Goal: Task Accomplishment & Management: Use online tool/utility

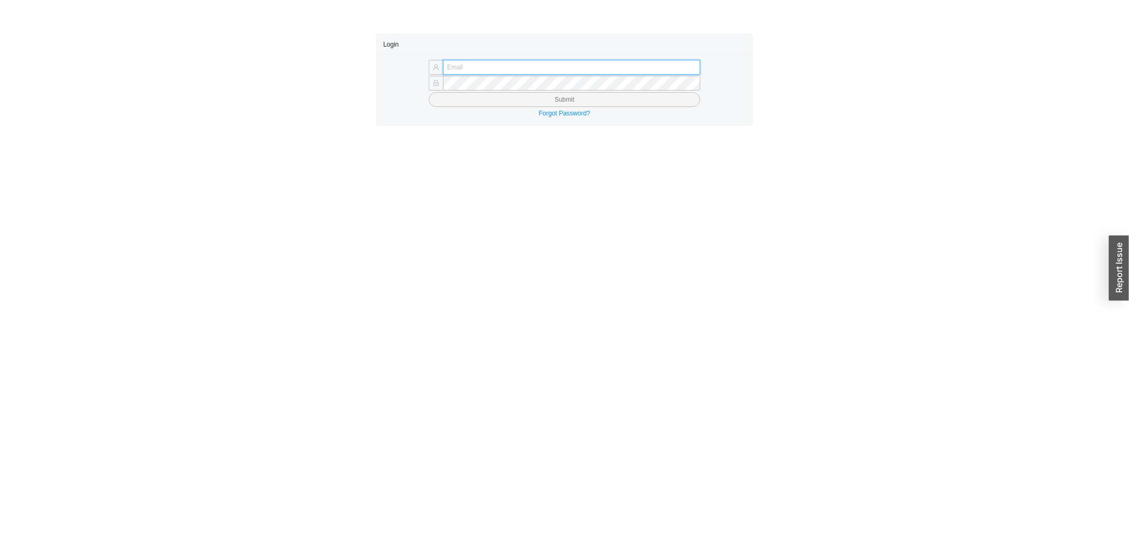
type input "[PERSON_NAME][EMAIL_ADDRESS][DOMAIN_NAME]"
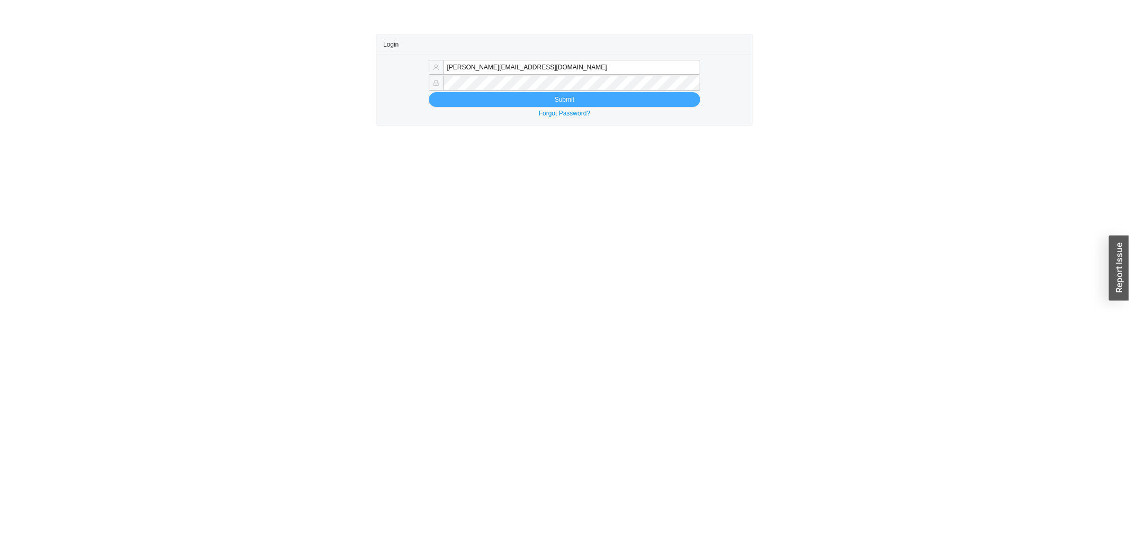
click at [469, 93] on form "yossi@asbathnj.com Submit" at bounding box center [564, 83] width 363 height 47
click at [469, 97] on button "Submit" at bounding box center [565, 99] width 272 height 15
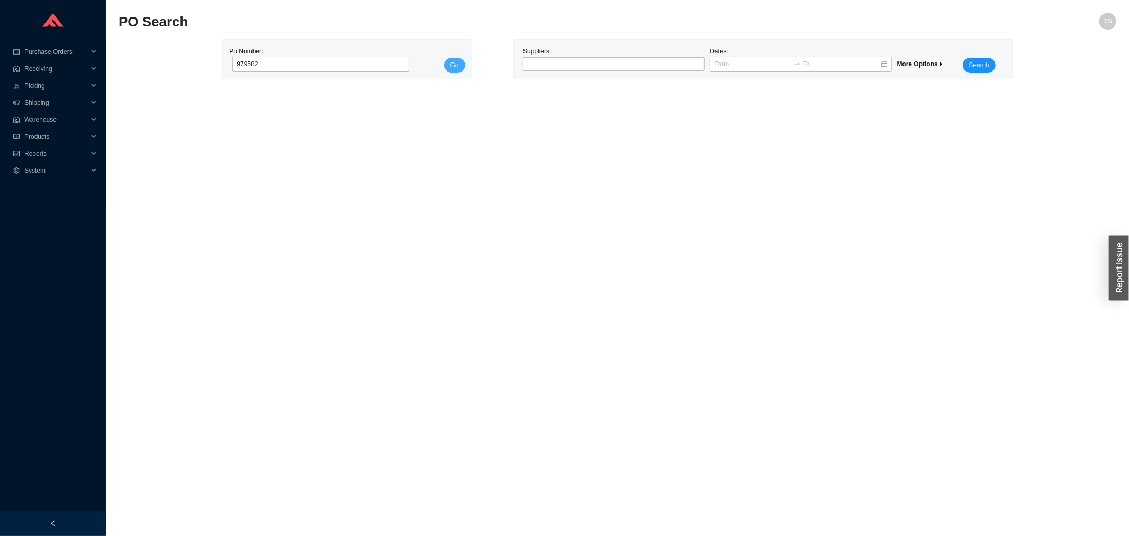
type input "979582"
click at [447, 60] on button "Go" at bounding box center [454, 65] width 21 height 15
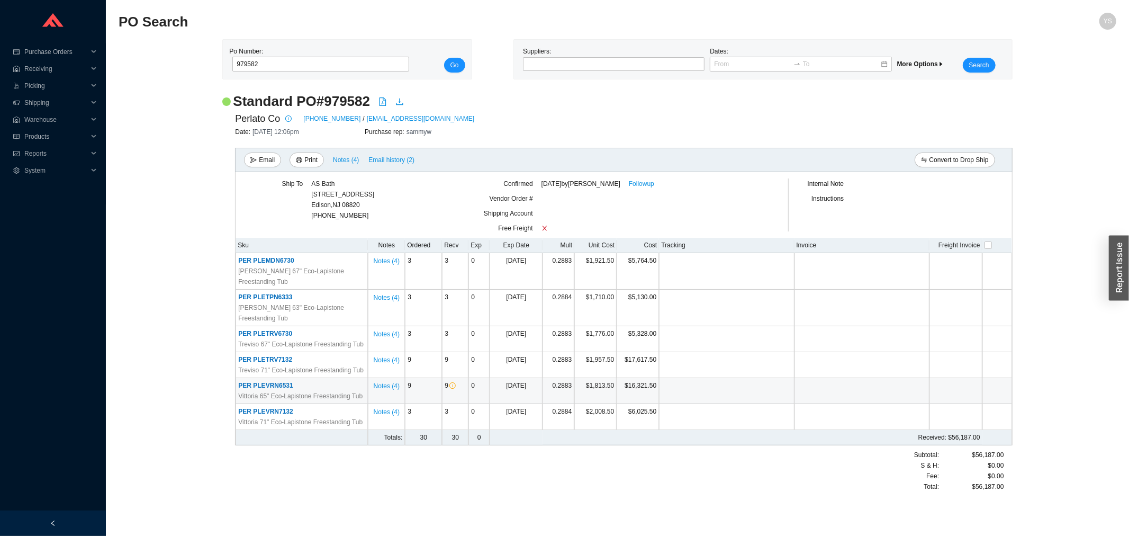
click at [277, 382] on span "PER PLEVRN6531" at bounding box center [265, 385] width 55 height 7
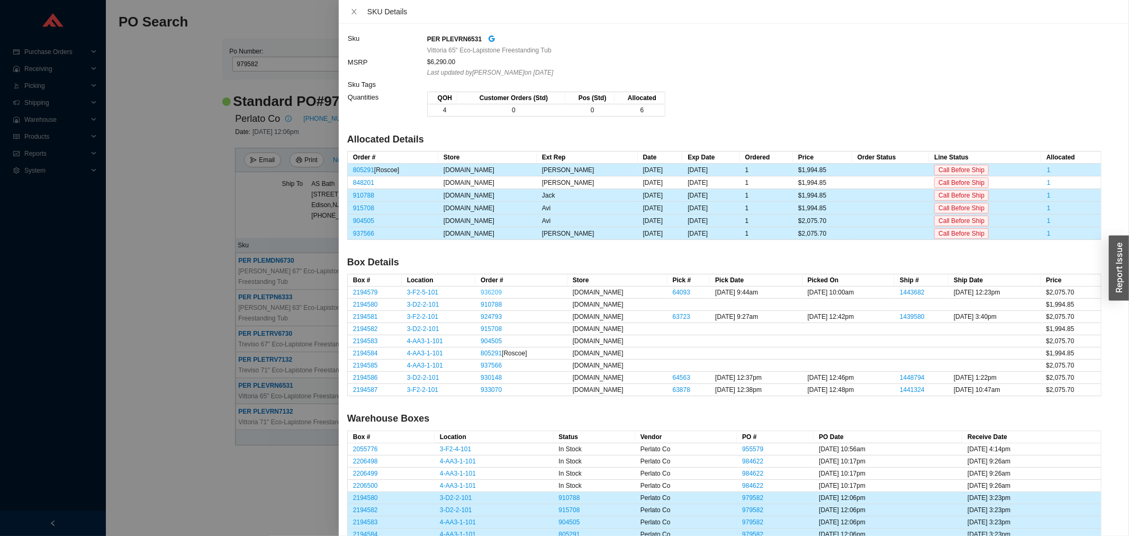
click at [481, 294] on link "936209" at bounding box center [491, 291] width 21 height 7
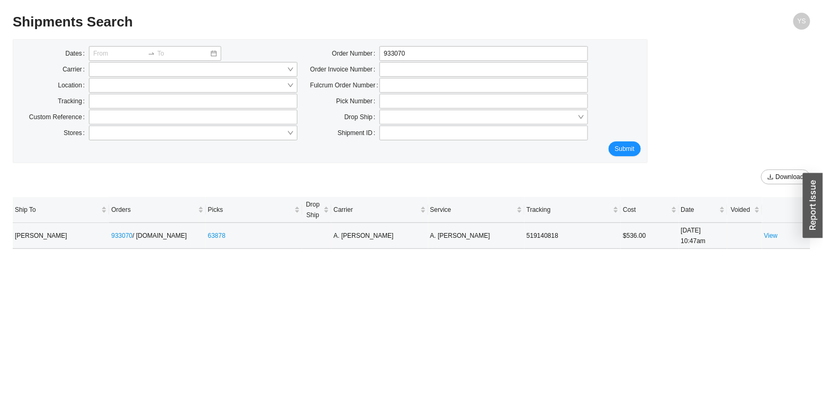
click at [782, 231] on td "View" at bounding box center [786, 236] width 48 height 26
click at [771, 234] on link "View" at bounding box center [771, 235] width 14 height 7
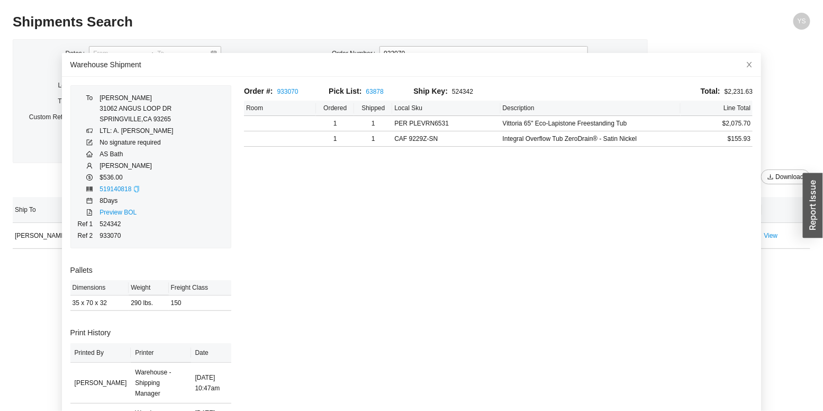
click at [136, 188] on td "519140818" at bounding box center [136, 189] width 75 height 12
click at [135, 188] on icon "copy" at bounding box center [136, 189] width 5 height 6
click at [738, 61] on span "Close" at bounding box center [749, 64] width 23 height 23
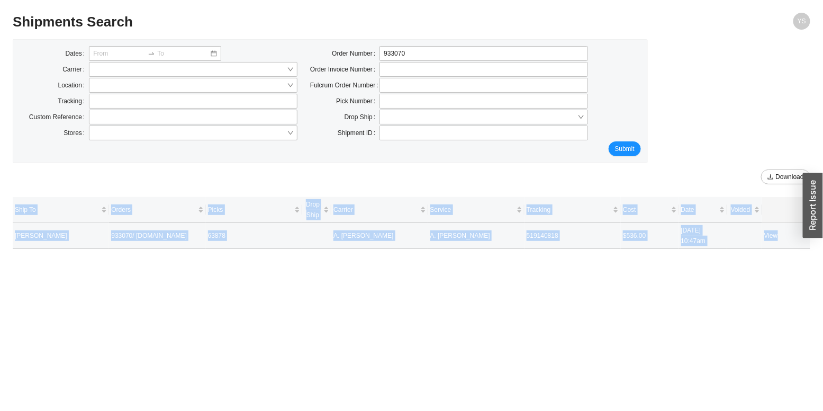
drag, startPoint x: 780, startPoint y: 234, endPoint x: 783, endPoint y: 205, distance: 28.8
click at [784, 233] on td "View" at bounding box center [786, 236] width 48 height 26
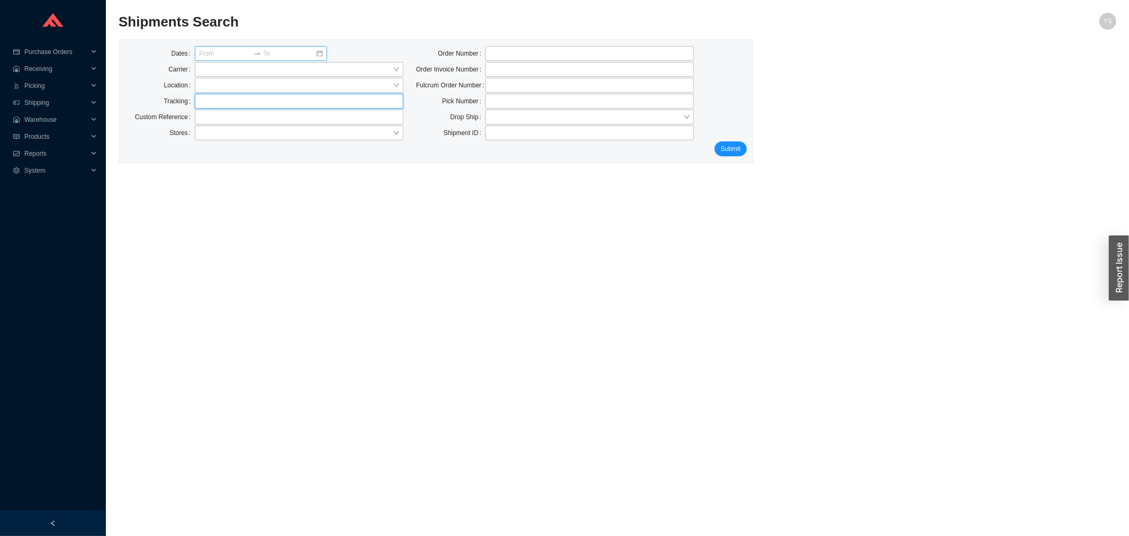
click at [245, 96] on input "text" at bounding box center [299, 101] width 209 height 15
paste input "519140784"
type input "519140784"
click button "Submit" at bounding box center [731, 148] width 32 height 15
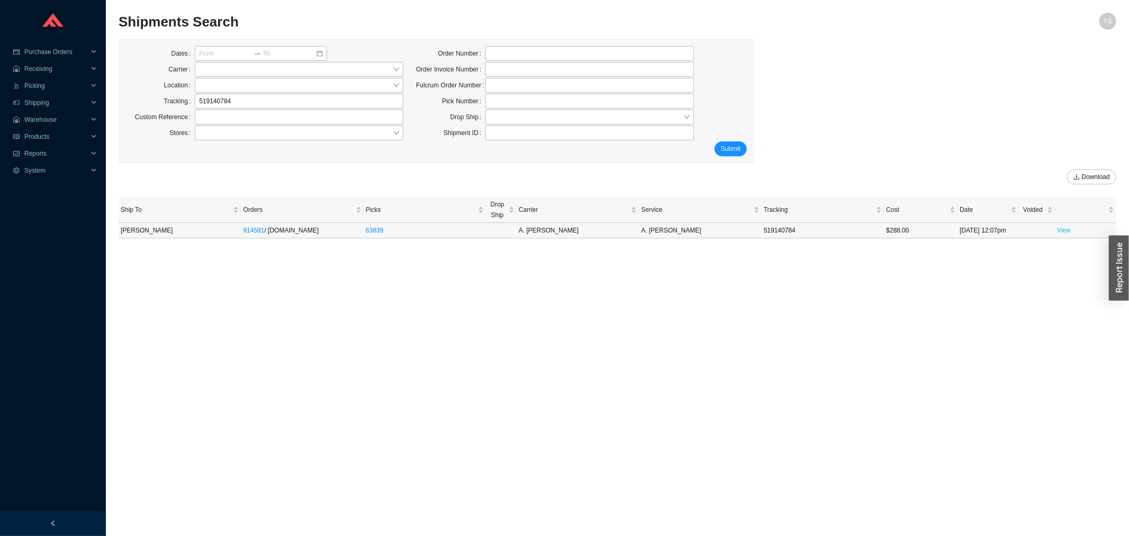
click at [1059, 229] on link "View" at bounding box center [1064, 230] width 14 height 7
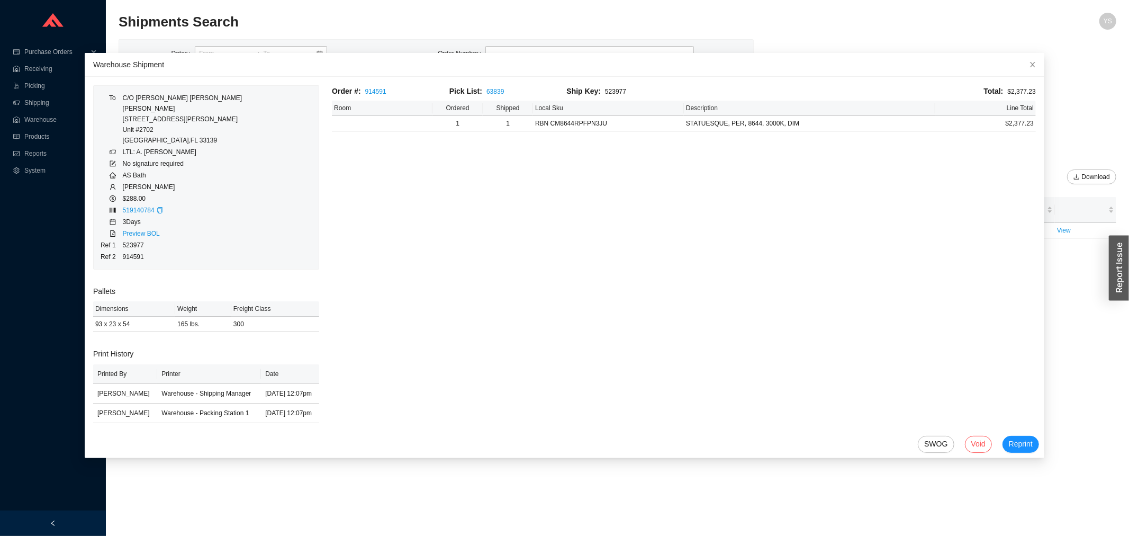
click at [143, 194] on td "$288.00" at bounding box center [182, 199] width 120 height 12
click at [138, 233] on link "Preview BOL" at bounding box center [141, 233] width 37 height 7
click at [1030, 62] on icon "close" at bounding box center [1032, 64] width 5 height 5
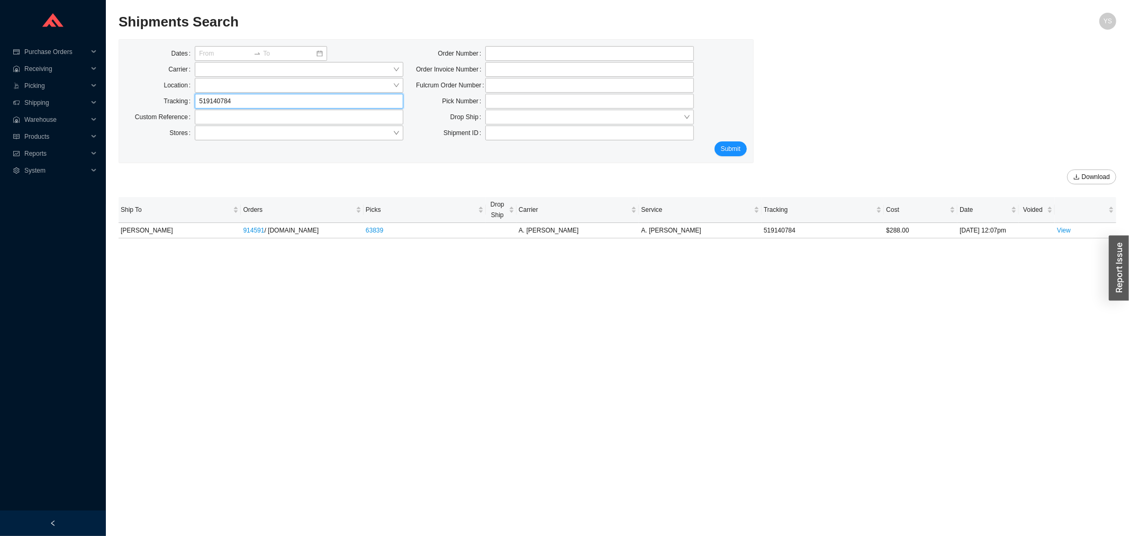
click at [216, 96] on input "519140784" at bounding box center [299, 101] width 209 height 15
paste input "818"
type input "519140818"
click button "Submit" at bounding box center [731, 148] width 32 height 15
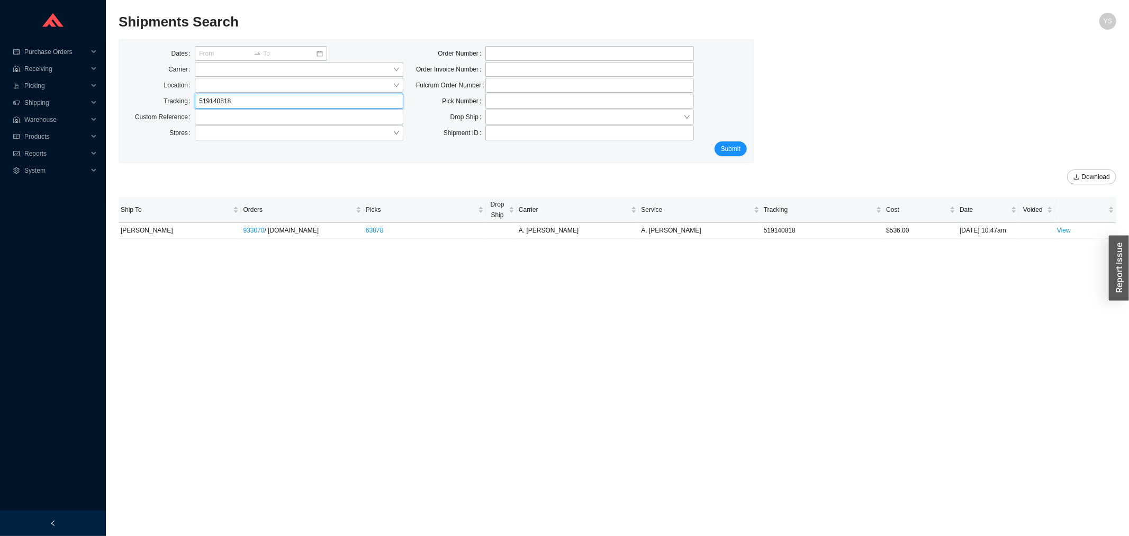
click at [368, 104] on input "519140818" at bounding box center [299, 101] width 209 height 15
paste input "75"
type input "519140875"
click button "Submit" at bounding box center [731, 148] width 32 height 15
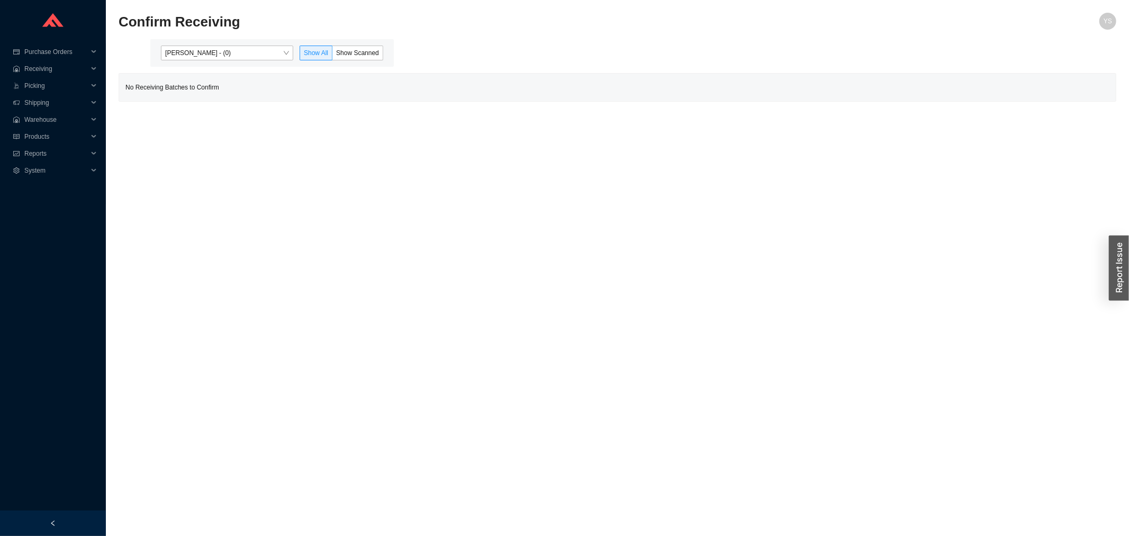
click at [233, 44] on div "[PERSON_NAME] - (0) Show All Show Scanned" at bounding box center [271, 53] width 243 height 28
click at [213, 55] on span "[PERSON_NAME] - (0)" at bounding box center [227, 53] width 124 height 14
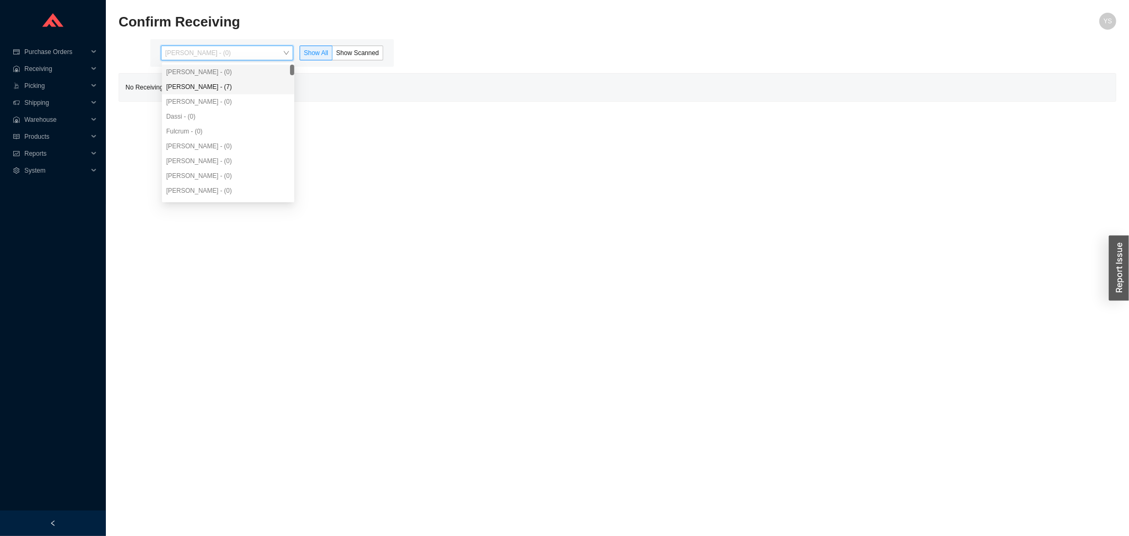
click at [219, 90] on div "[PERSON_NAME] - (7)" at bounding box center [228, 87] width 124 height 10
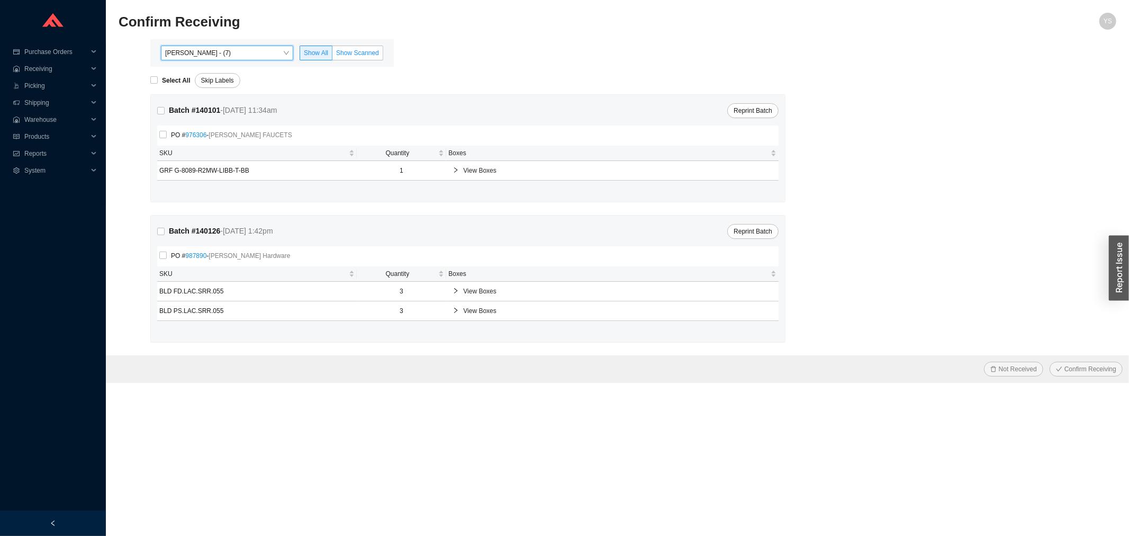
click at [362, 55] on span "Show Scanned" at bounding box center [357, 52] width 43 height 7
click at [358, 55] on span "Show Scanned" at bounding box center [357, 52] width 43 height 7
click at [332, 55] on input "Show Scanned" at bounding box center [332, 55] width 0 height 0
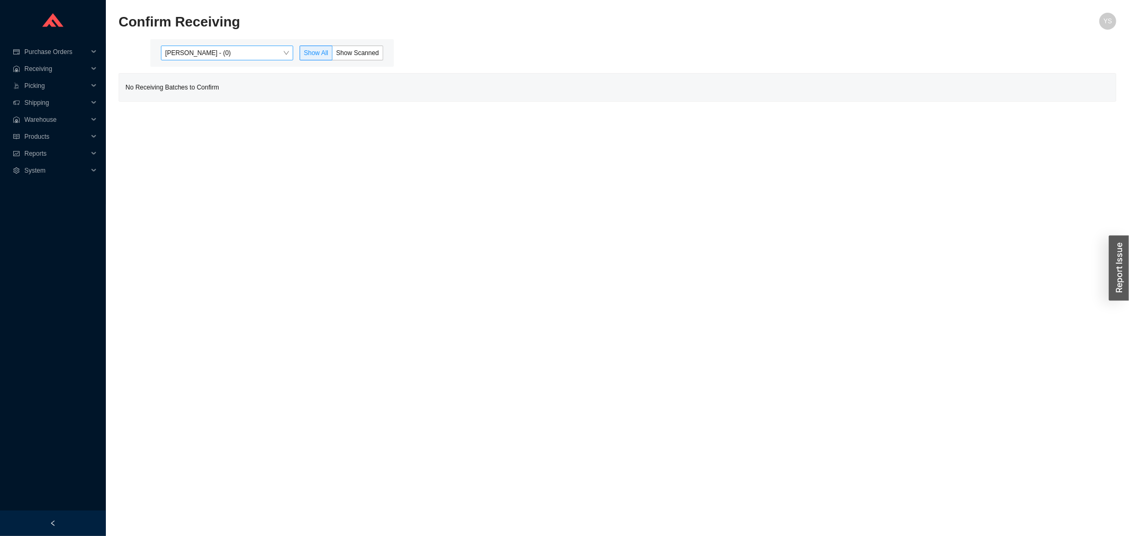
click at [223, 51] on span "[PERSON_NAME] - (0)" at bounding box center [227, 53] width 124 height 14
click at [225, 83] on div "Angel Negron - (225)" at bounding box center [228, 87] width 124 height 10
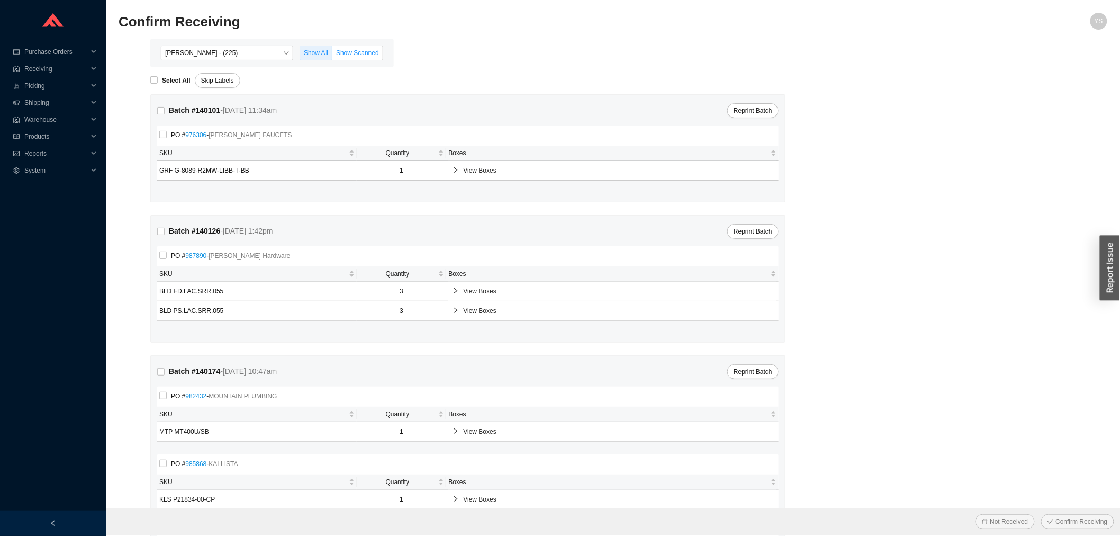
click at [345, 48] on label "Show Scanned" at bounding box center [357, 53] width 51 height 15
click at [332, 55] on input "Show Scanned" at bounding box center [332, 55] width 0 height 0
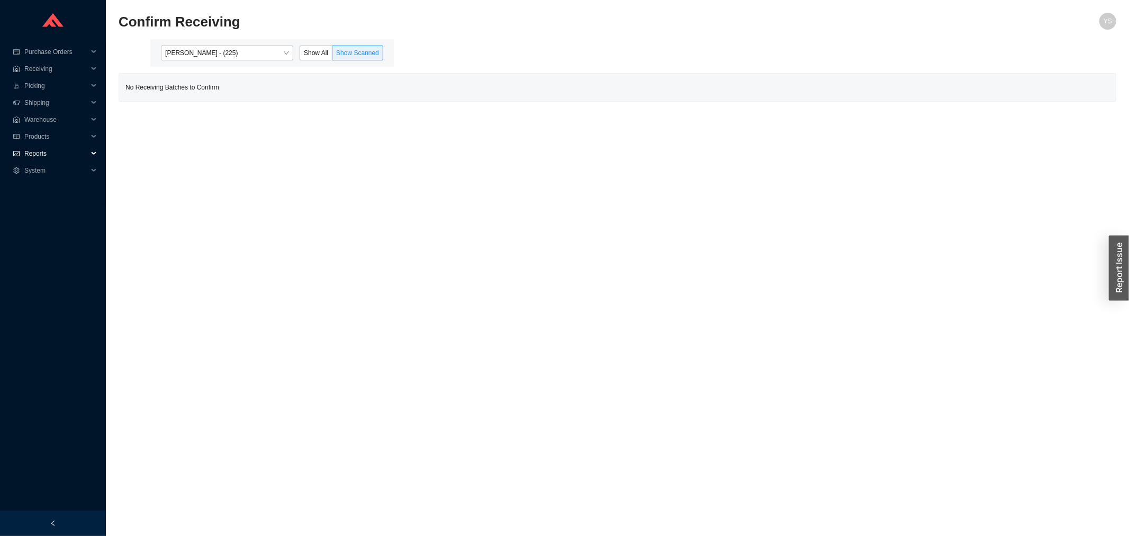
click at [59, 156] on span "Reports" at bounding box center [56, 153] width 64 height 17
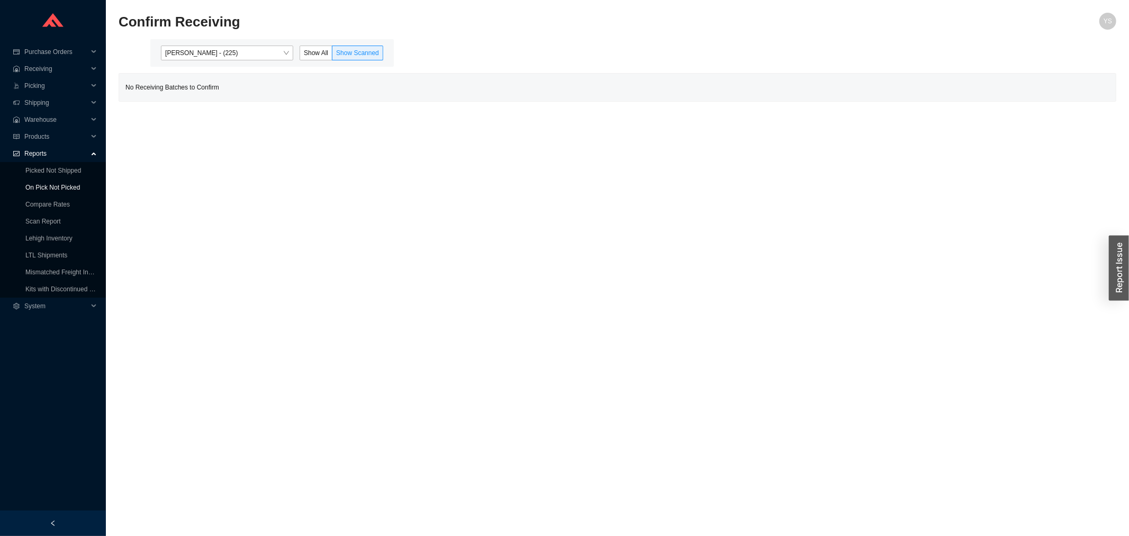
click at [59, 189] on link "On Pick Not Picked" at bounding box center [52, 187] width 55 height 7
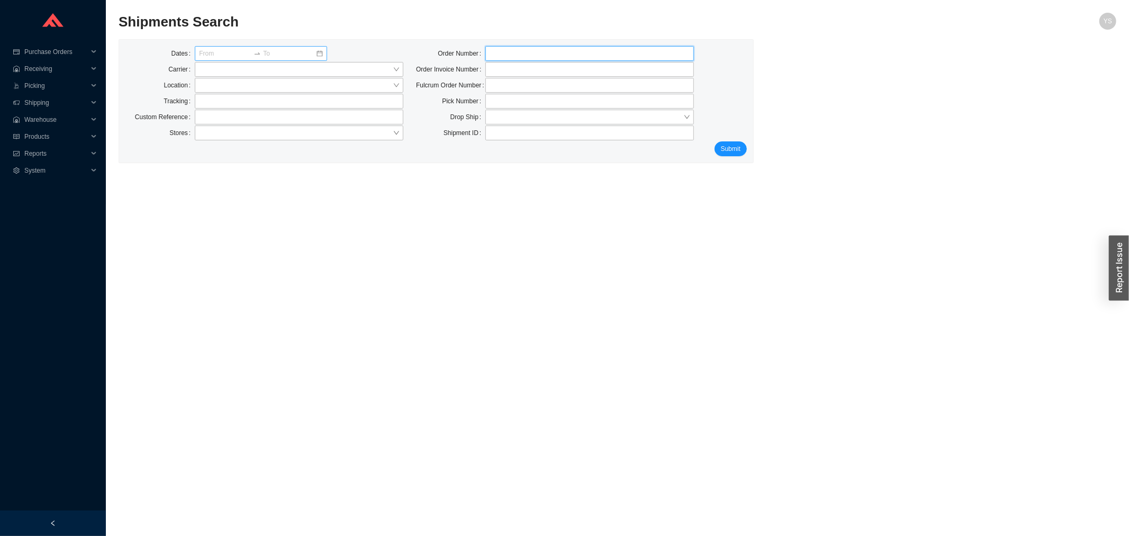
click at [498, 55] on input "tel" at bounding box center [589, 53] width 209 height 15
type input "931379"
click button "Submit" at bounding box center [731, 148] width 32 height 15
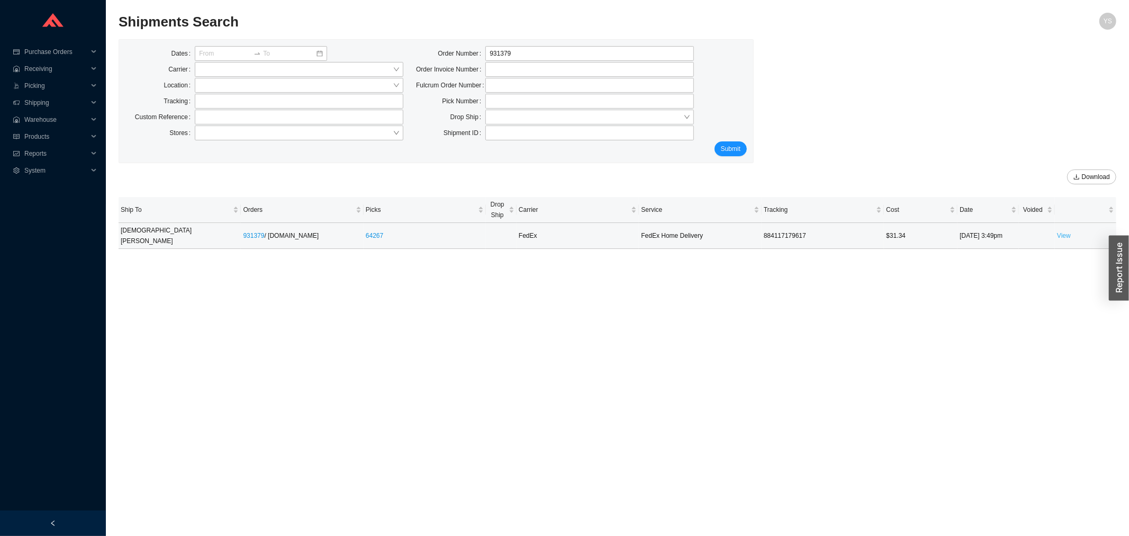
click at [1065, 232] on link "View" at bounding box center [1064, 235] width 14 height 7
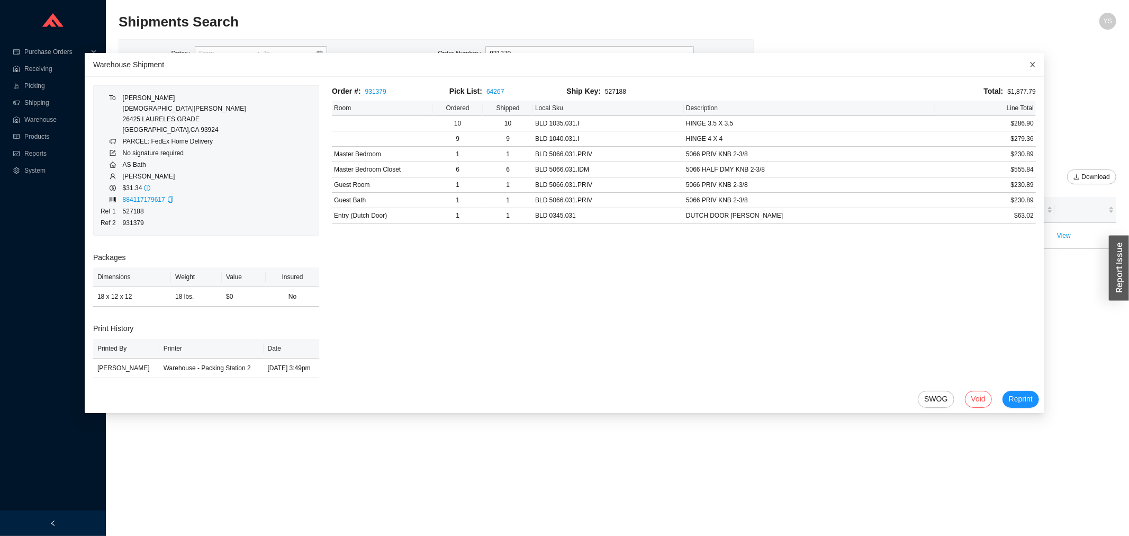
click at [1029, 66] on icon "close" at bounding box center [1032, 64] width 7 height 7
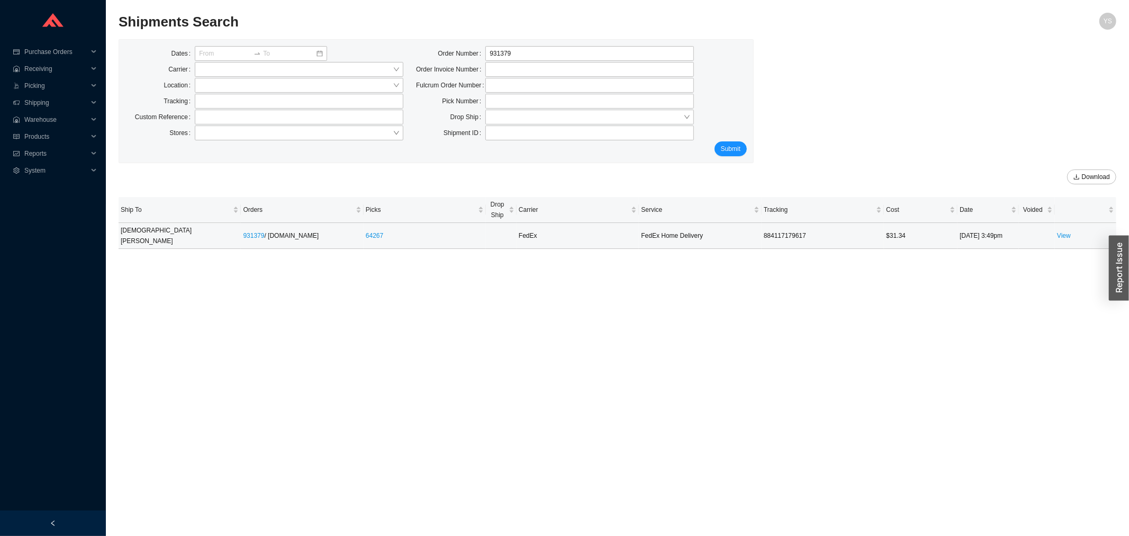
click at [246, 236] on td "931379 / QualityBath.com" at bounding box center [302, 236] width 122 height 26
click at [246, 235] on div "931379 / QualityBath.com" at bounding box center [302, 235] width 118 height 11
click at [245, 232] on link "931379" at bounding box center [253, 235] width 21 height 7
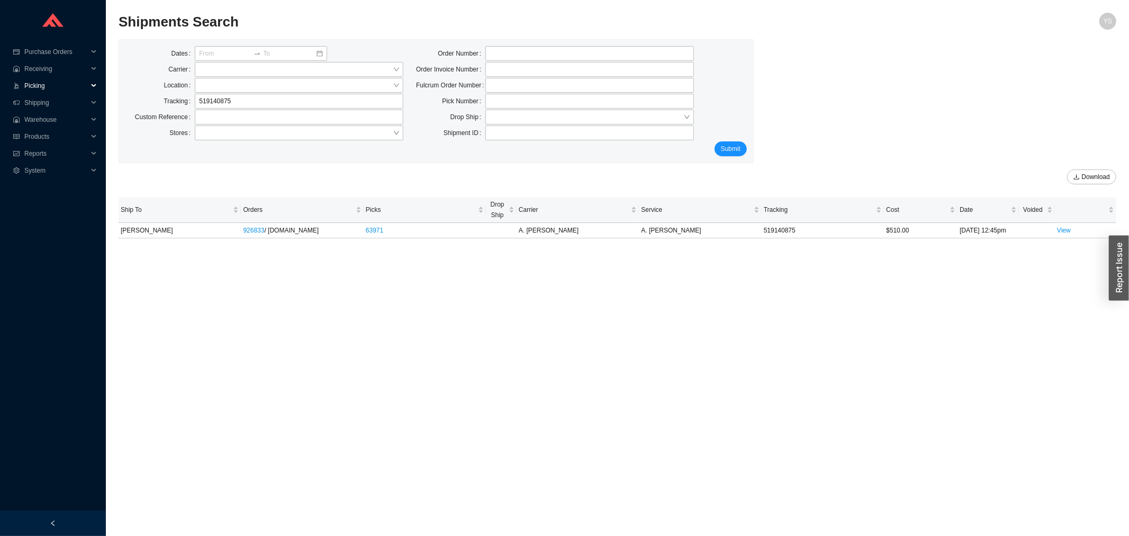
click at [44, 85] on span "Picking" at bounding box center [56, 85] width 64 height 17
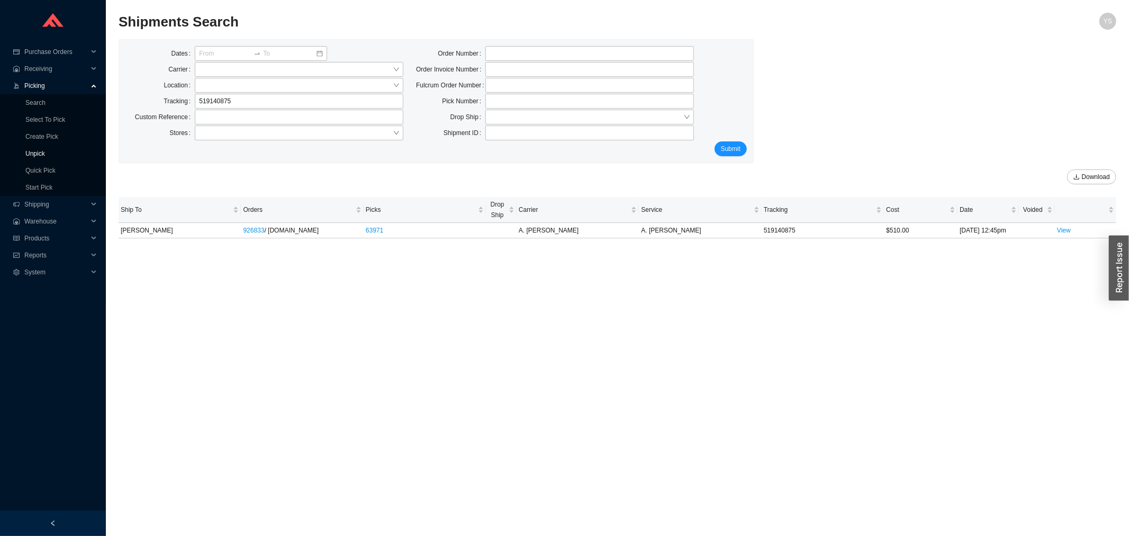
click at [36, 154] on link "Unpick" at bounding box center [35, 153] width 20 height 7
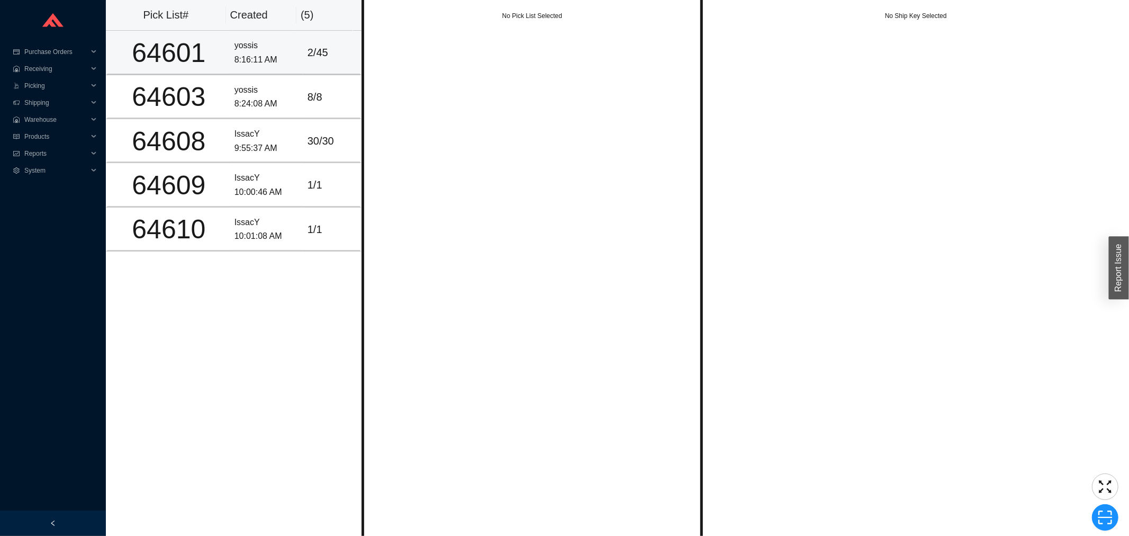
click at [248, 70] on td "yossis 8:16:11 AM" at bounding box center [266, 53] width 73 height 44
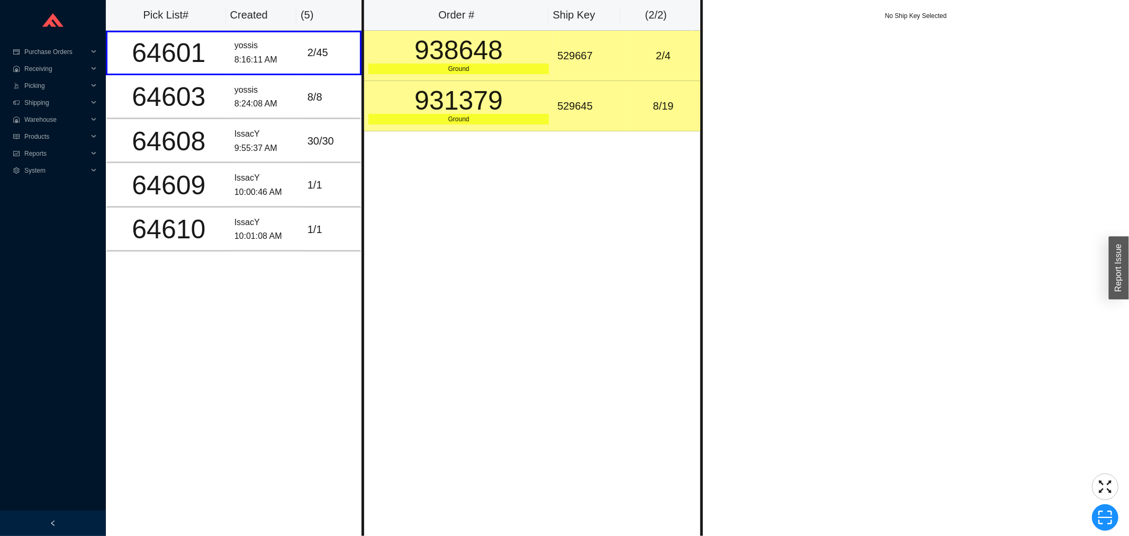
click at [525, 113] on div "931379" at bounding box center [458, 100] width 180 height 26
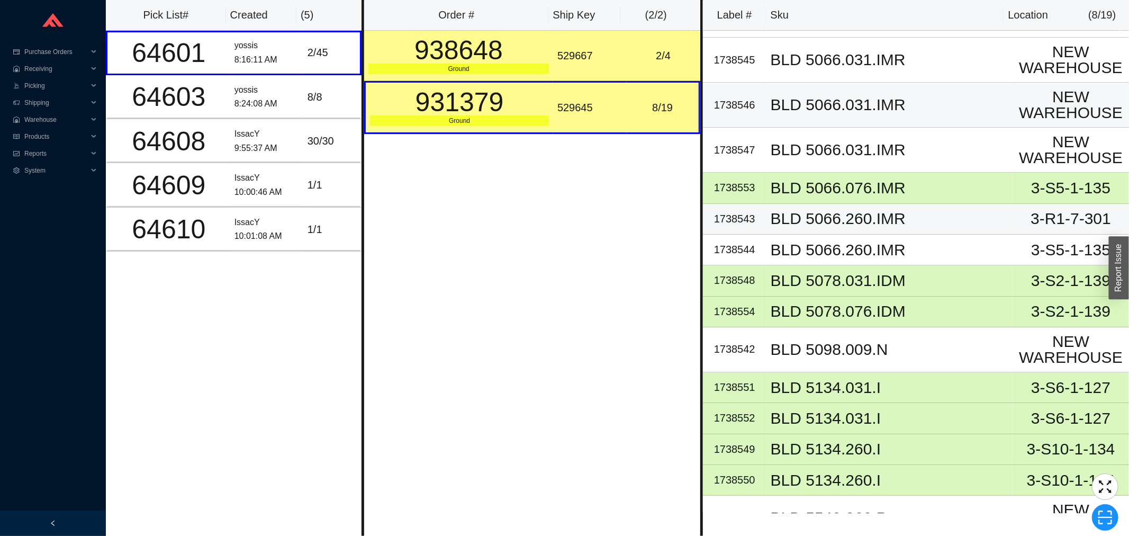
scroll to position [59, 0]
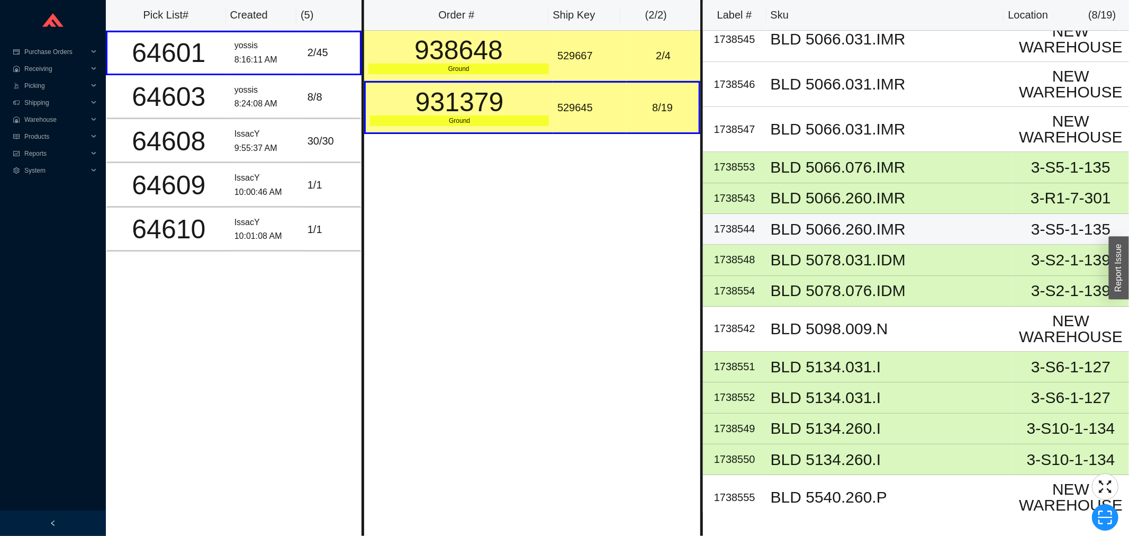
click at [846, 234] on div "BLD 5066.260.IMR" at bounding box center [890, 229] width 238 height 16
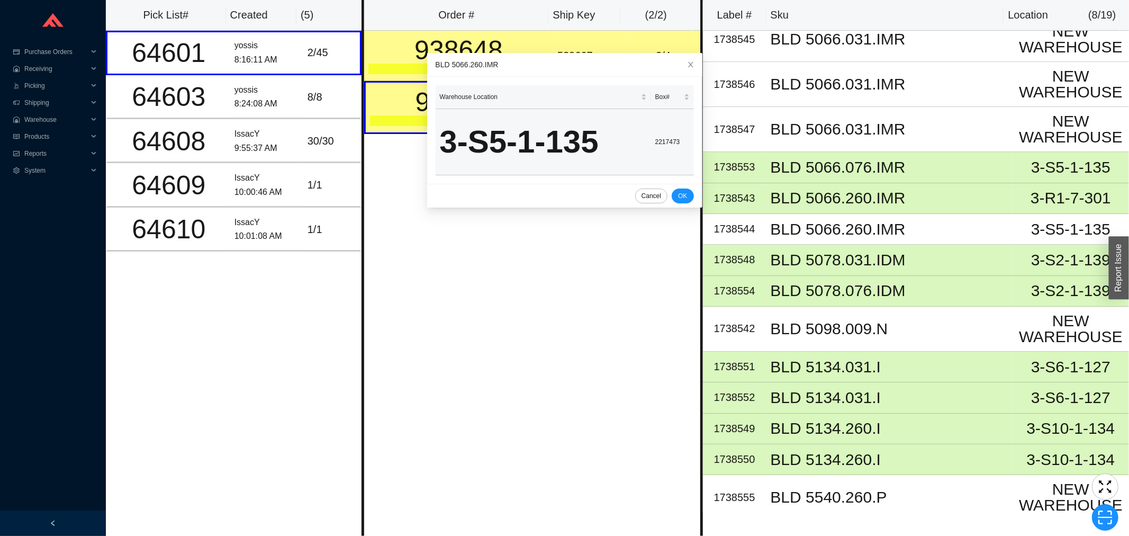
click at [655, 142] on td "2217473" at bounding box center [672, 142] width 43 height 66
click at [1092, 514] on button "button" at bounding box center [1105, 517] width 26 height 26
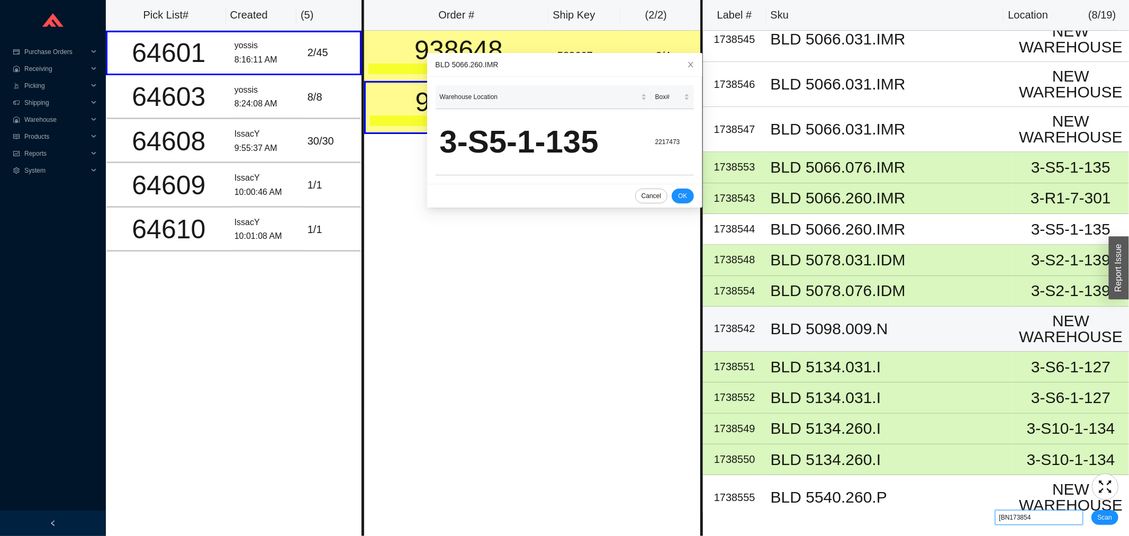
type input "[BN1738544"
type input "[PR2217473"
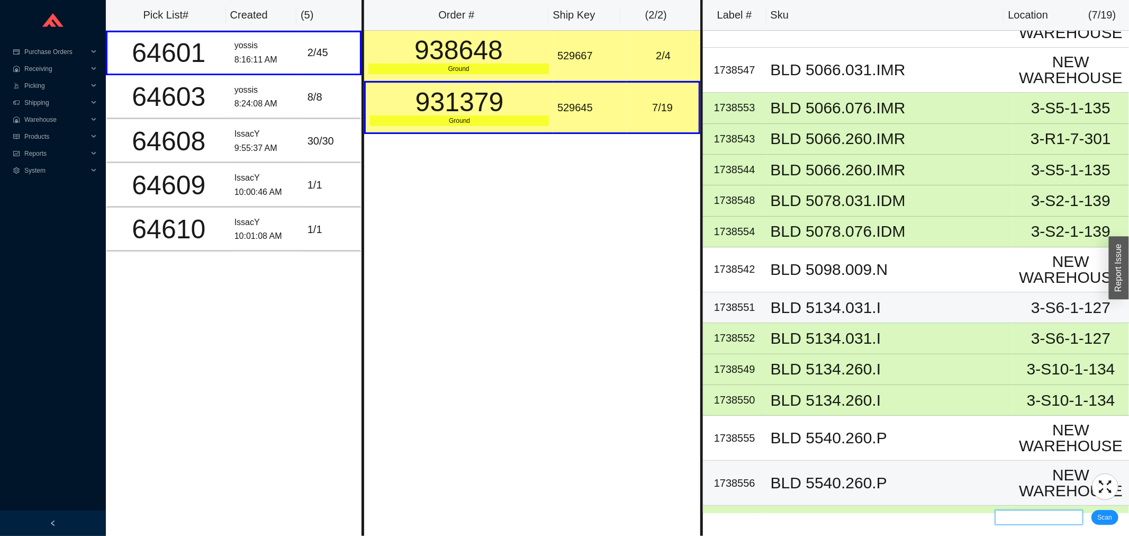
scroll to position [218, 0]
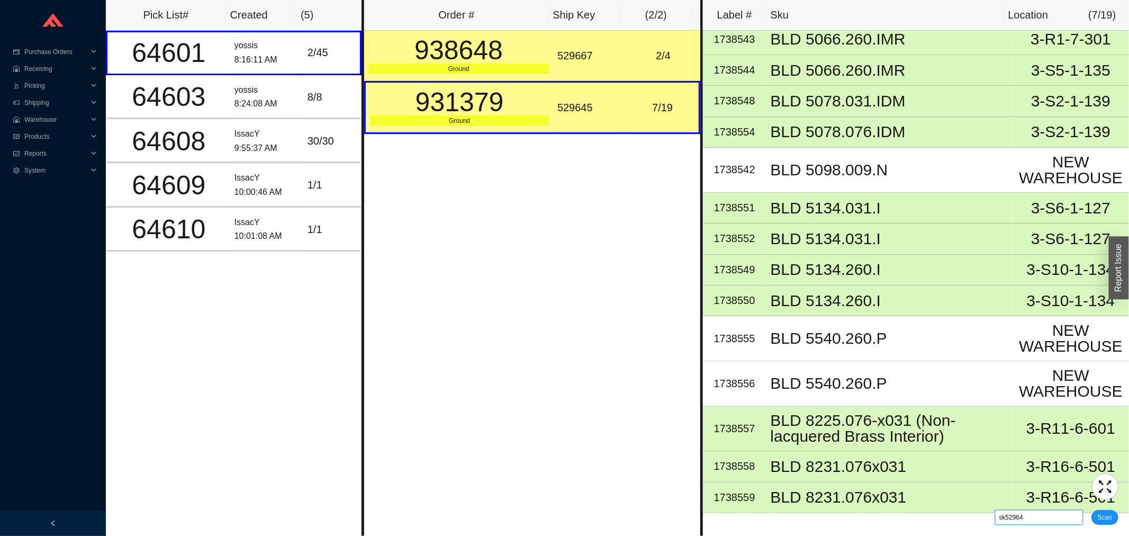
type input "sk529645"
click button "Scan" at bounding box center [1104, 517] width 27 height 15
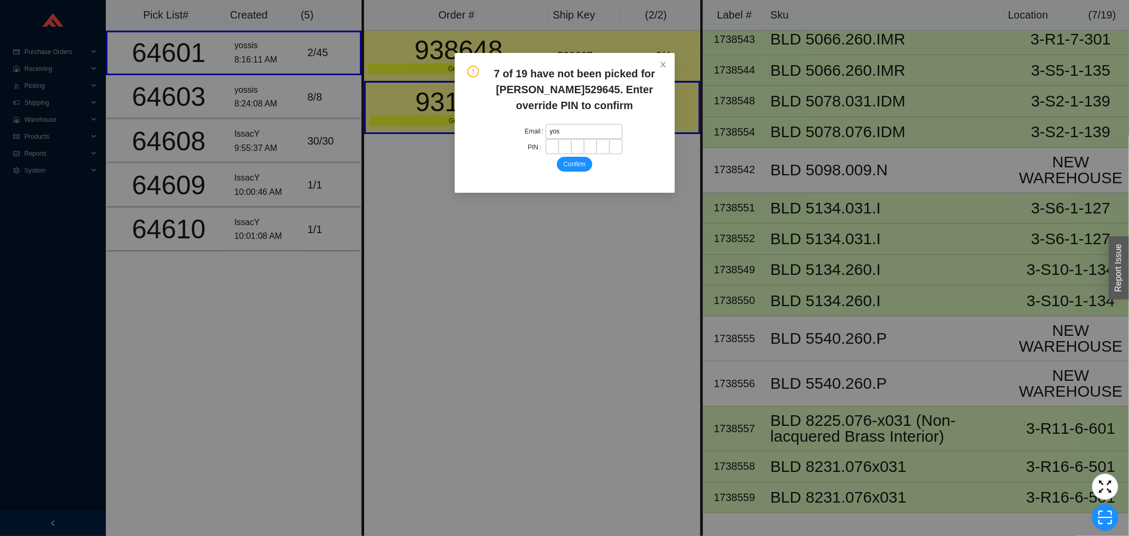
type input "[PERSON_NAME][EMAIL_ADDRESS][DOMAIN_NAME]"
type input "*"
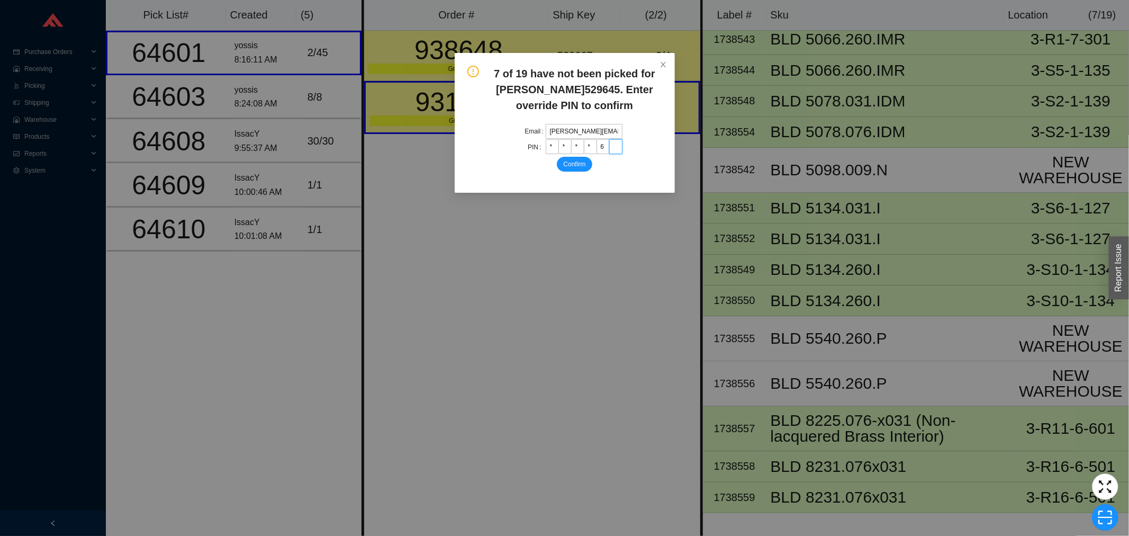
type input "*"
click at [557, 157] on button "Confirm" at bounding box center [574, 164] width 35 height 15
click at [549, 146] on input "*" at bounding box center [552, 146] width 13 height 15
click at [550, 146] on input "*" at bounding box center [552, 146] width 13 height 15
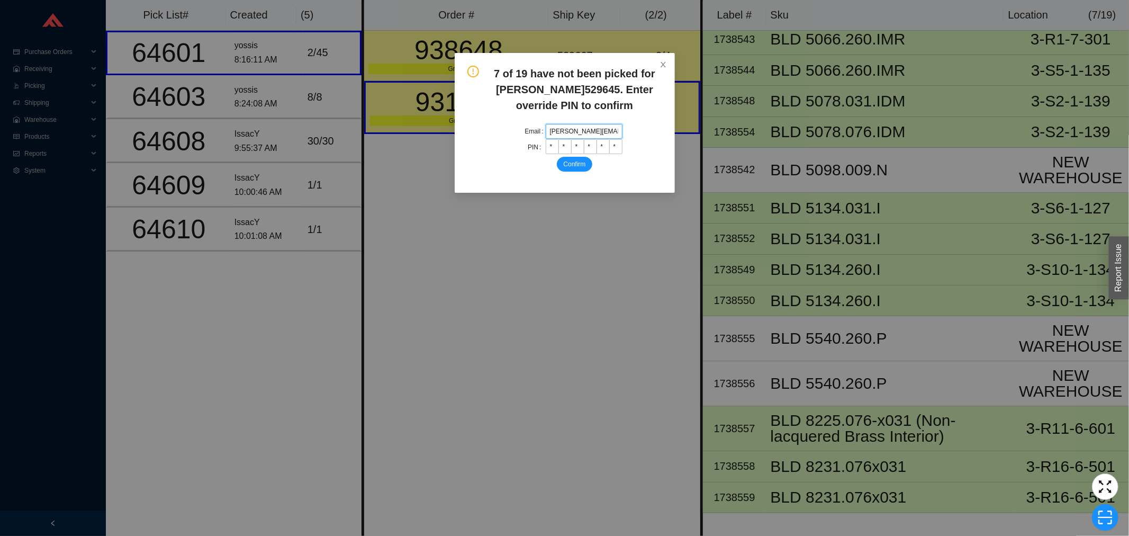
click at [611, 132] on input "[PERSON_NAME][EMAIL_ADDRESS][DOMAIN_NAME]" at bounding box center [584, 131] width 77 height 15
type input "[PERSON_NAME][EMAIL_ADDRESS][DOMAIN_NAME]"
click at [506, 161] on div "Email [EMAIL_ADDRESS][DOMAIN_NAME] PIN * * * * * * Confirm" at bounding box center [574, 148] width 153 height 48
drag, startPoint x: 617, startPoint y: 147, endPoint x: 517, endPoint y: 146, distance: 100.6
click at [517, 146] on div "Email [EMAIL_ADDRESS][DOMAIN_NAME] PIN * * * * * * Confirm" at bounding box center [574, 148] width 153 height 48
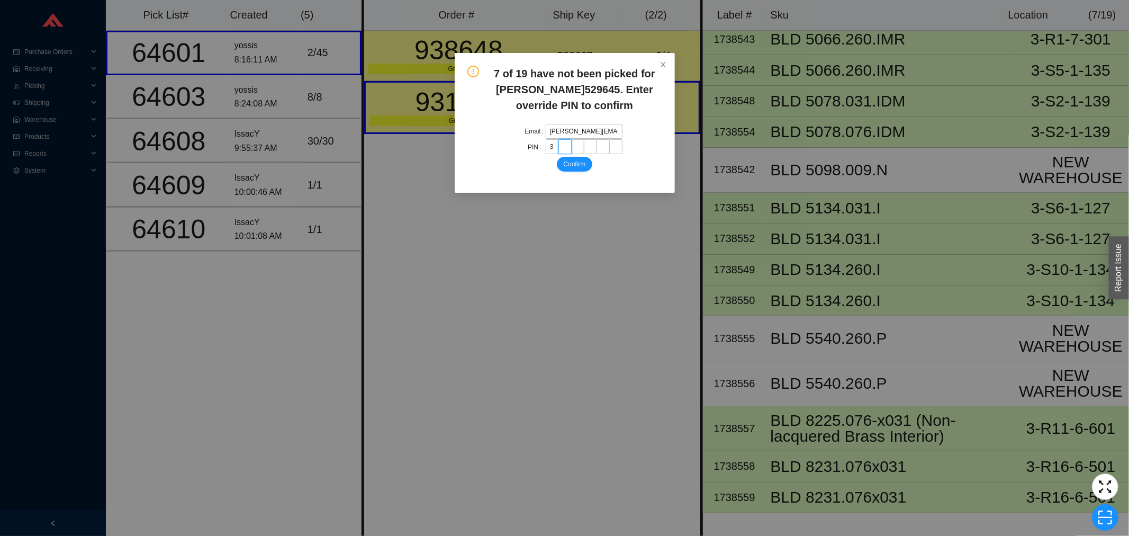
type input "*"
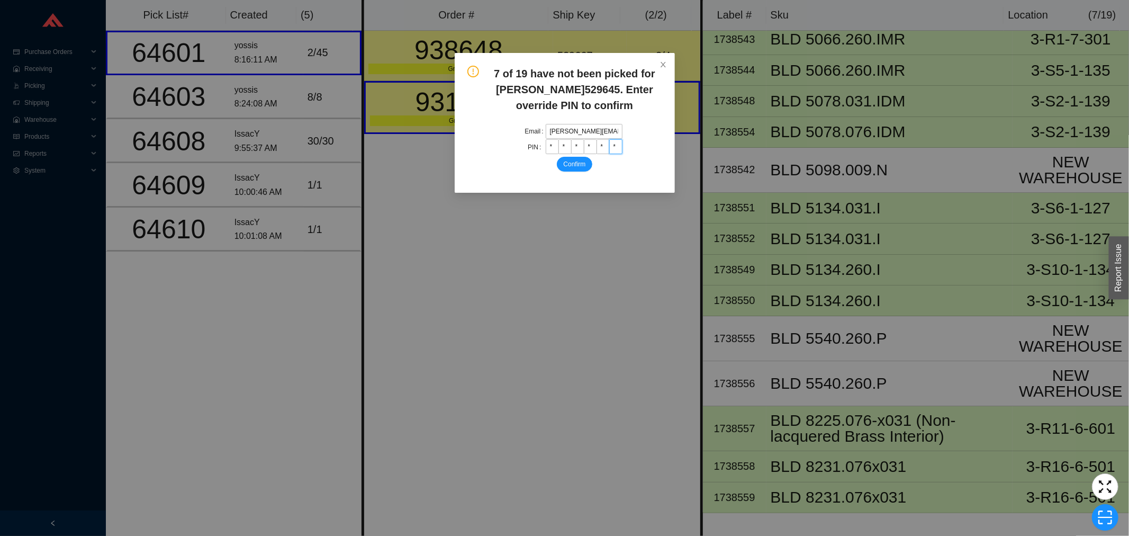
type input "*"
click at [557, 157] on button "Confirm" at bounding box center [574, 164] width 35 height 15
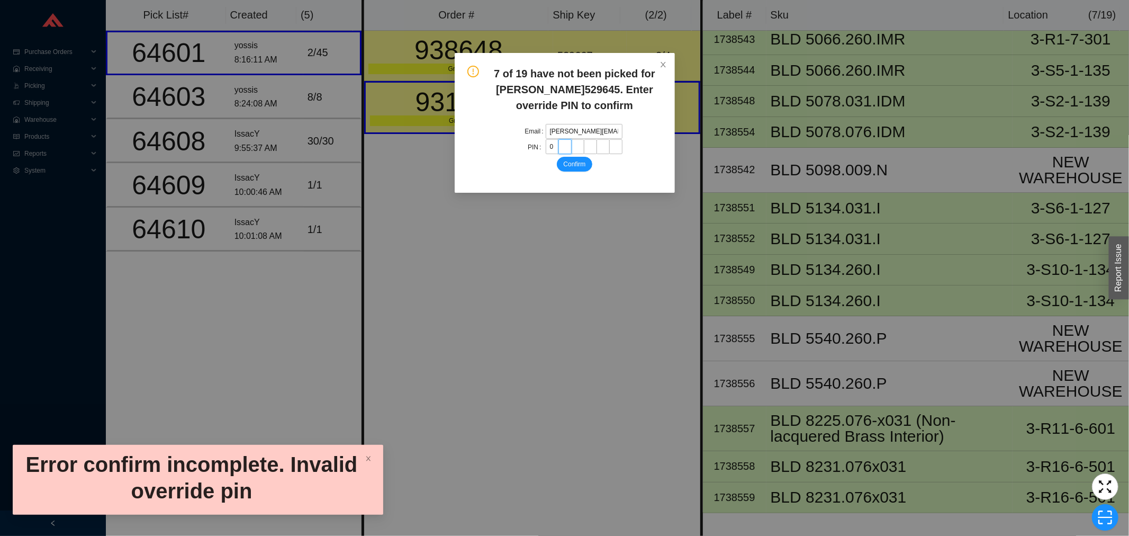
type input "*"
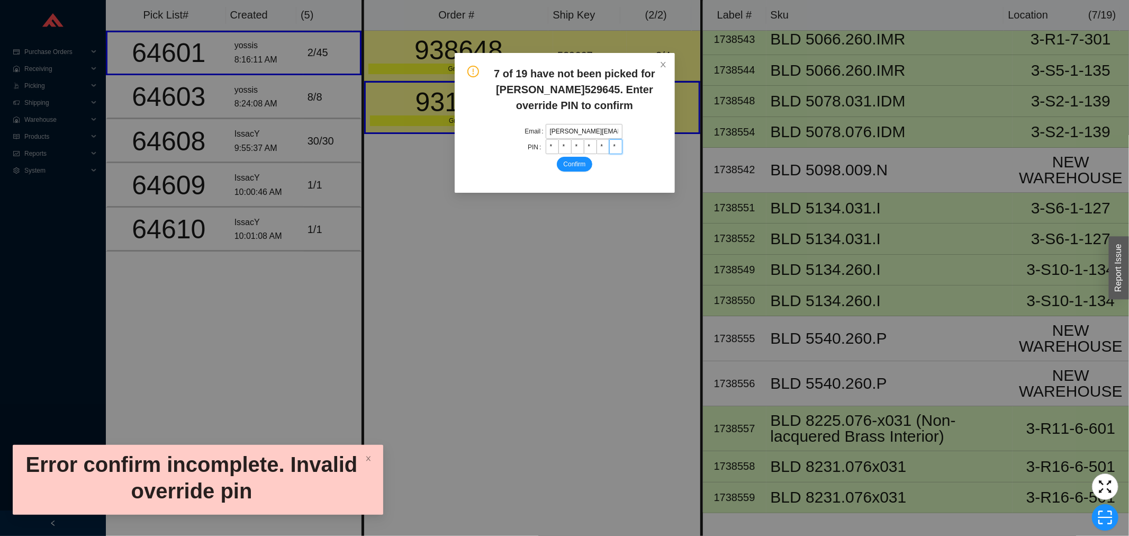
type input "*"
click at [557, 157] on button "Confirm" at bounding box center [574, 164] width 35 height 15
click at [1119, 284] on div "button" at bounding box center [1119, 268] width 20 height 63
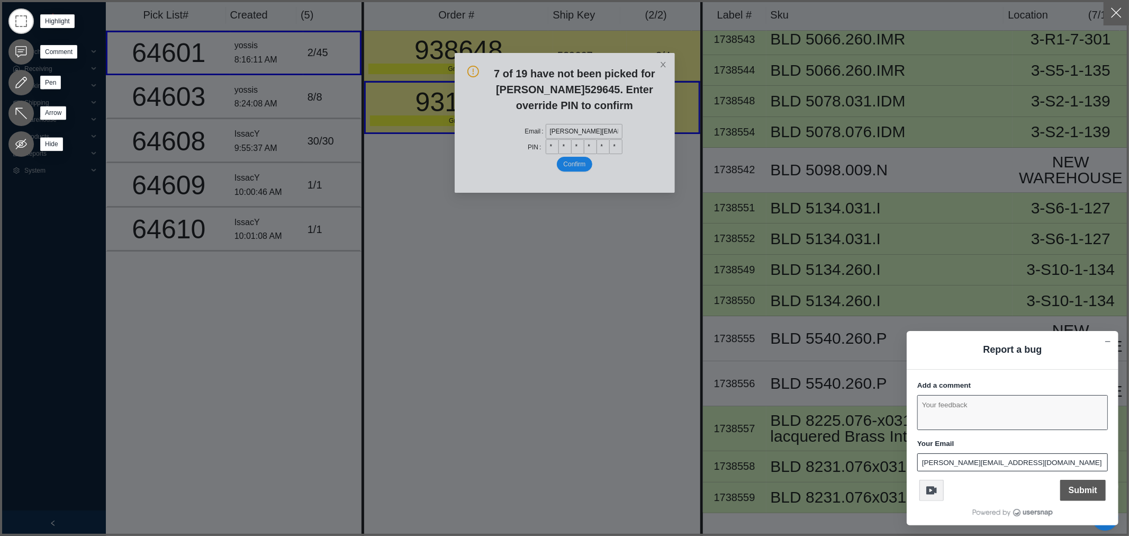
click at [933, 420] on textarea "Add a comment" at bounding box center [1012, 412] width 189 height 34
type textarea "my pin is not valid"
click at [1082, 480] on span "Submit" at bounding box center [1083, 490] width 46 height 21
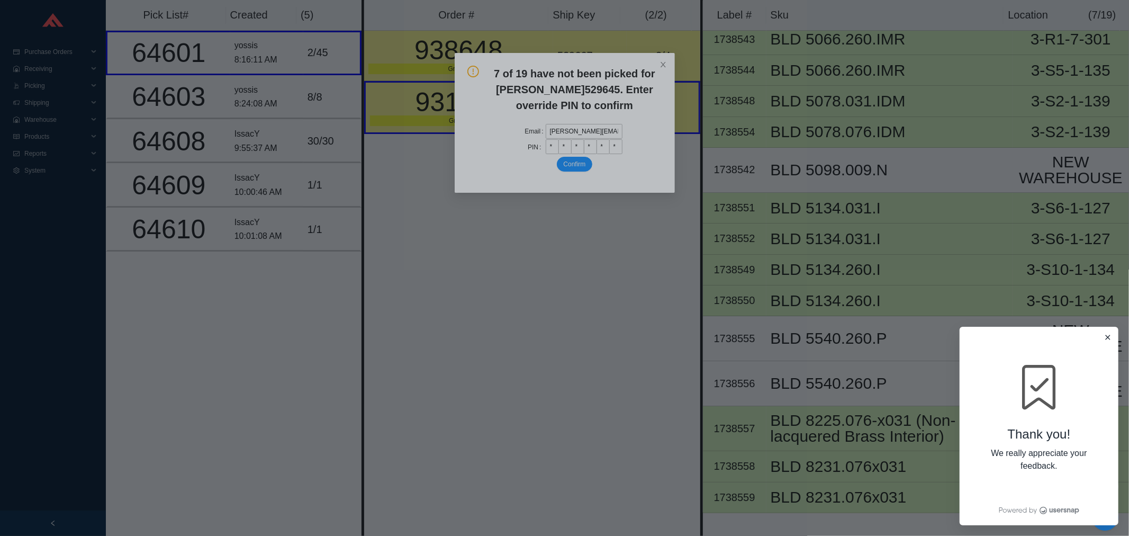
click at [1108, 332] on div "Thank you! We really appreciate your feedback." at bounding box center [1039, 426] width 159 height 198
click at [1101, 330] on div "Thank you! We really appreciate your feedback." at bounding box center [1039, 426] width 159 height 198
click at [1104, 331] on div "Thank you! We really appreciate your feedback." at bounding box center [1039, 426] width 159 height 198
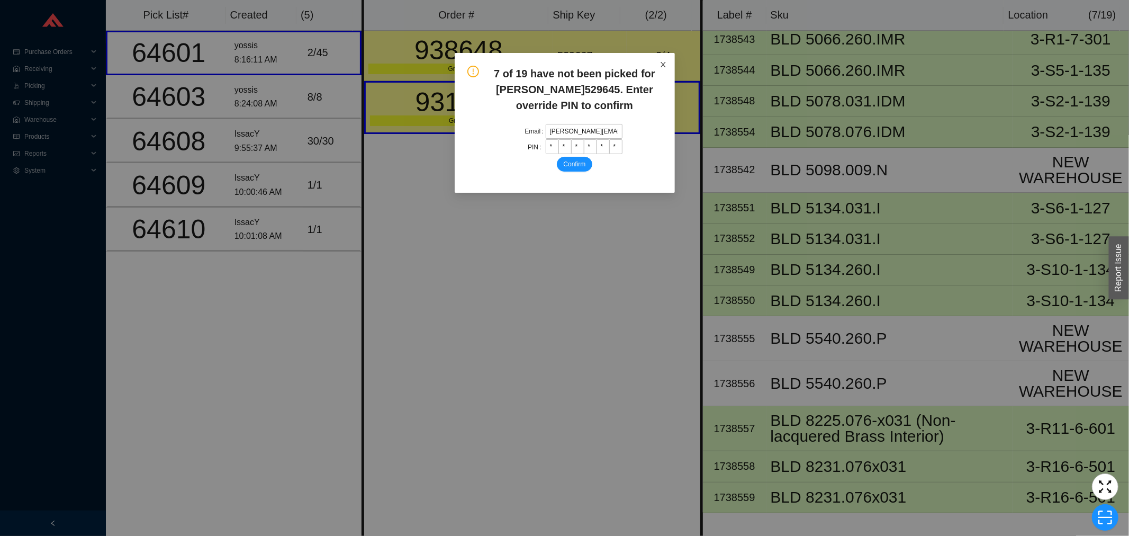
click at [661, 60] on span "Close" at bounding box center [663, 64] width 23 height 23
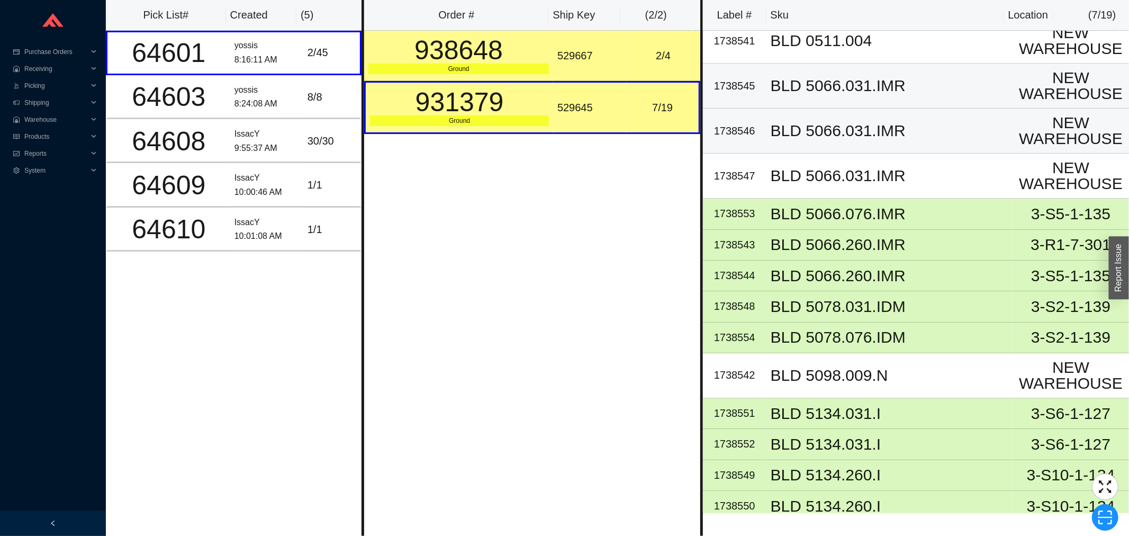
scroll to position [0, 0]
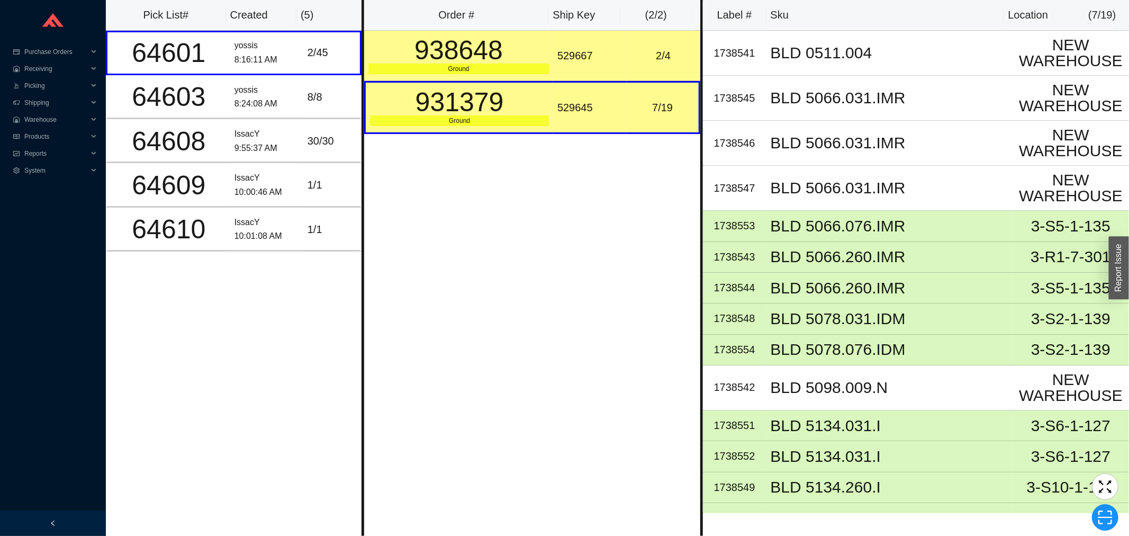
click at [825, 11] on th "Sku" at bounding box center [885, 15] width 238 height 31
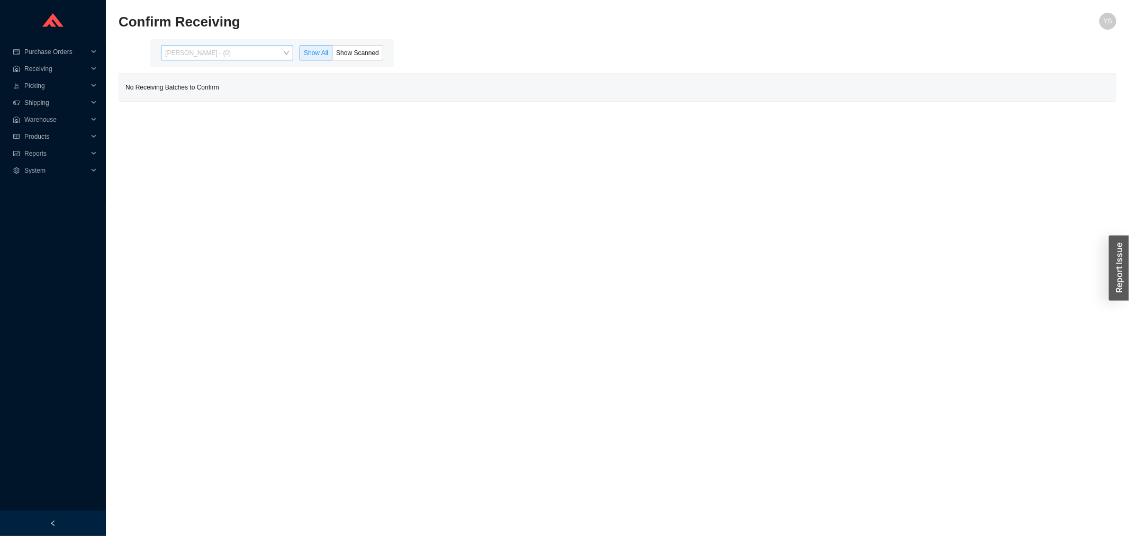
click at [204, 46] on div "[PERSON_NAME] - (0)" at bounding box center [227, 53] width 132 height 15
click at [201, 81] on div "[PERSON_NAME] - (225)" at bounding box center [228, 86] width 132 height 15
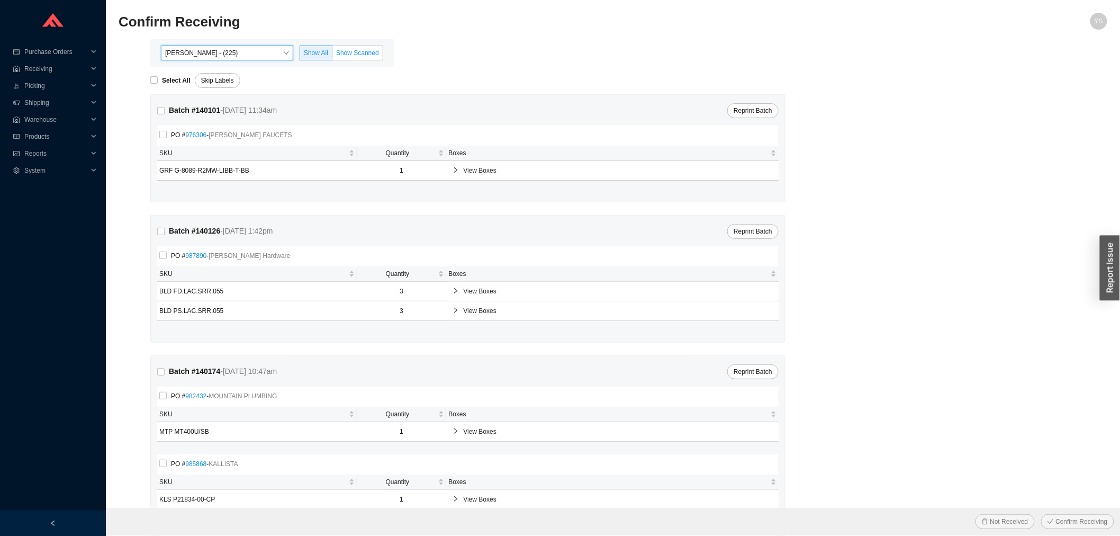
click at [357, 55] on span "Show Scanned" at bounding box center [357, 52] width 43 height 7
click at [332, 55] on input "Show Scanned" at bounding box center [332, 55] width 0 height 0
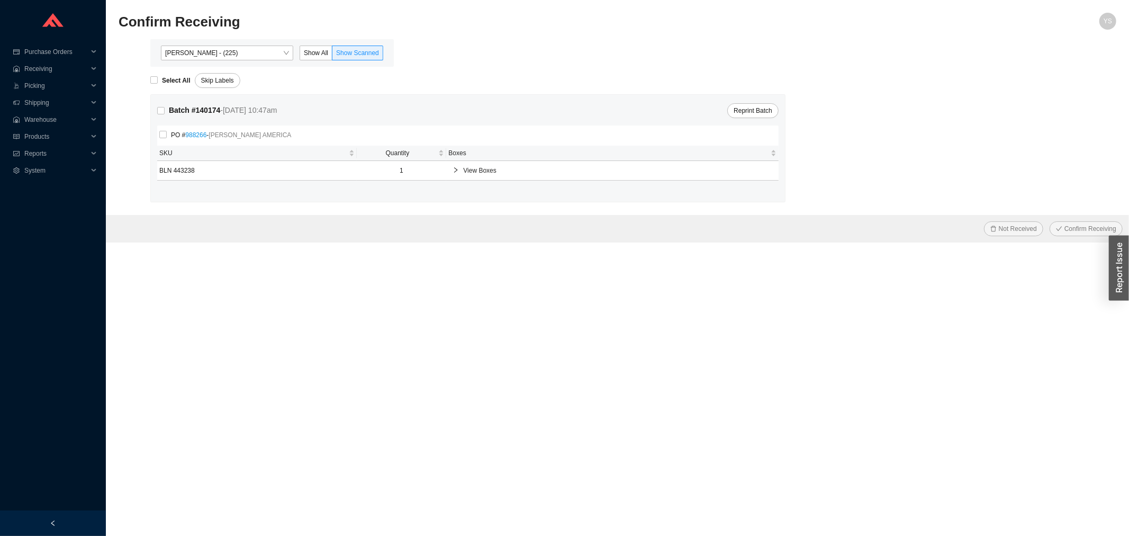
click at [168, 69] on div "Select All Skip Labels" at bounding box center [633, 77] width 966 height 21
click at [163, 78] on strong "Select All" at bounding box center [176, 80] width 29 height 7
click at [158, 78] on input "Select All" at bounding box center [153, 79] width 7 height 7
checkbox input "true"
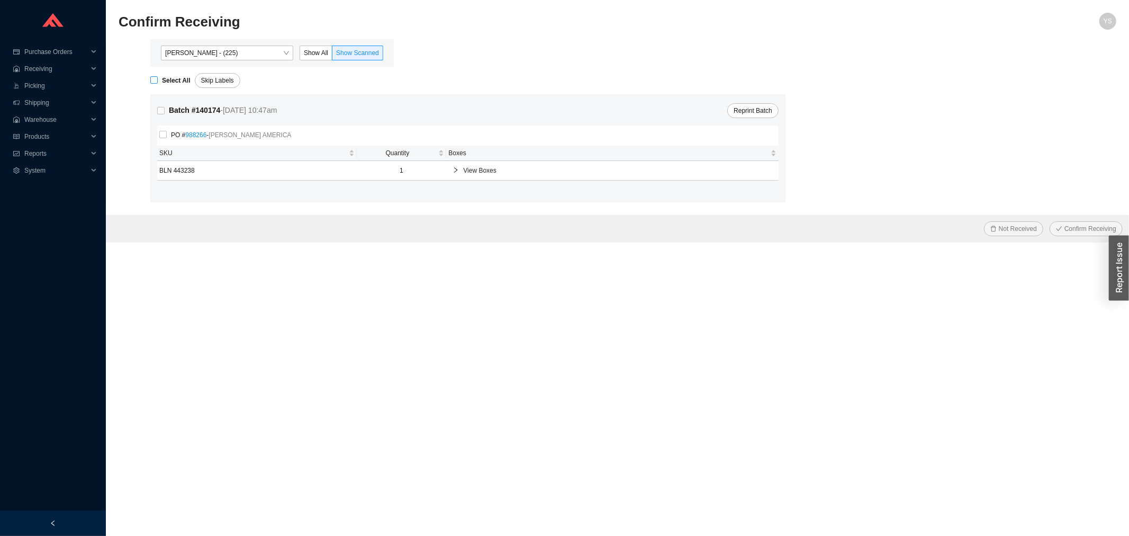
checkbox input "true"
click at [1056, 240] on div "Not Received Confirm Receiving" at bounding box center [617, 229] width 1023 height 28
click at [1061, 224] on button "Confirm Receiving" at bounding box center [1086, 228] width 73 height 15
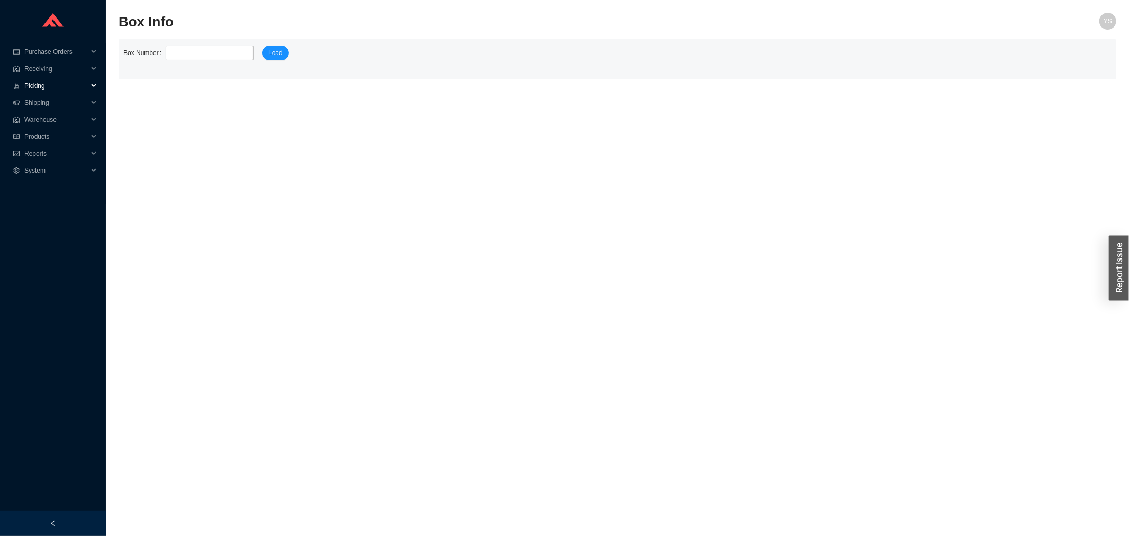
click at [41, 77] on span "Picking" at bounding box center [56, 85] width 64 height 17
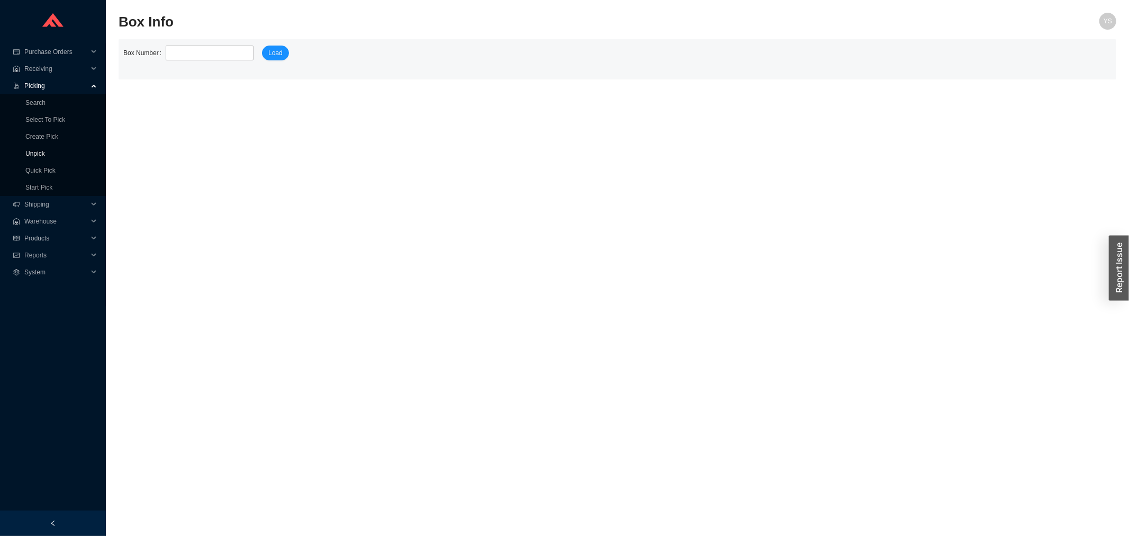
click at [45, 150] on link "Unpick" at bounding box center [35, 153] width 20 height 7
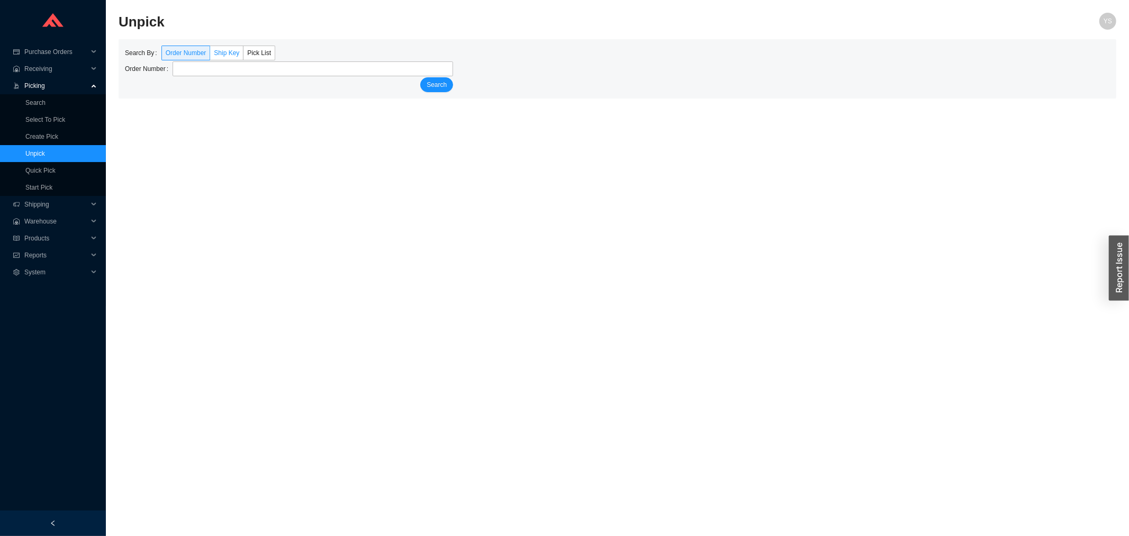
click at [220, 56] on span "Ship Key" at bounding box center [226, 52] width 25 height 7
click at [210, 55] on input "Ship Key" at bounding box center [210, 55] width 0 height 0
click at [197, 53] on span "Order Number" at bounding box center [186, 52] width 41 height 7
click at [162, 55] on input "Order Number" at bounding box center [162, 55] width 0 height 0
type input "931379"
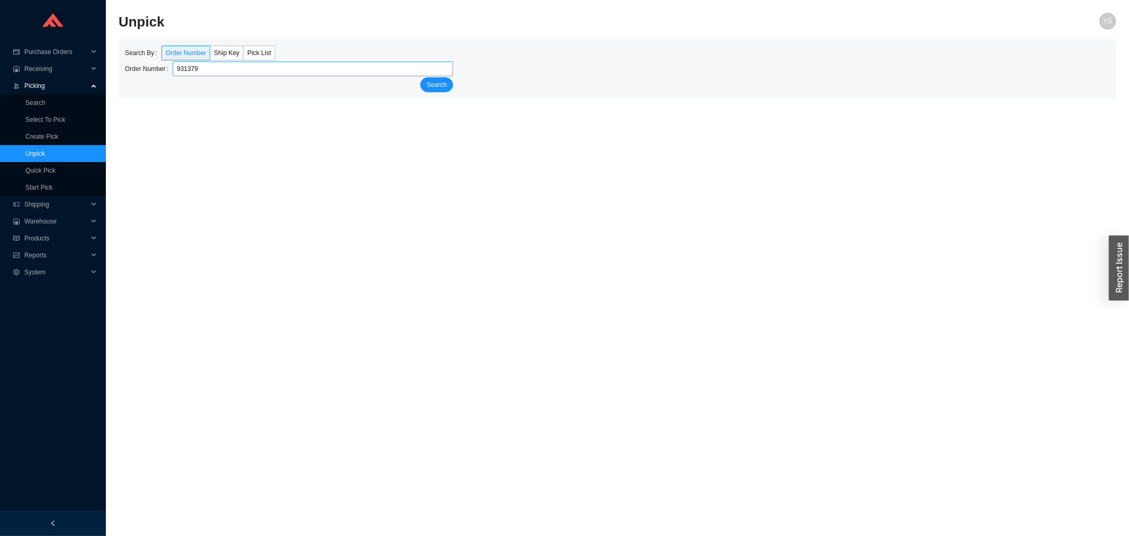
click at [420, 77] on button "Search" at bounding box center [436, 84] width 33 height 15
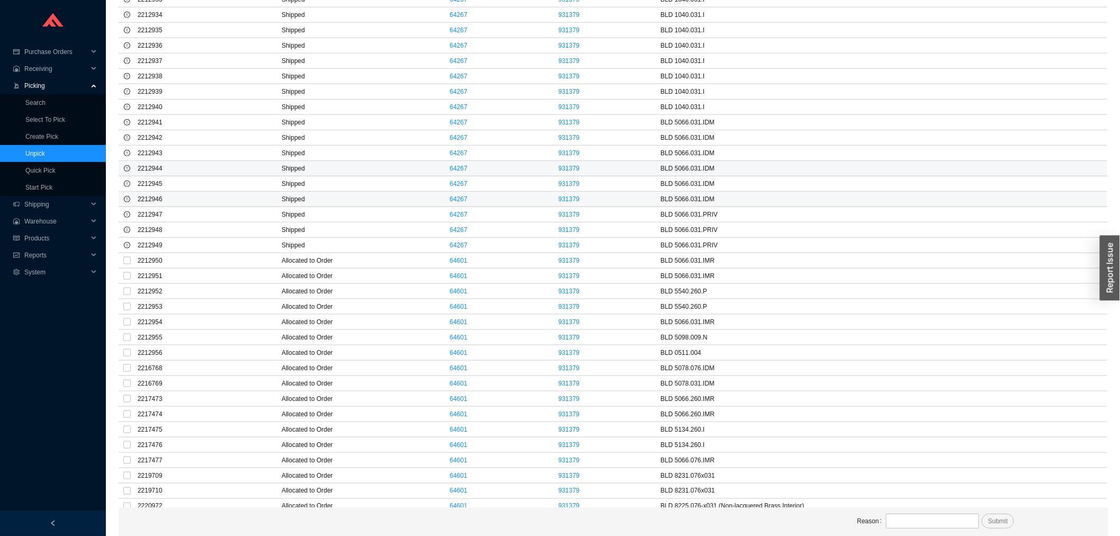
scroll to position [398, 0]
click at [129, 315] on input "checkbox" at bounding box center [126, 314] width 7 height 7
checkbox input "true"
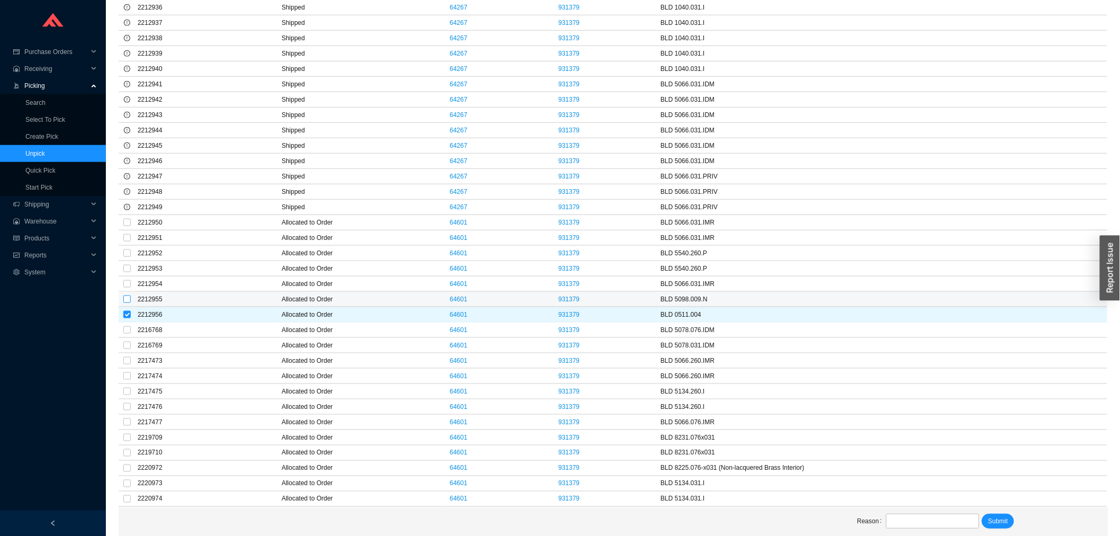
click at [126, 301] on input "checkbox" at bounding box center [126, 298] width 7 height 7
checkbox input "true"
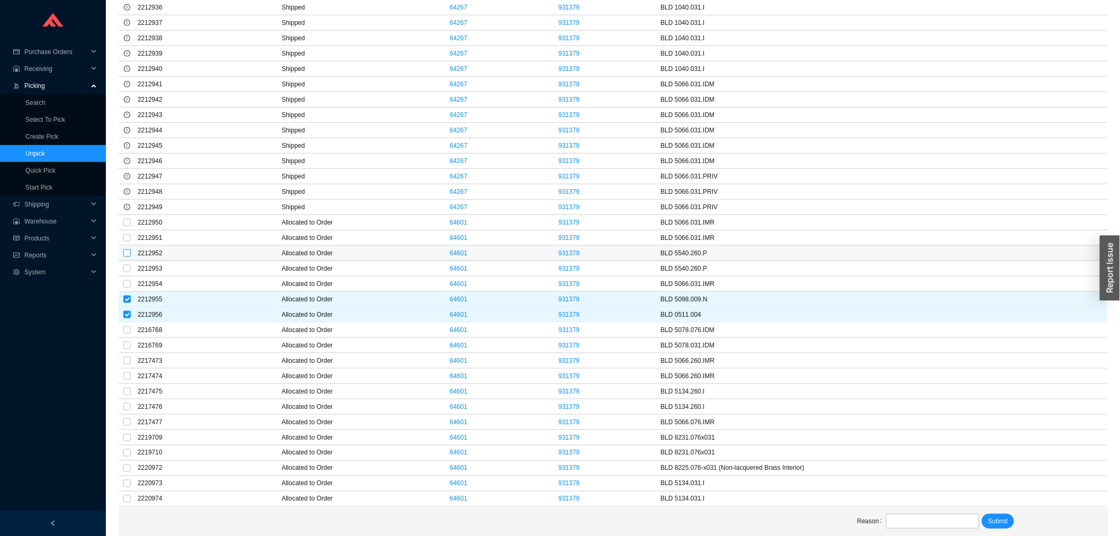
click at [124, 249] on input "checkbox" at bounding box center [126, 252] width 7 height 7
checkbox input "true"
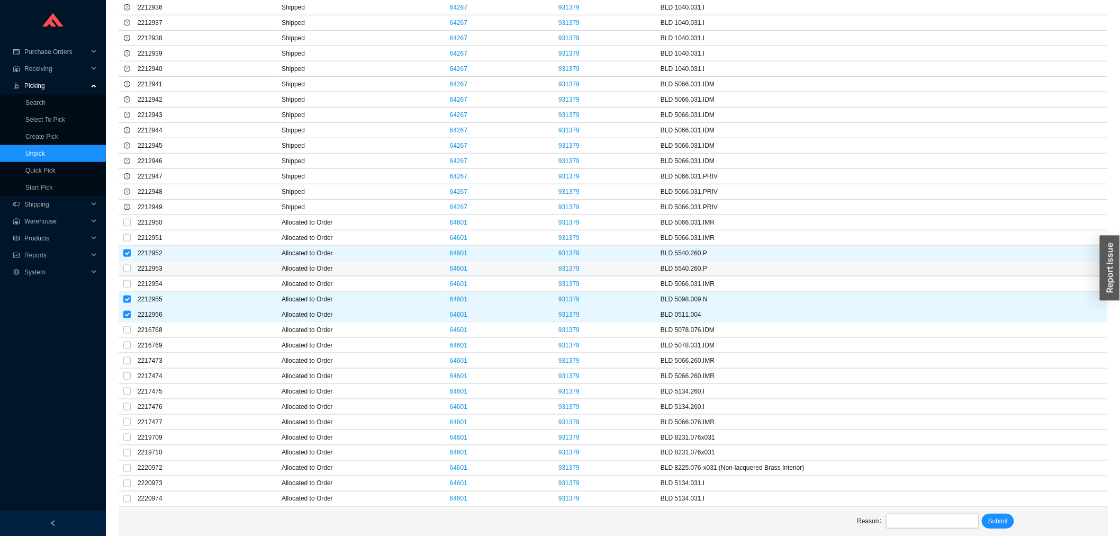
click at [127, 261] on td at bounding box center [127, 268] width 17 height 15
click at [122, 265] on td at bounding box center [127, 268] width 17 height 15
click at [124, 266] on input "checkbox" at bounding box center [126, 268] width 7 height 7
checkbox input "true"
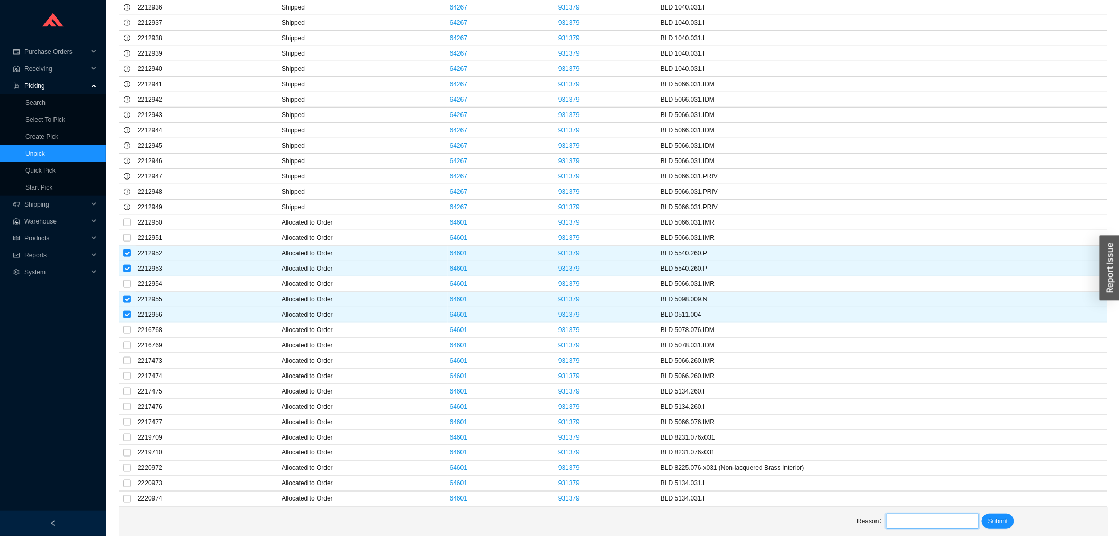
click at [945, 524] on input "text" at bounding box center [932, 520] width 93 height 15
type input "added incorrectly"
click at [993, 519] on span "Submit" at bounding box center [998, 521] width 20 height 11
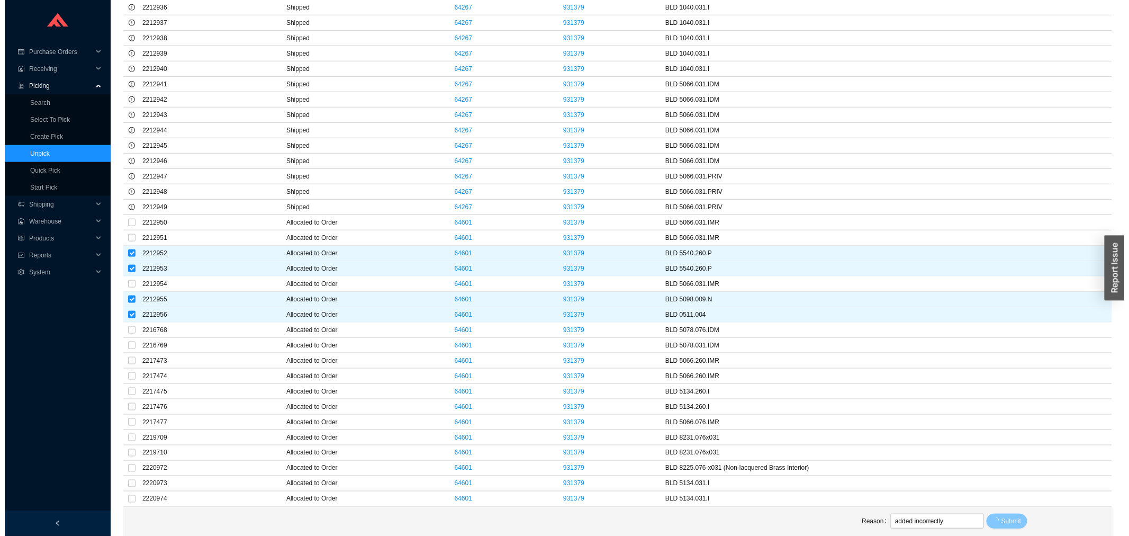
scroll to position [0, 0]
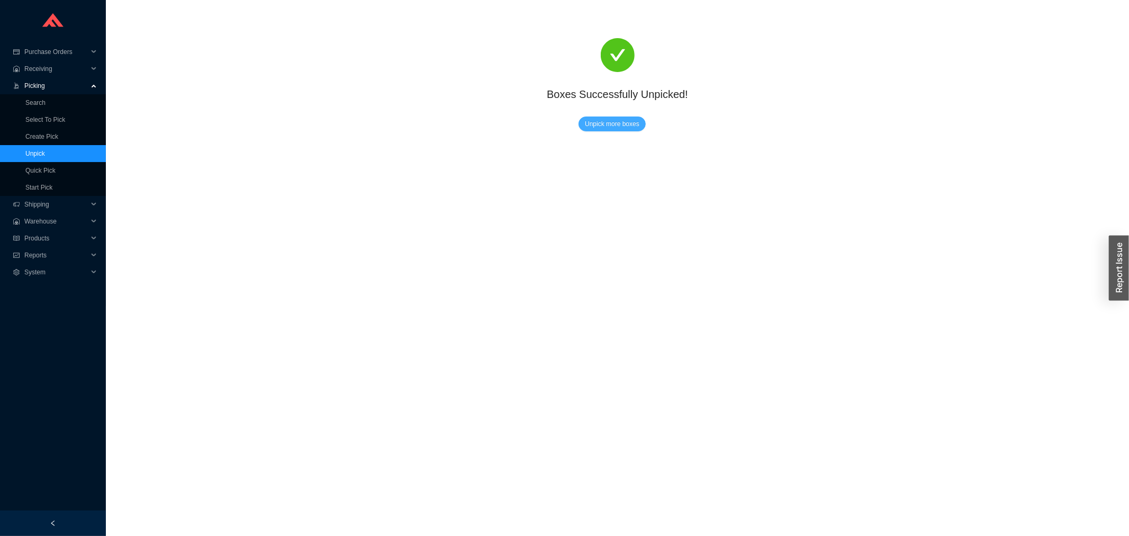
click at [634, 125] on span "Unpick more boxes" at bounding box center [612, 124] width 55 height 11
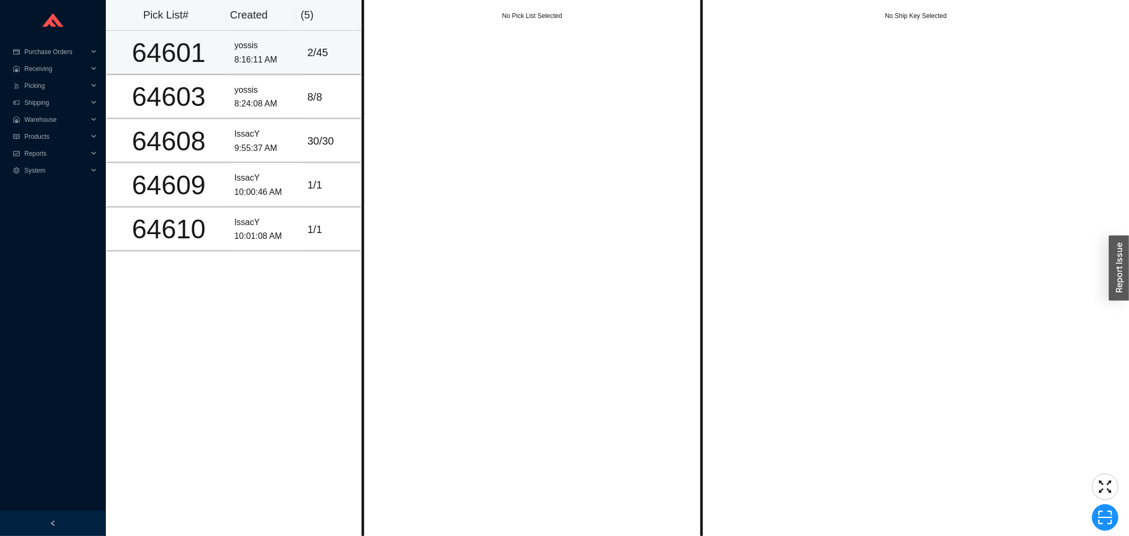
click at [315, 48] on div "2 / 45" at bounding box center [332, 52] width 48 height 17
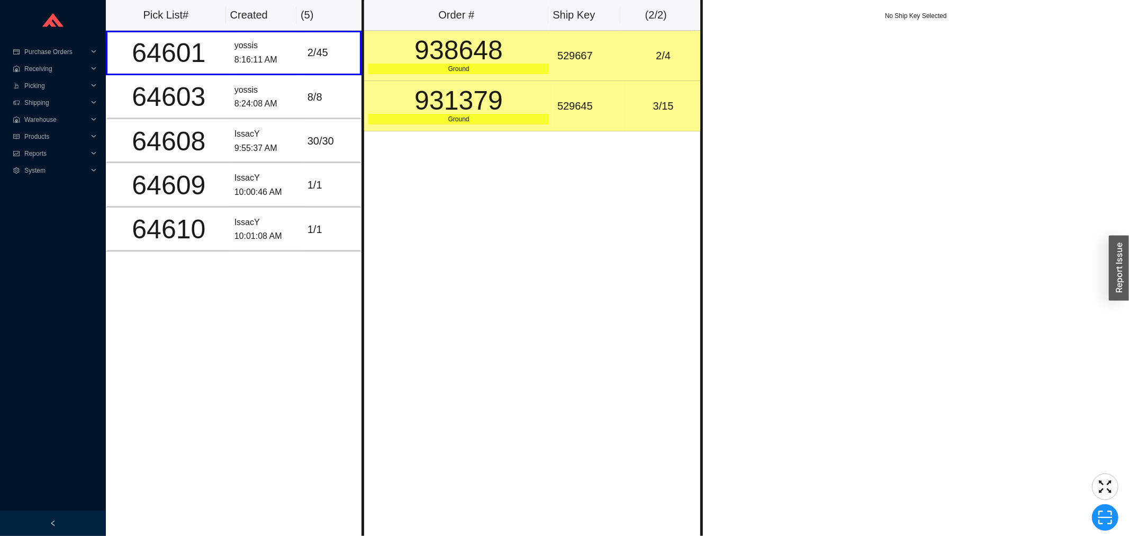
drag, startPoint x: 454, startPoint y: 74, endPoint x: 494, endPoint y: 85, distance: 41.1
click at [455, 74] on div "Ground" at bounding box center [458, 69] width 180 height 11
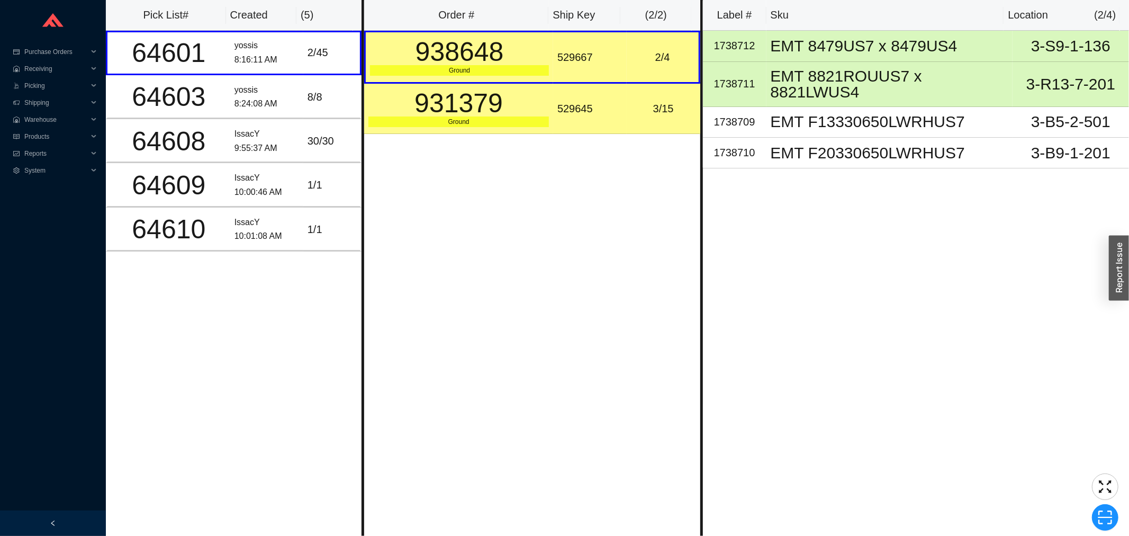
click at [498, 90] on div "931379" at bounding box center [458, 103] width 180 height 26
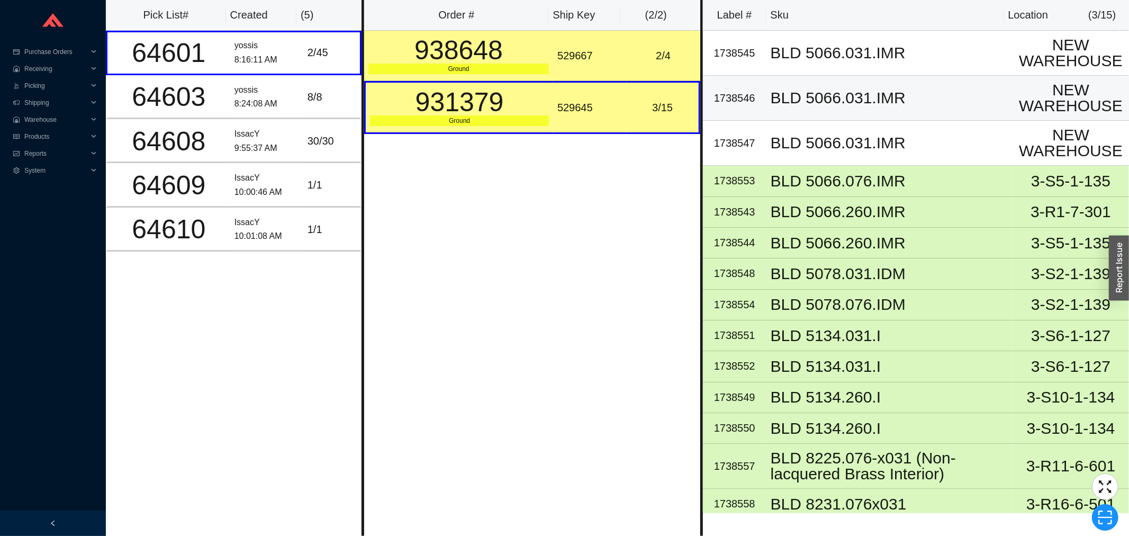
click at [889, 108] on td "BLD 5066.031.IMR" at bounding box center [889, 98] width 246 height 45
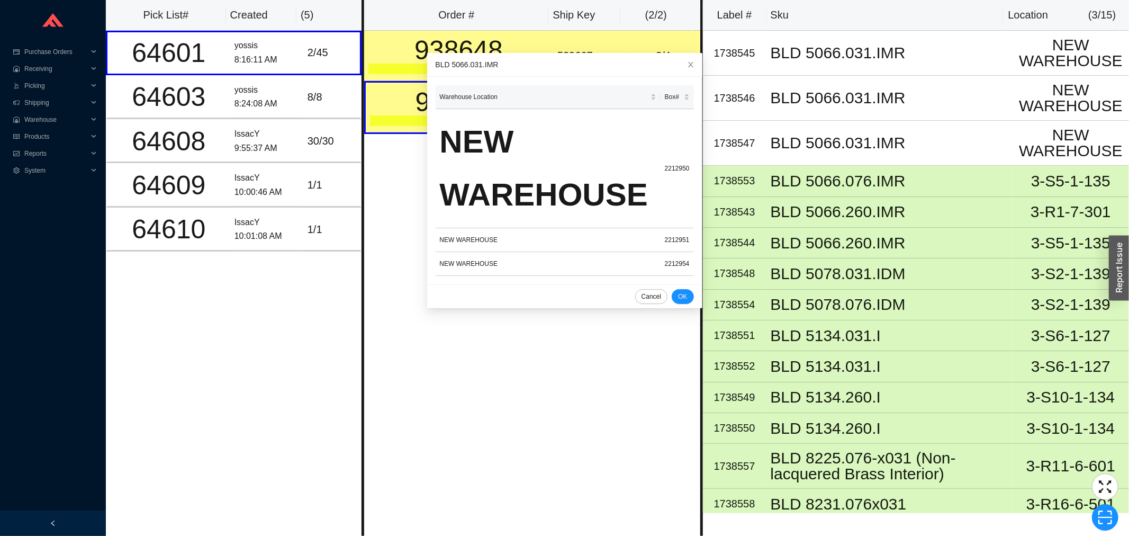
click at [380, 270] on div "Order # Ship Key ( 2 / 2 ) 938648 Ground 529667 2 / 4 931379 Ground 529645 3 / …" at bounding box center [532, 268] width 341 height 536
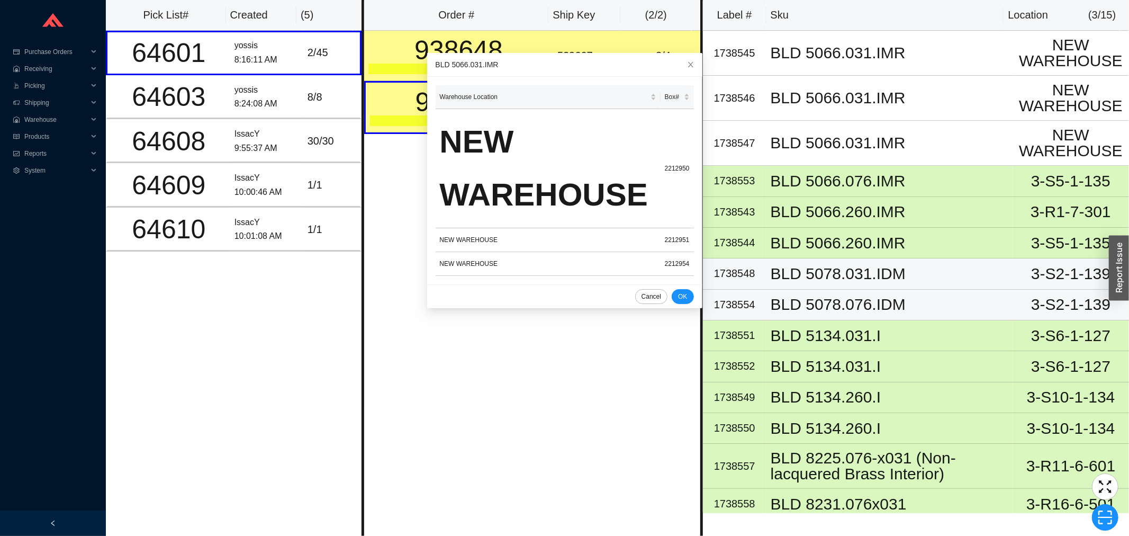
scroll to position [38, 0]
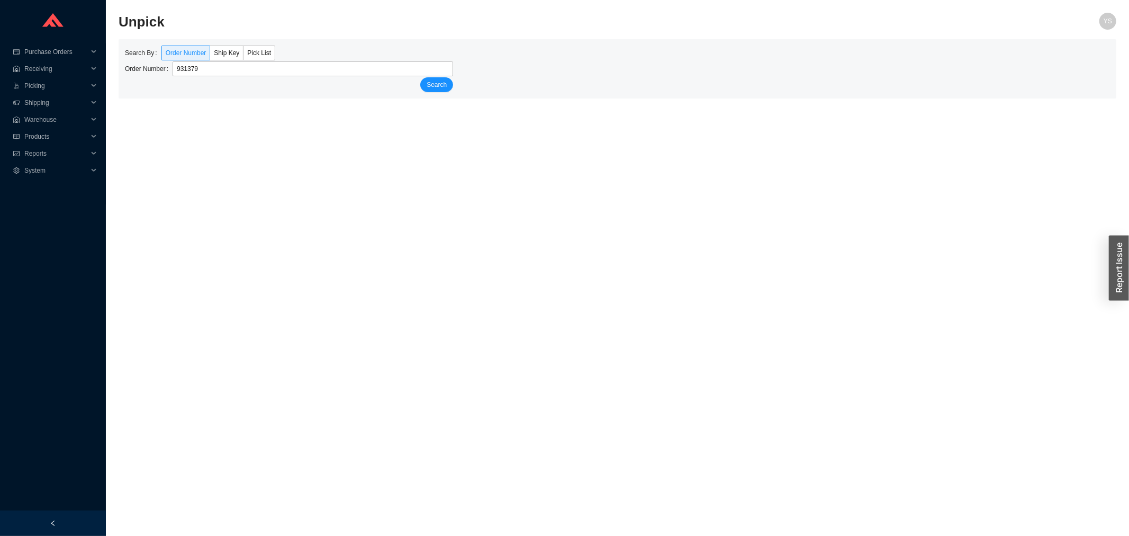
type input "931379"
click at [420, 77] on button "Search" at bounding box center [436, 84] width 33 height 15
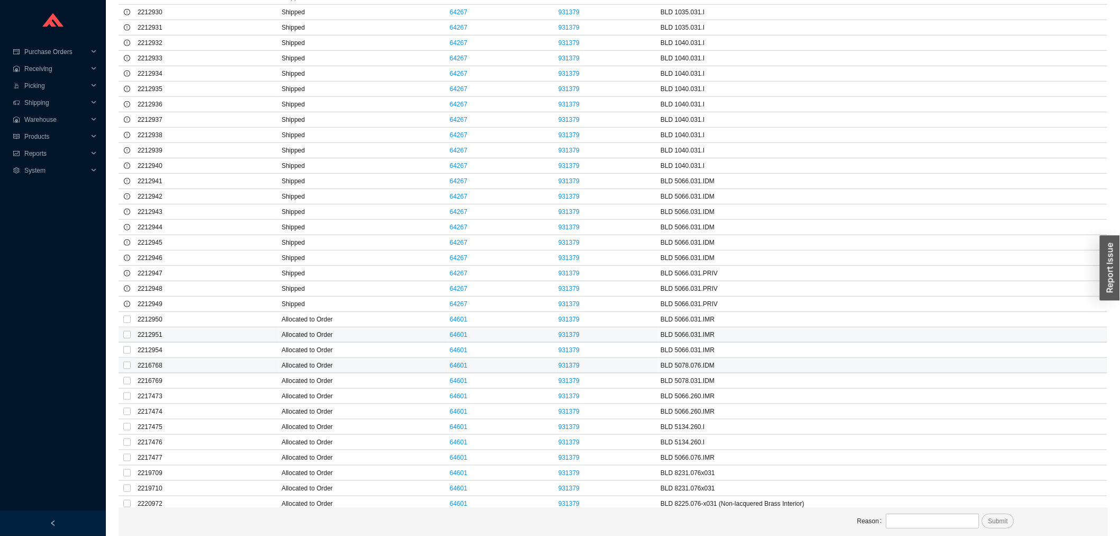
scroll to position [337, 0]
click at [124, 283] on input "checkbox" at bounding box center [126, 284] width 7 height 7
checkbox input "true"
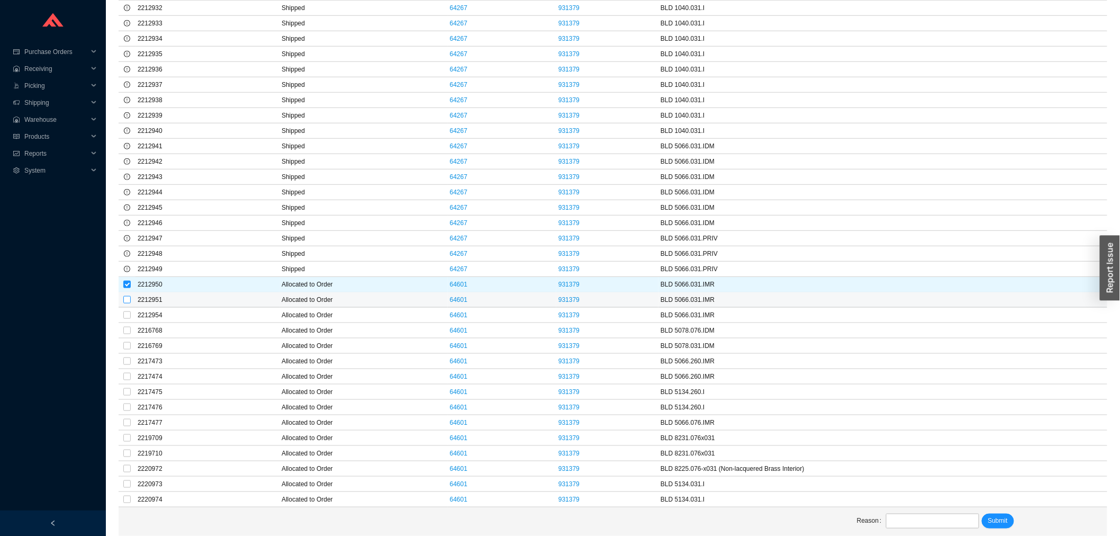
click at [128, 296] on input "checkbox" at bounding box center [126, 299] width 7 height 7
checkbox input "true"
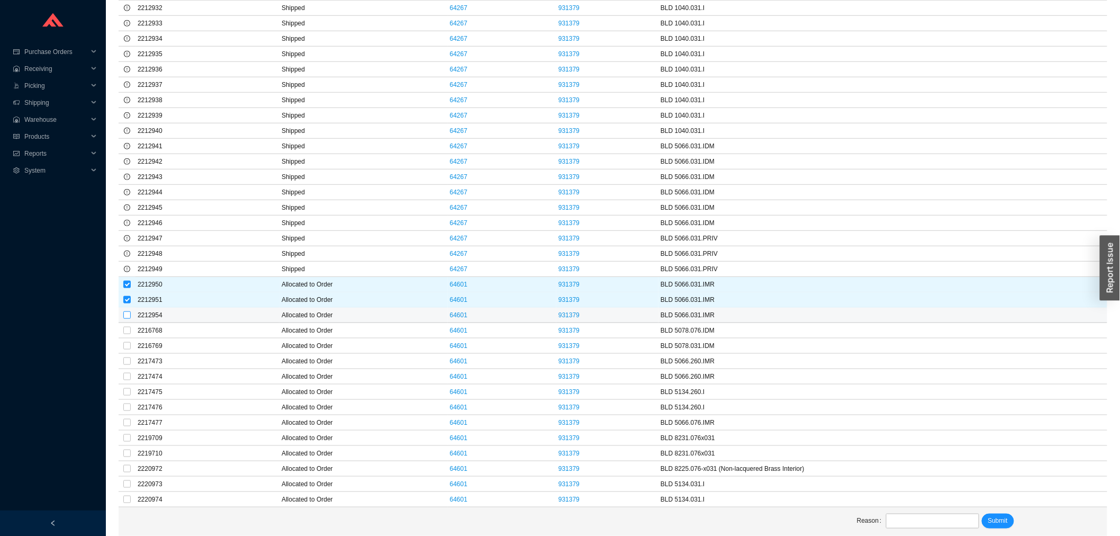
click at [124, 311] on input "checkbox" at bounding box center [126, 314] width 7 height 7
checkbox input "true"
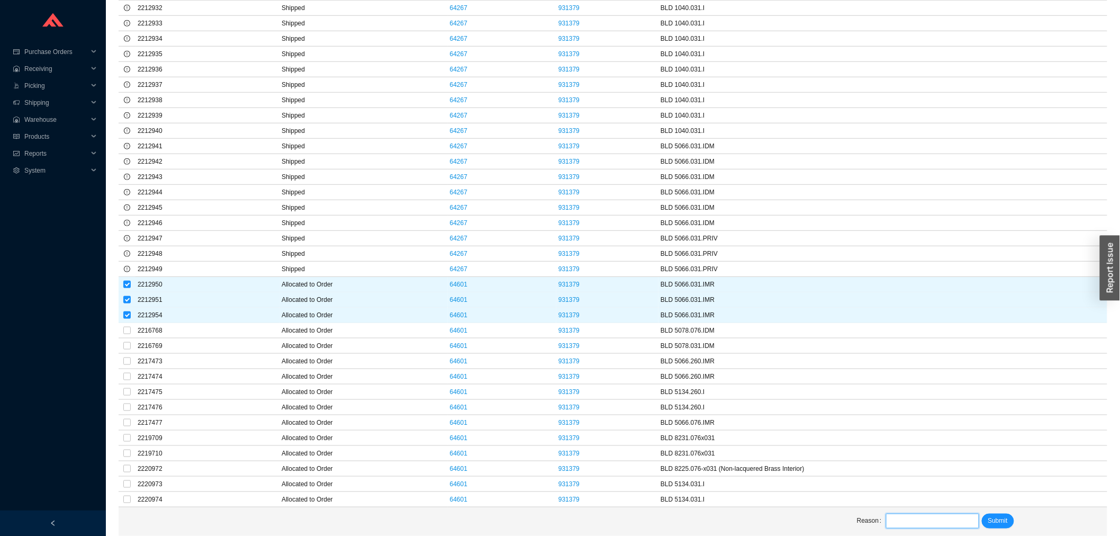
click at [904, 526] on input "text" at bounding box center [932, 520] width 93 height 15
type input "cant find"
click at [996, 523] on span "Submit" at bounding box center [998, 521] width 20 height 11
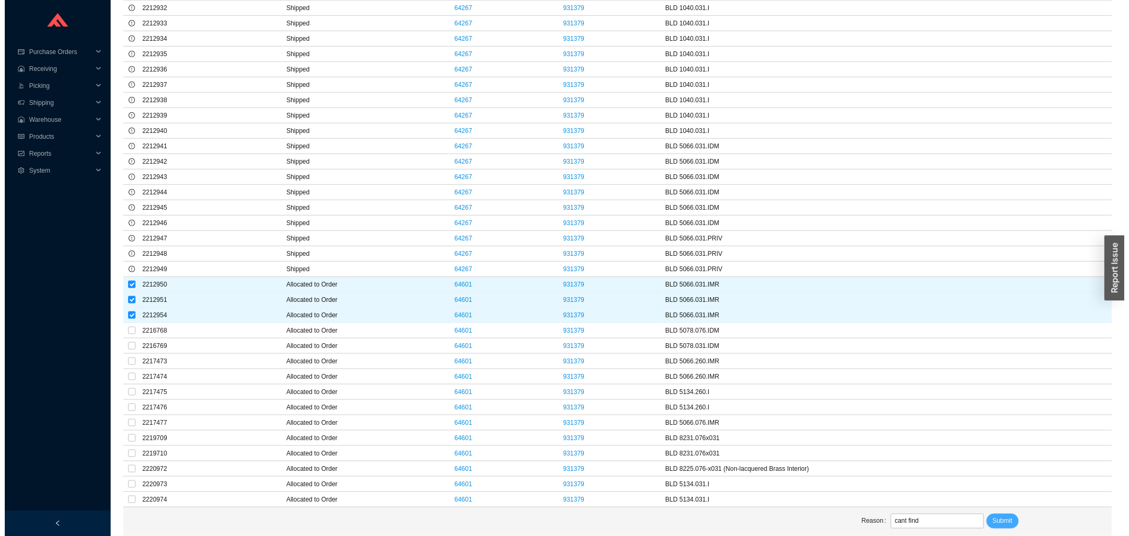
scroll to position [0, 0]
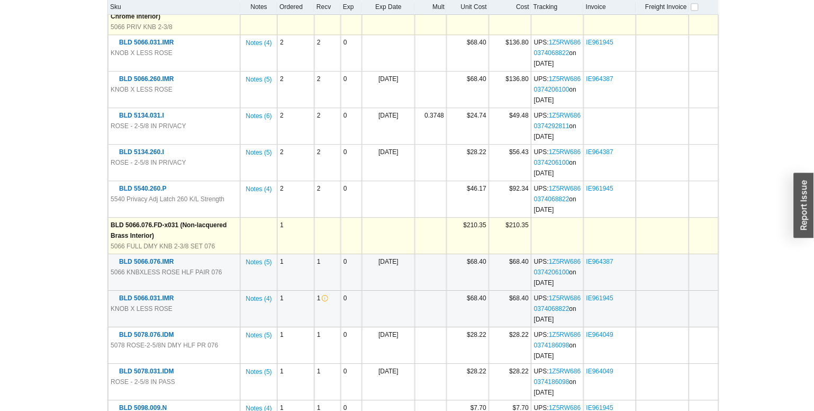
scroll to position [588, 0]
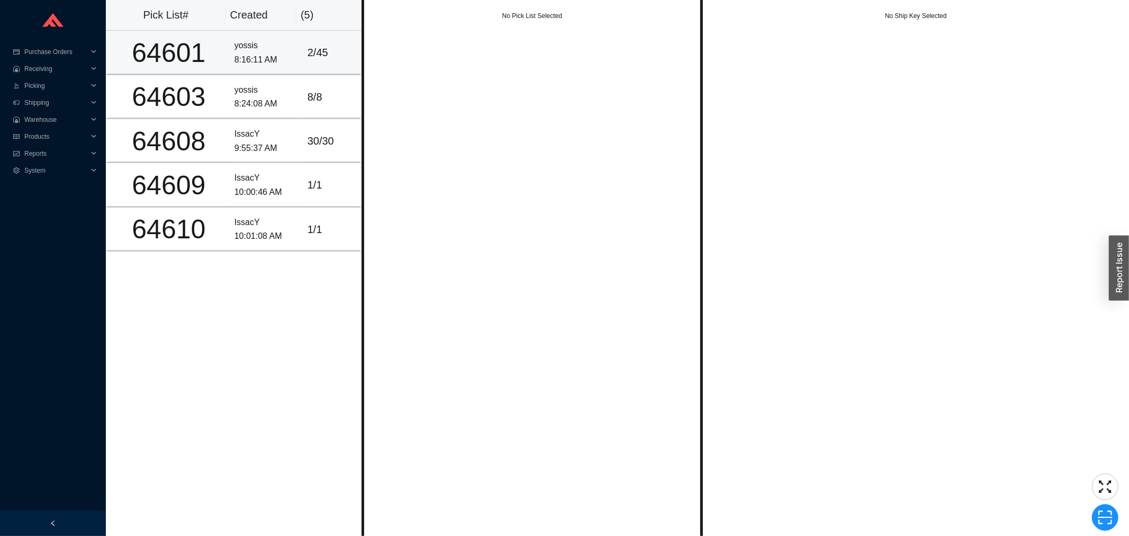
click at [245, 53] on div "8:16:11 AM" at bounding box center [266, 60] width 65 height 14
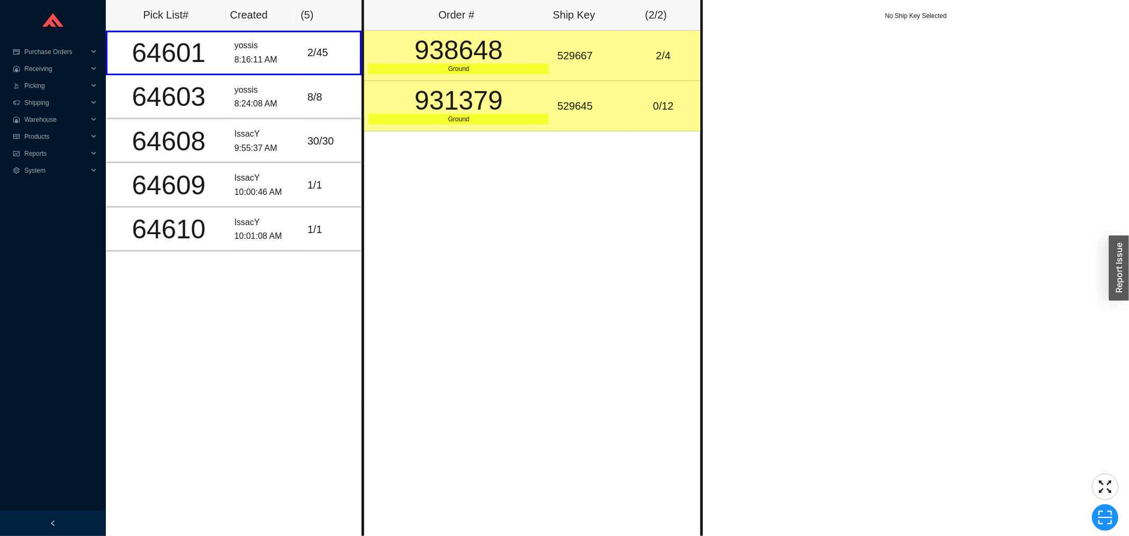
click at [597, 131] on td "529645" at bounding box center [590, 106] width 74 height 50
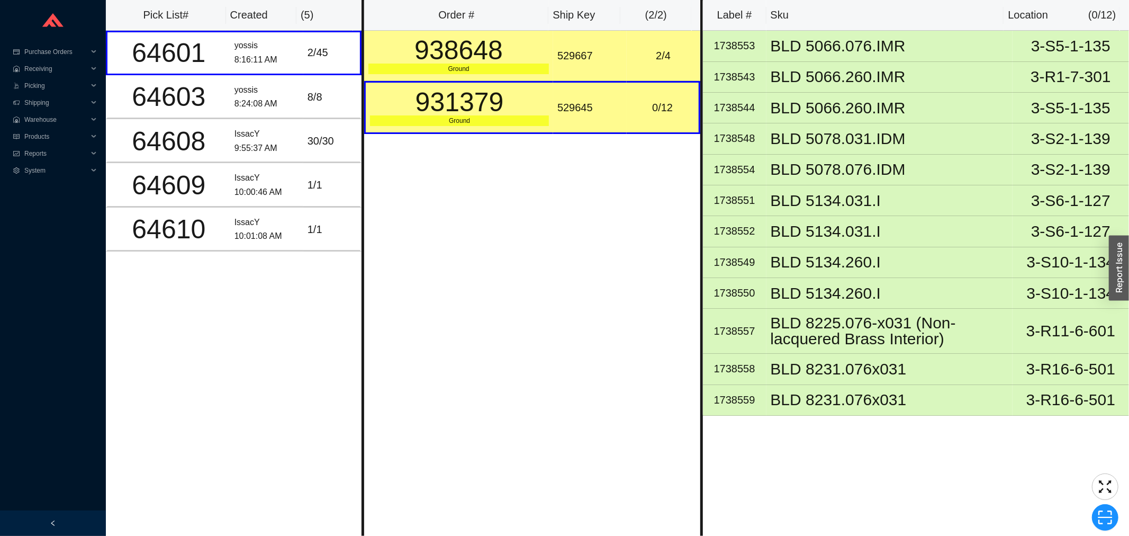
click at [567, 111] on div "529645" at bounding box center [589, 107] width 65 height 17
click at [568, 112] on div "529645" at bounding box center [589, 107] width 65 height 17
copy div "529645"
click at [1099, 517] on icon "scan" at bounding box center [1105, 517] width 16 height 16
type input "[SK0000529645"
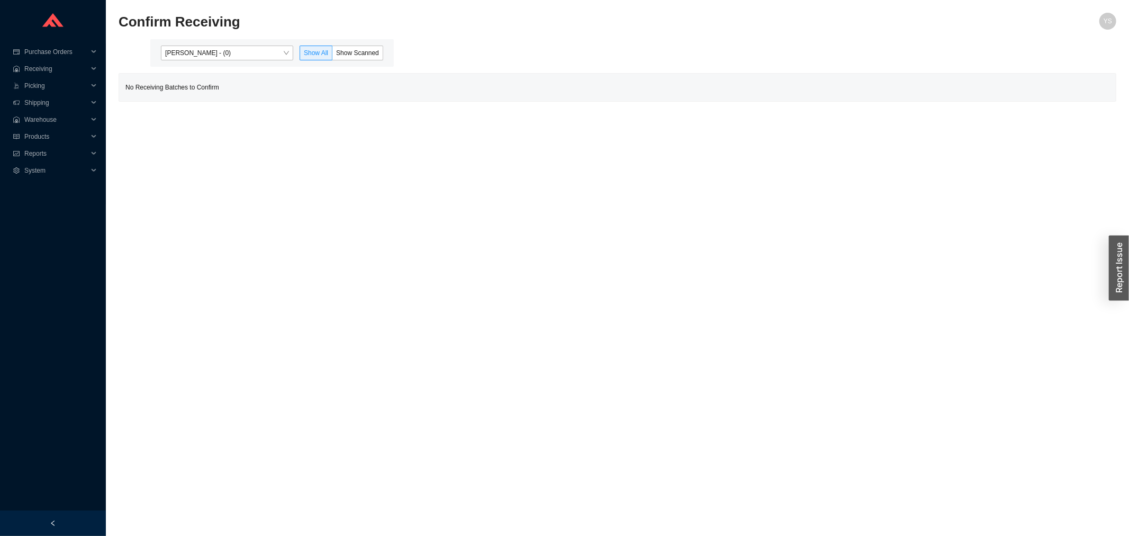
click at [203, 49] on span "[PERSON_NAME] - (0)" at bounding box center [227, 53] width 124 height 14
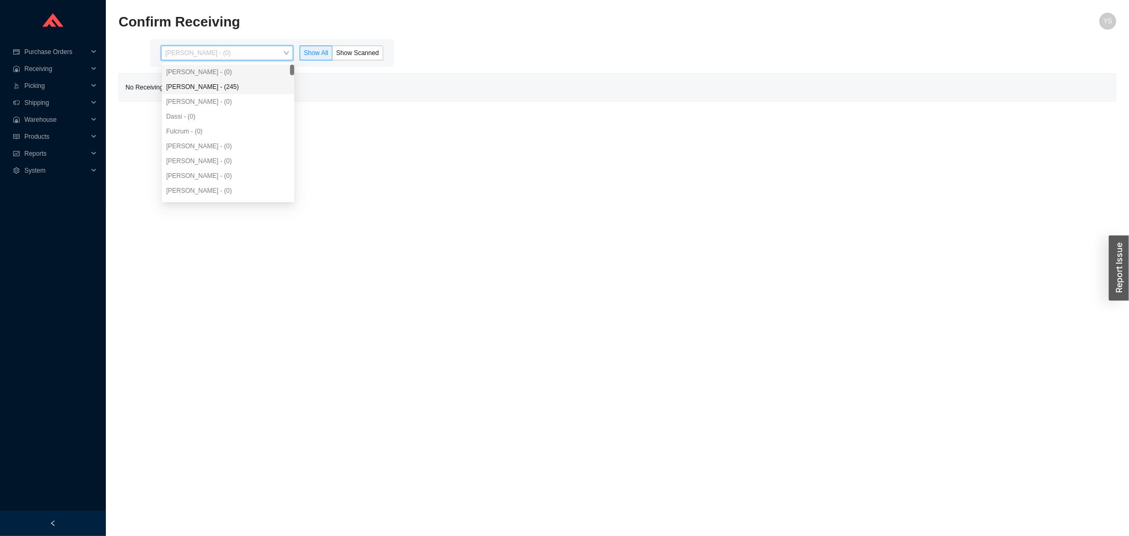
click at [210, 86] on div "Angel Negron - (245)" at bounding box center [228, 87] width 124 height 10
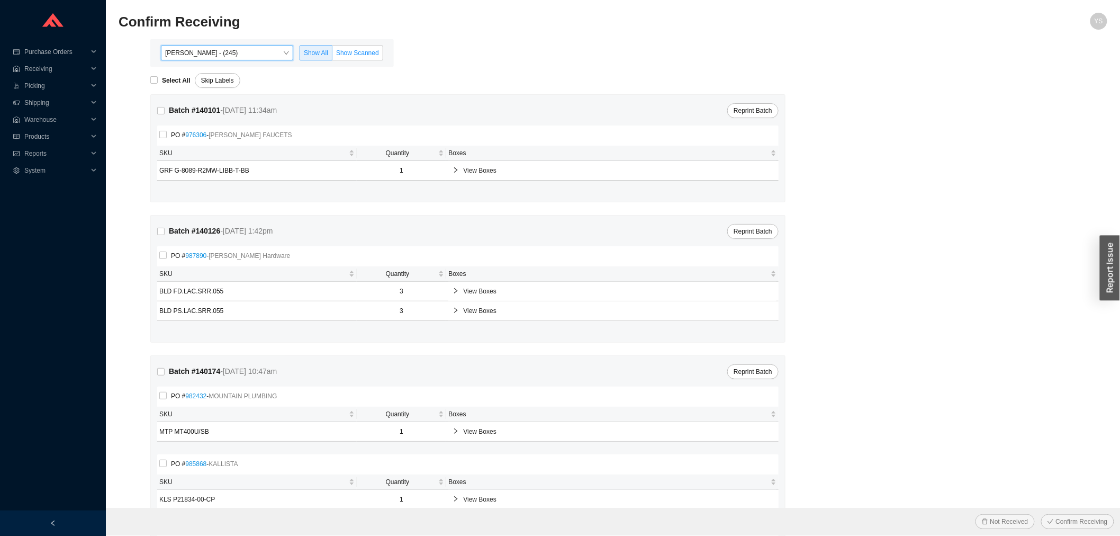
click at [353, 47] on label "Show Scanned" at bounding box center [357, 53] width 51 height 15
click at [332, 55] on input "Show Scanned" at bounding box center [332, 55] width 0 height 0
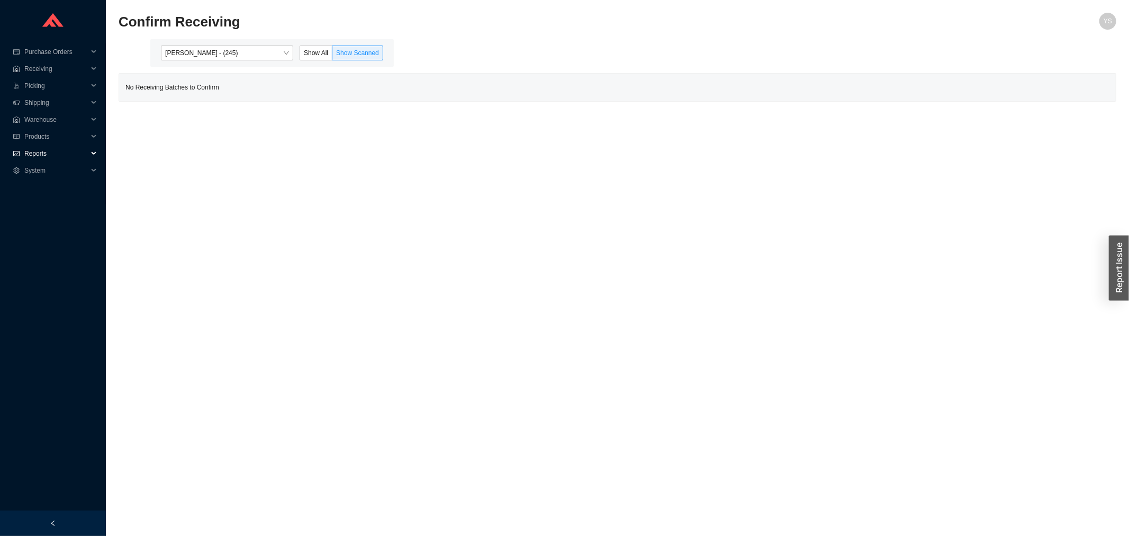
click at [35, 150] on span "Reports" at bounding box center [56, 153] width 64 height 17
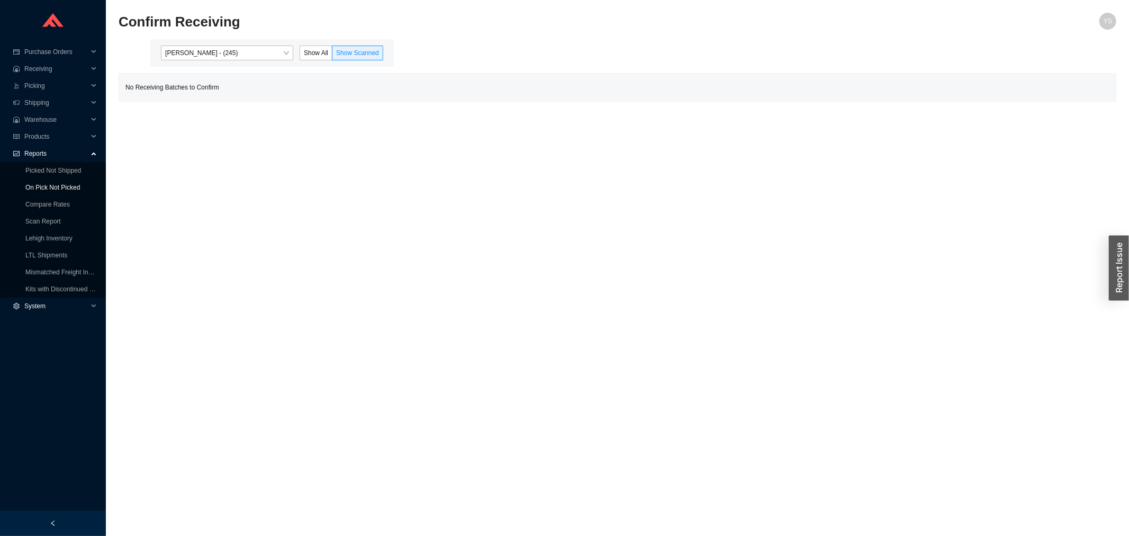
click at [46, 191] on link "On Pick Not Picked" at bounding box center [52, 187] width 55 height 7
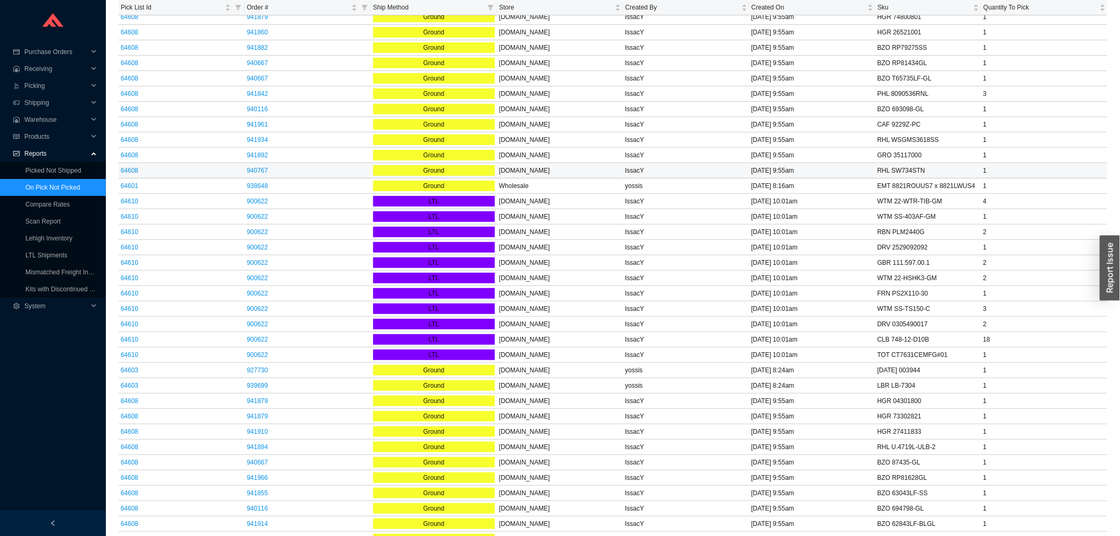
scroll to position [294, 0]
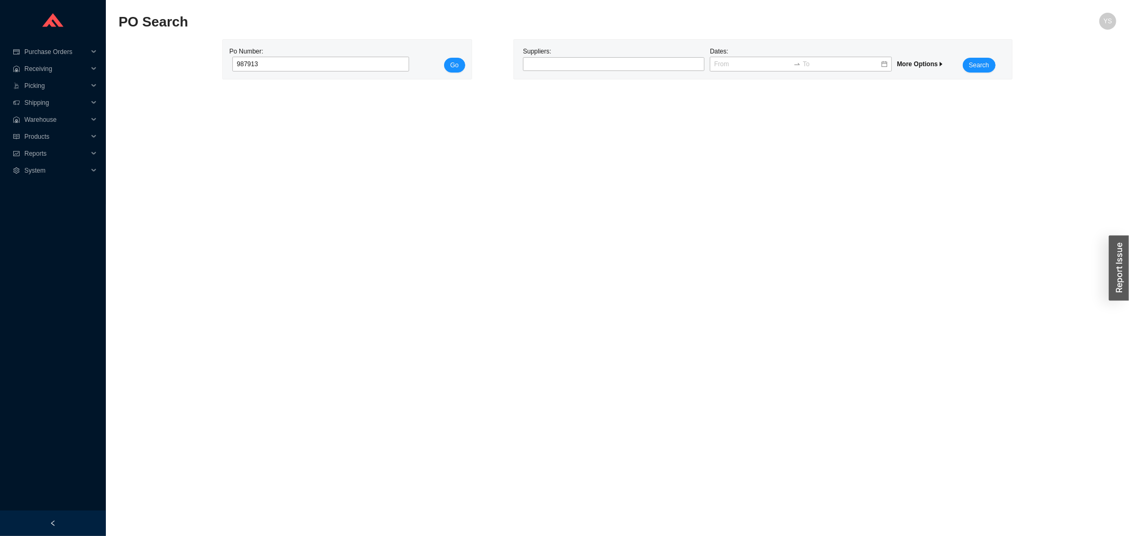
type input "987913"
click at [444, 58] on button "Go" at bounding box center [454, 65] width 21 height 15
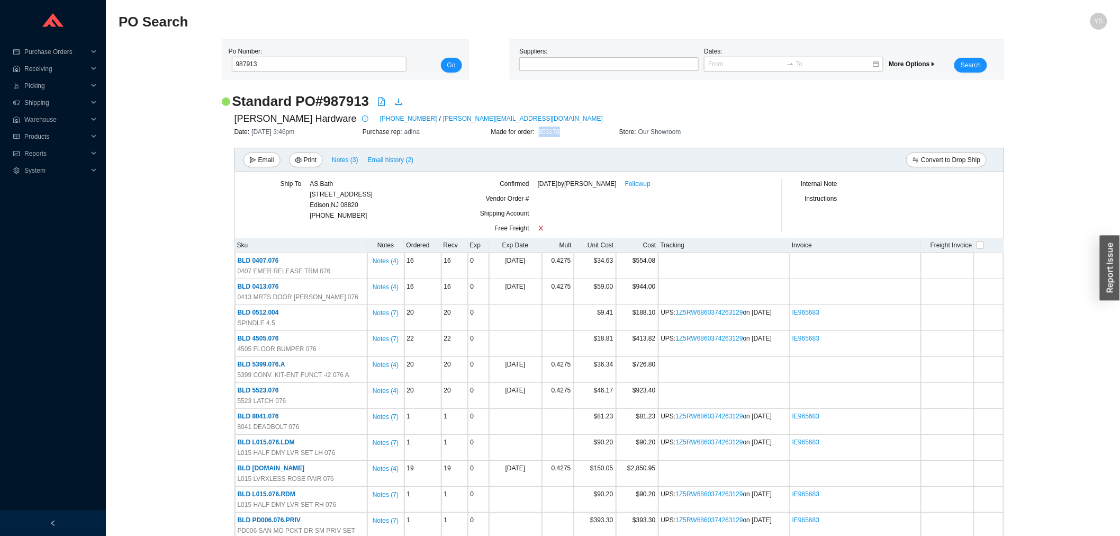
drag, startPoint x: 581, startPoint y: 131, endPoint x: 537, endPoint y: 134, distance: 44.0
click at [537, 134] on div "Made for order: 853178" at bounding box center [555, 132] width 128 height 11
copy link "853178"
click at [38, 83] on span "Picking" at bounding box center [56, 85] width 64 height 17
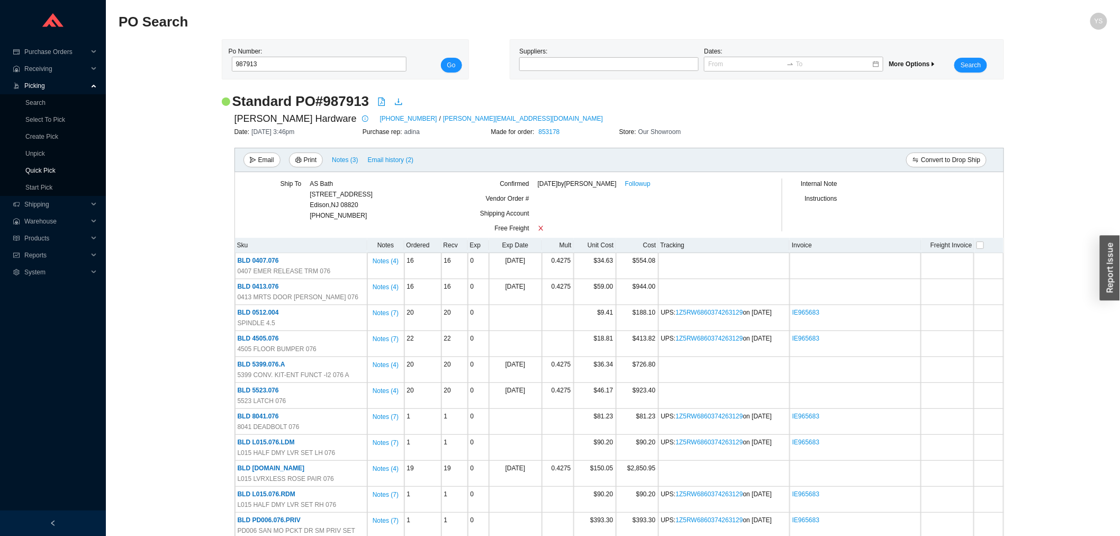
click at [55, 167] on link "Quick Pick" at bounding box center [40, 170] width 30 height 7
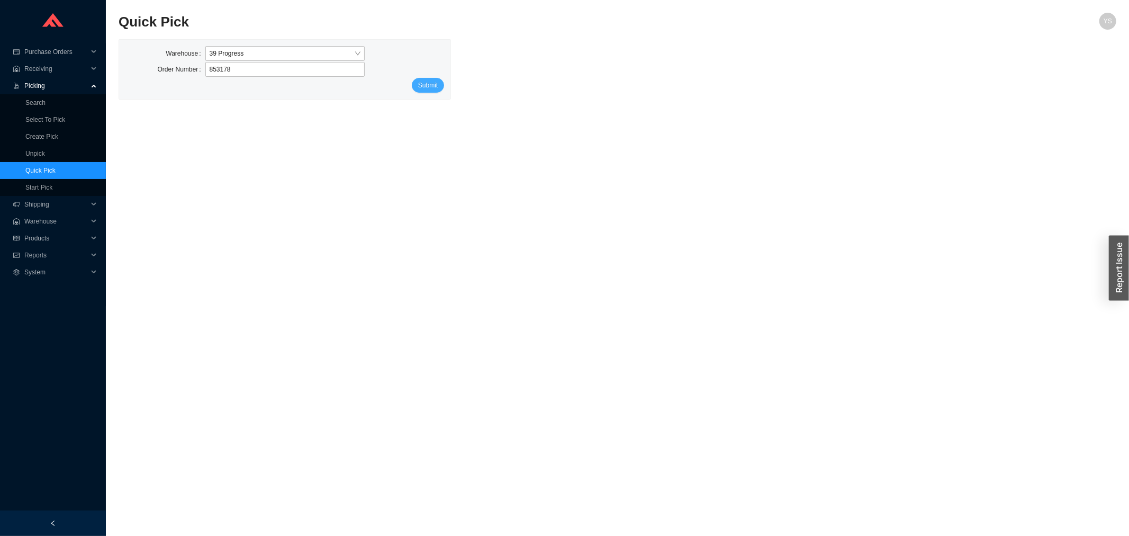
type input "853178"
click at [419, 86] on span "Submit" at bounding box center [428, 85] width 20 height 11
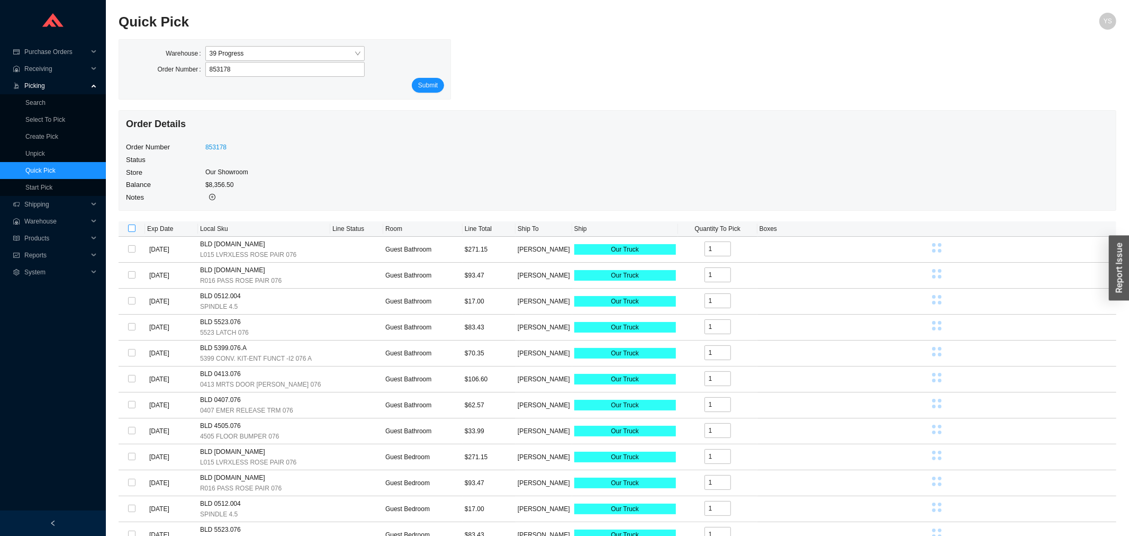
click at [135, 227] on input "checkbox" at bounding box center [131, 227] width 7 height 7
click at [134, 227] on input "checkbox" at bounding box center [131, 227] width 7 height 7
click at [130, 227] on input "checkbox" at bounding box center [131, 227] width 7 height 7
checkbox input "true"
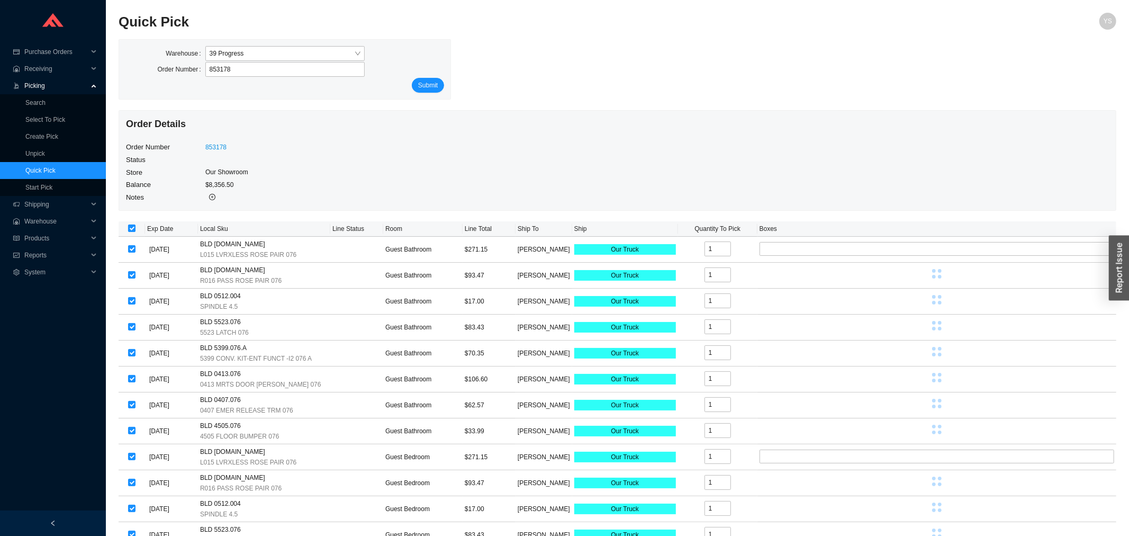
checkbox input "true"
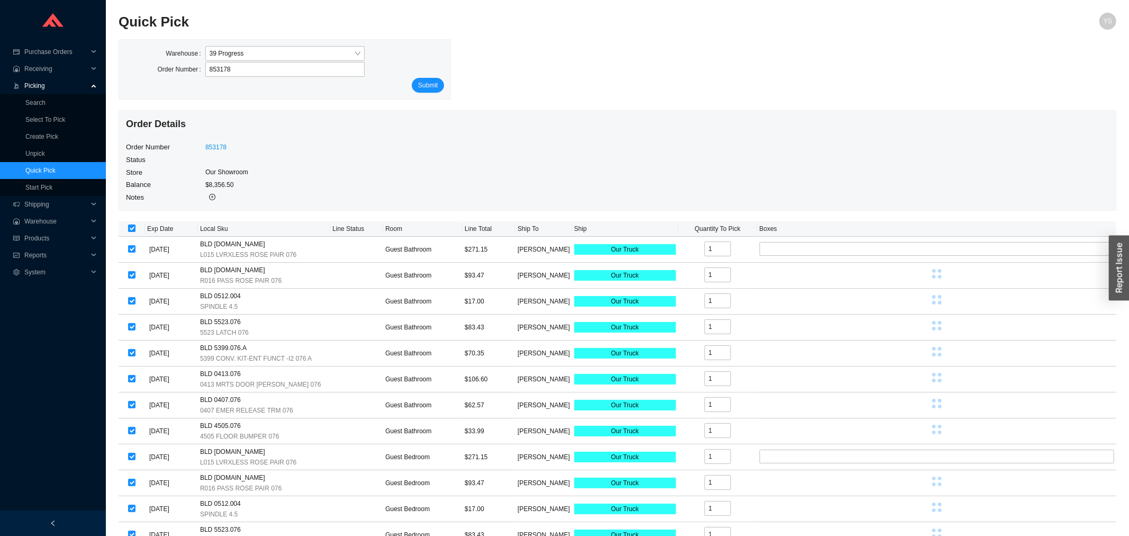
checkbox input "true"
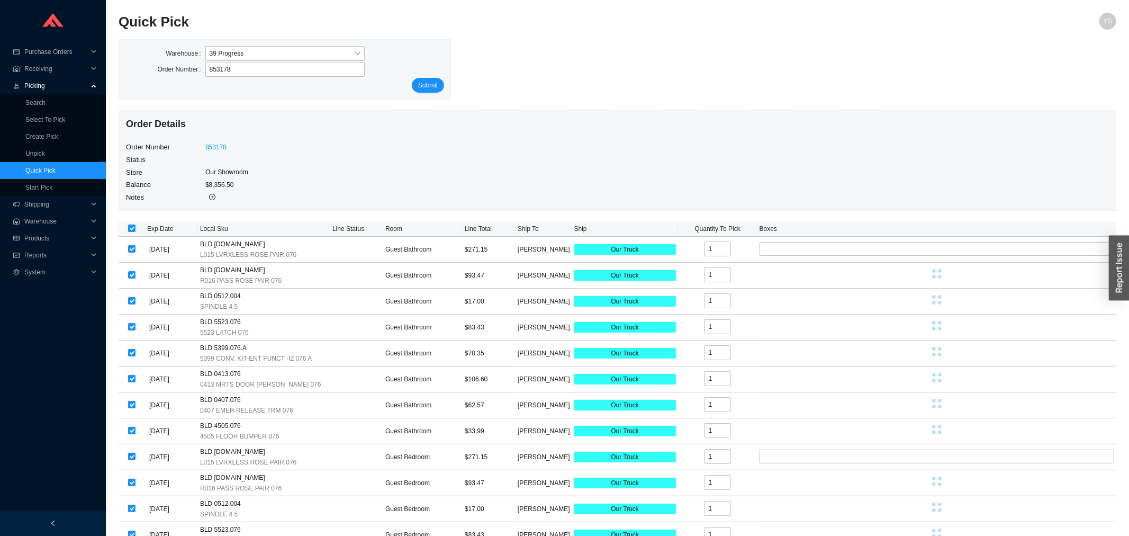
checkbox input "true"
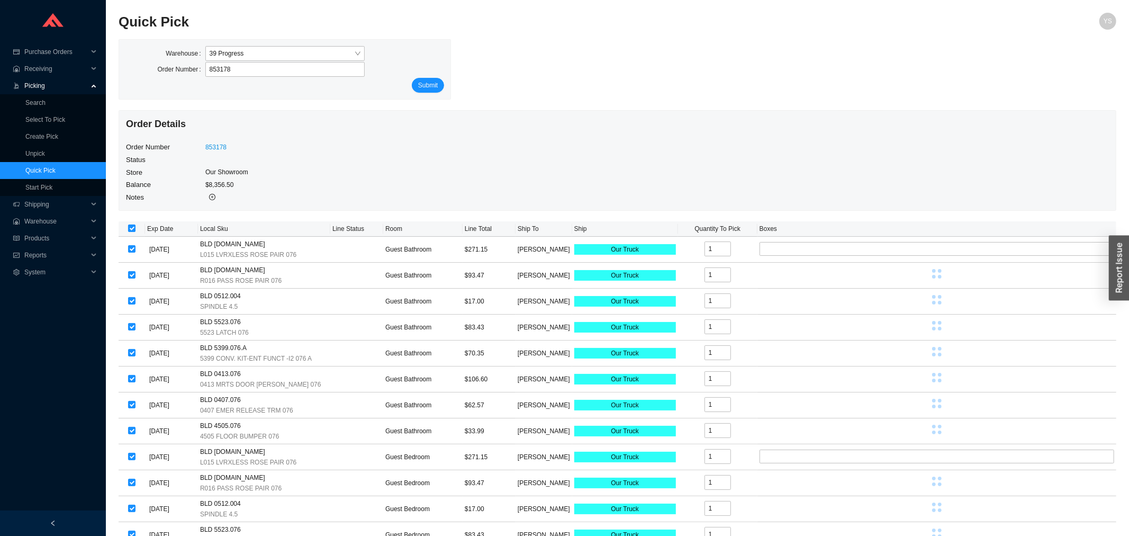
checkbox input "true"
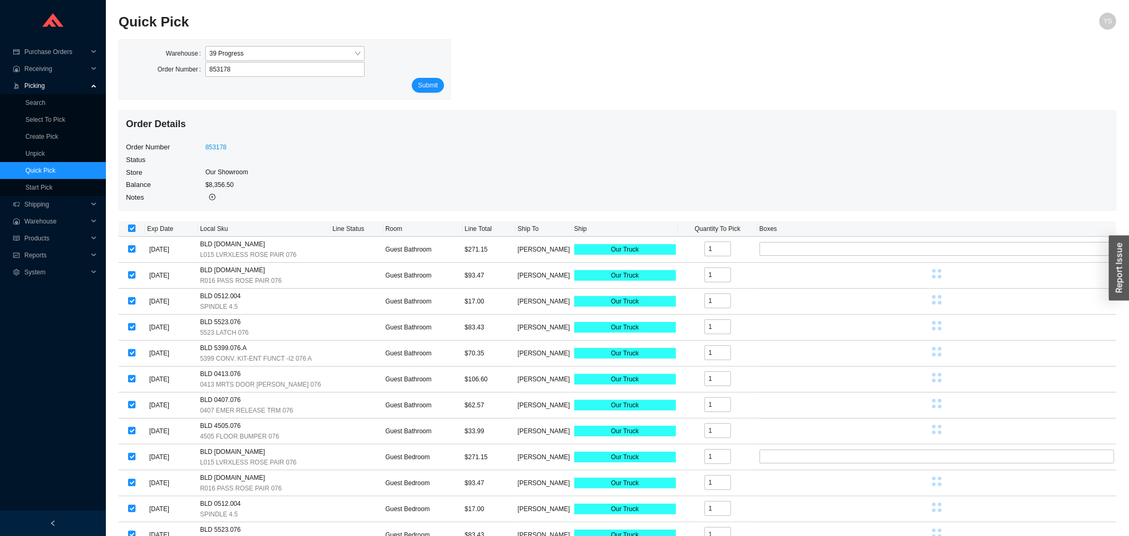
checkbox input "true"
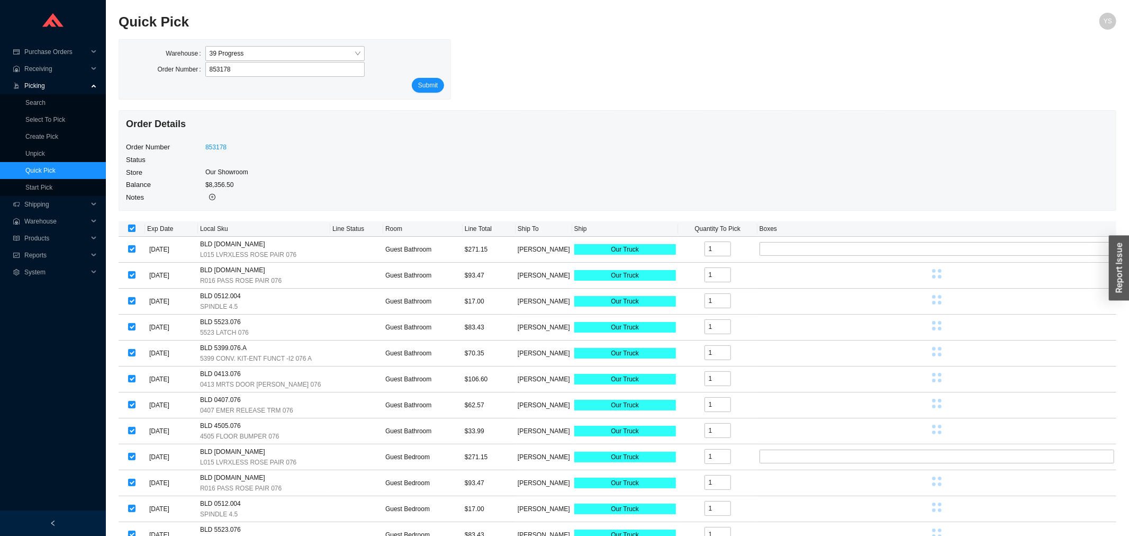
checkbox input "true"
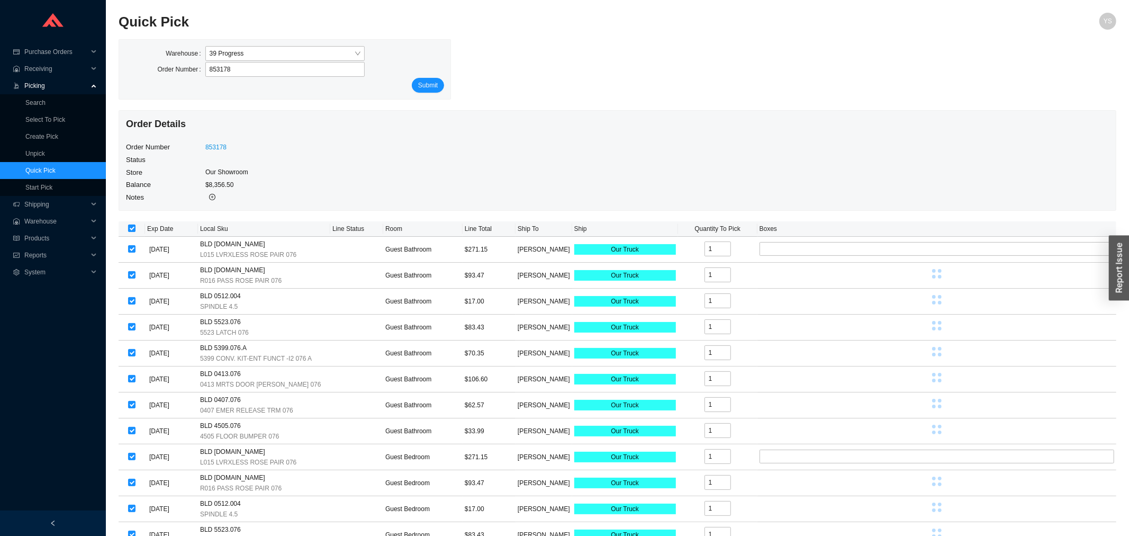
checkbox input "true"
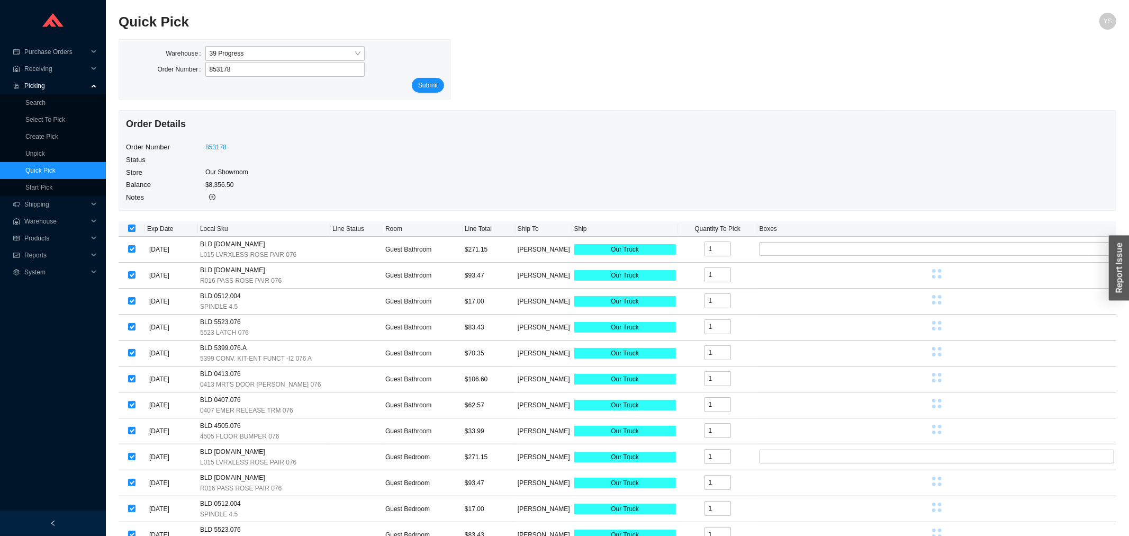
checkbox input "true"
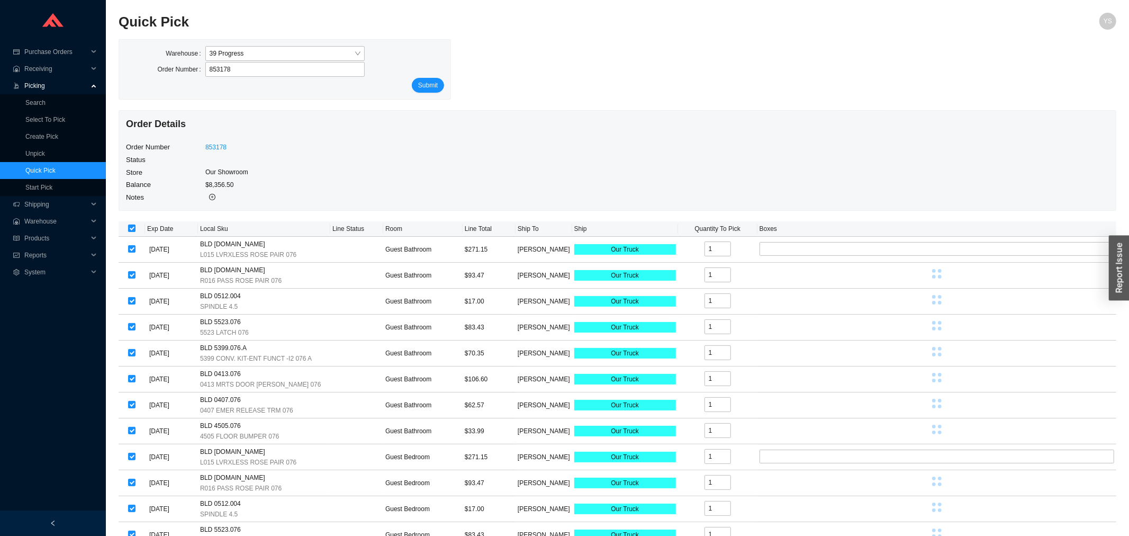
checkbox input "true"
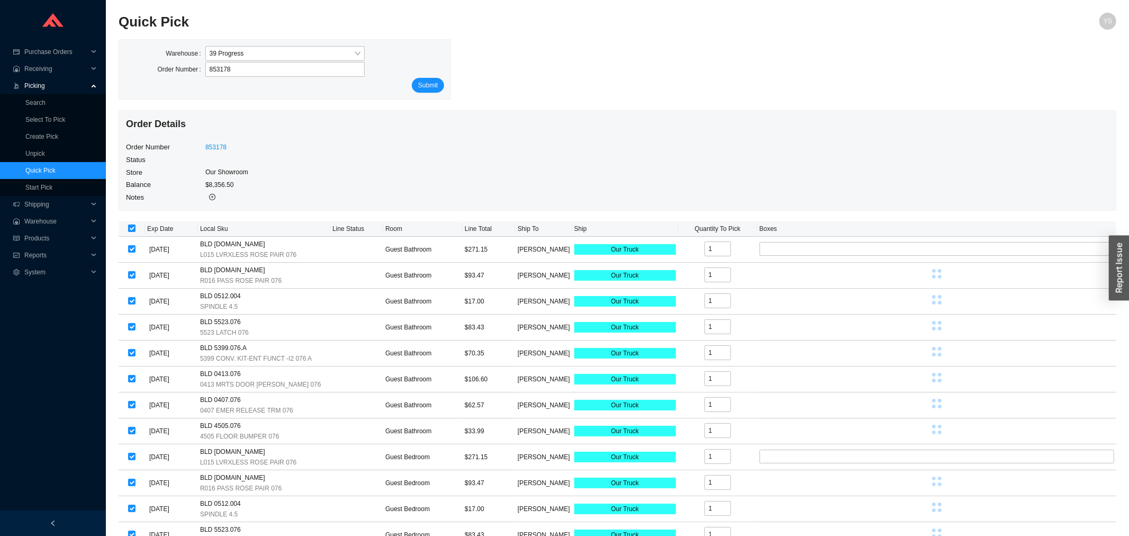
checkbox input "true"
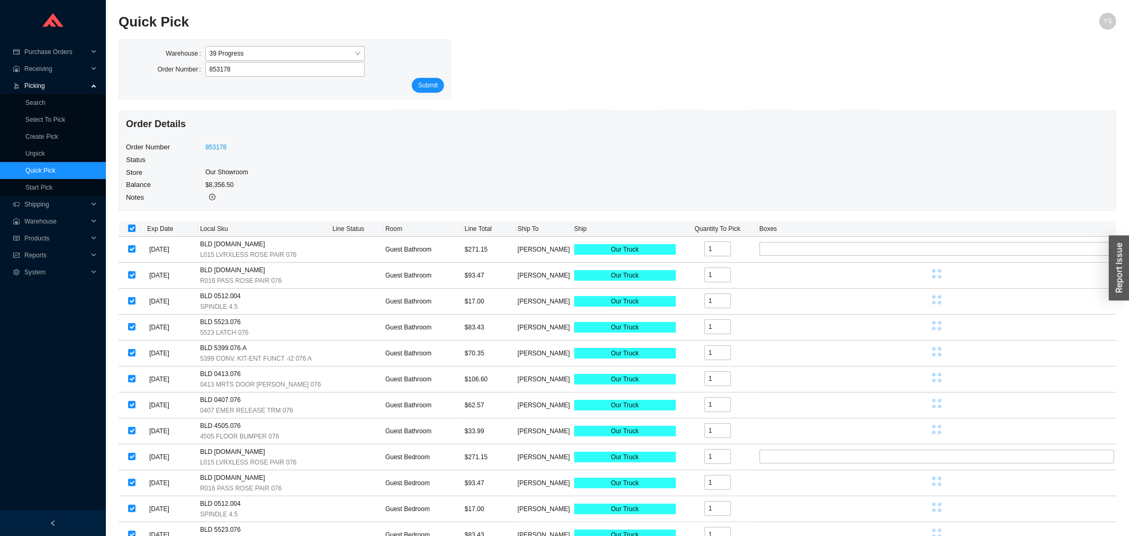
checkbox input "true"
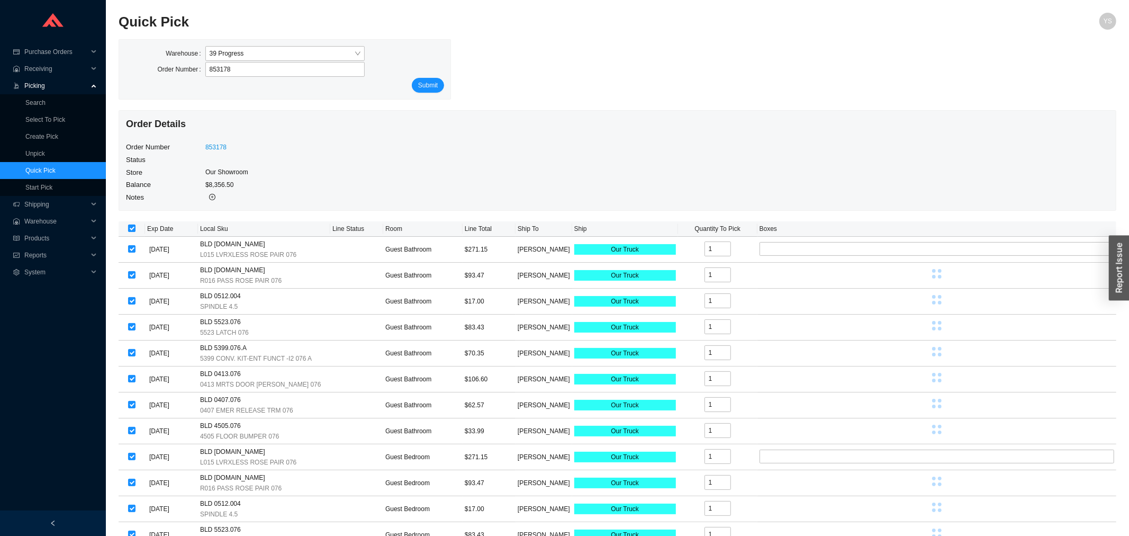
checkbox input "true"
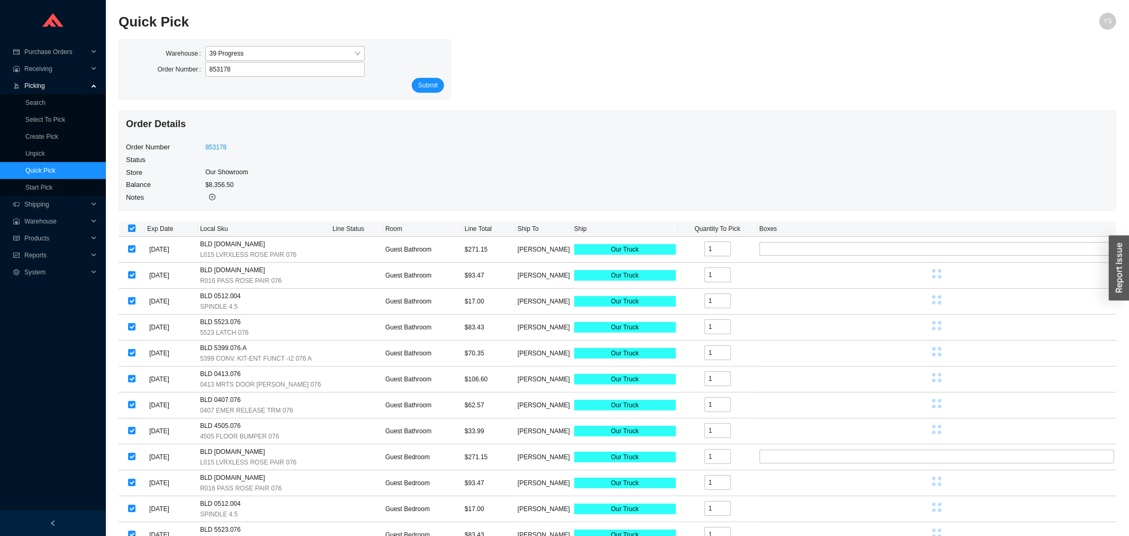
checkbox input "true"
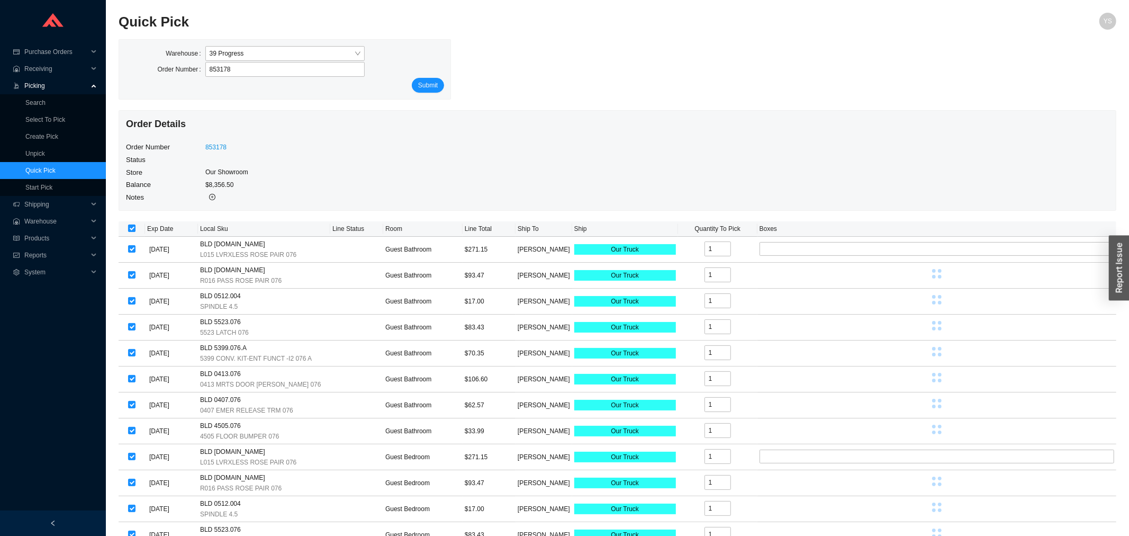
checkbox input "true"
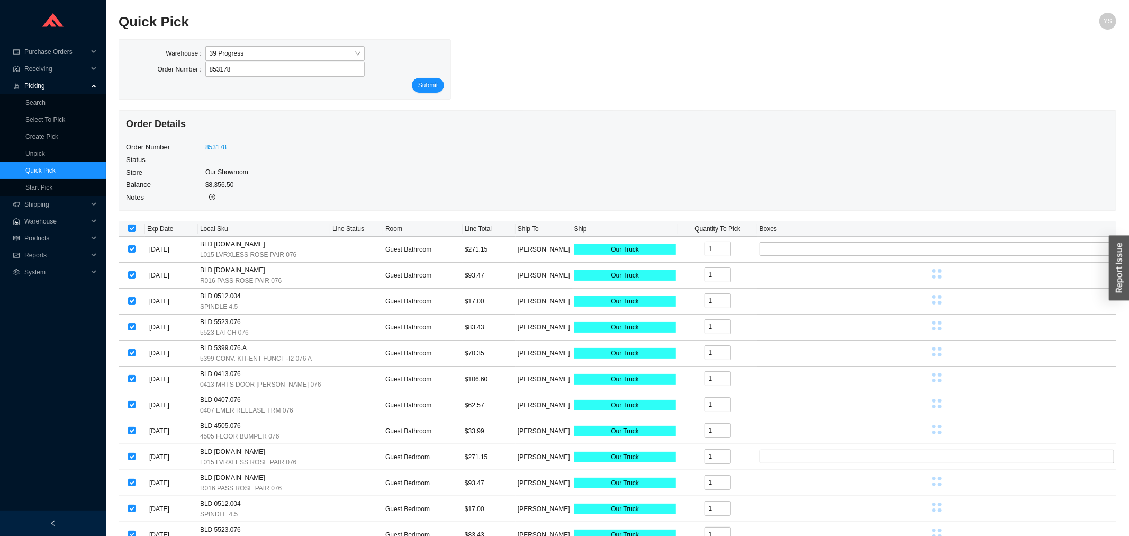
checkbox input "true"
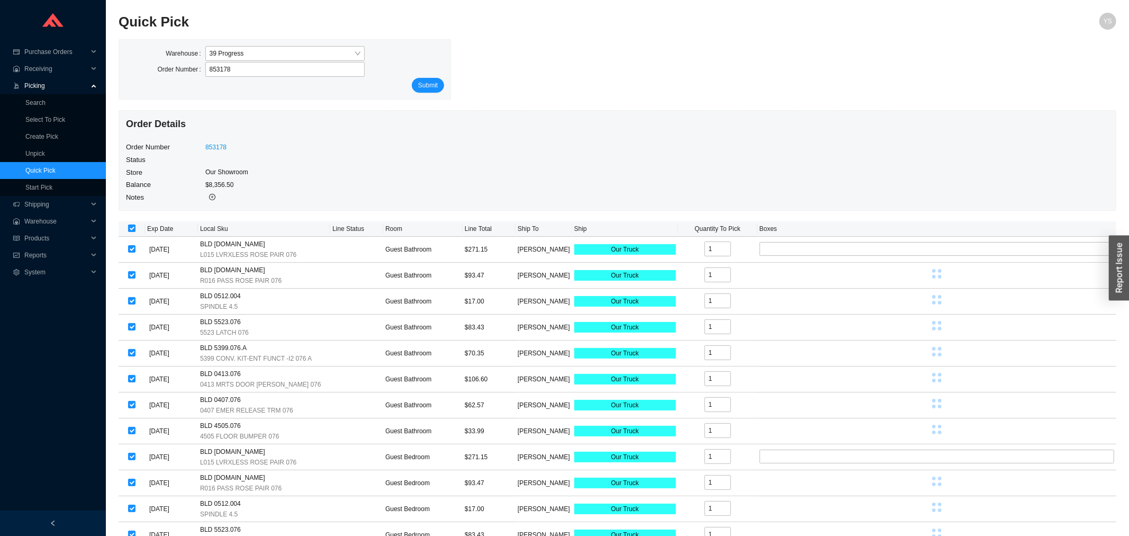
checkbox input "true"
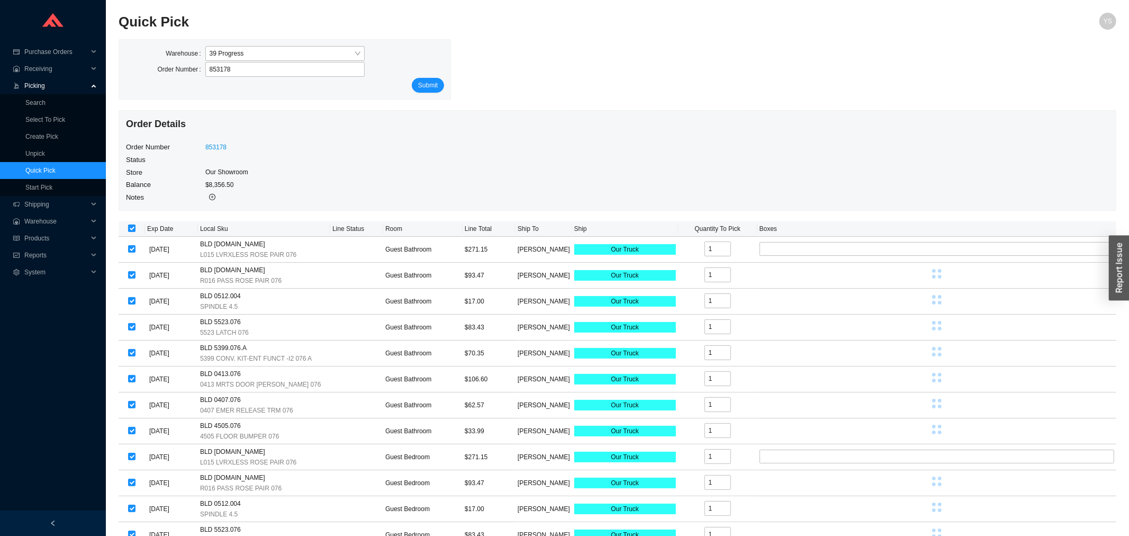
checkbox input "true"
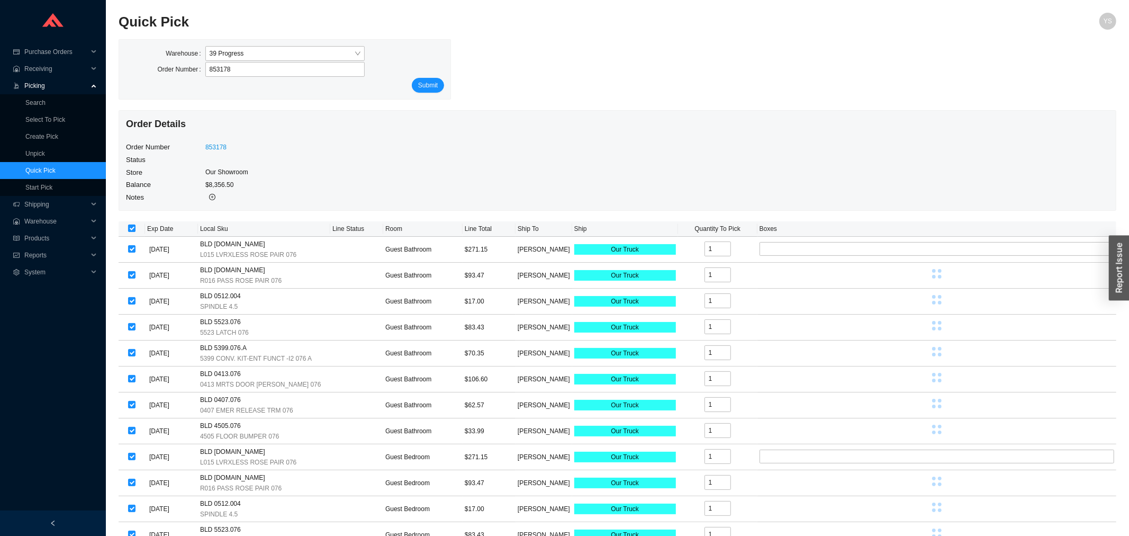
checkbox input "true"
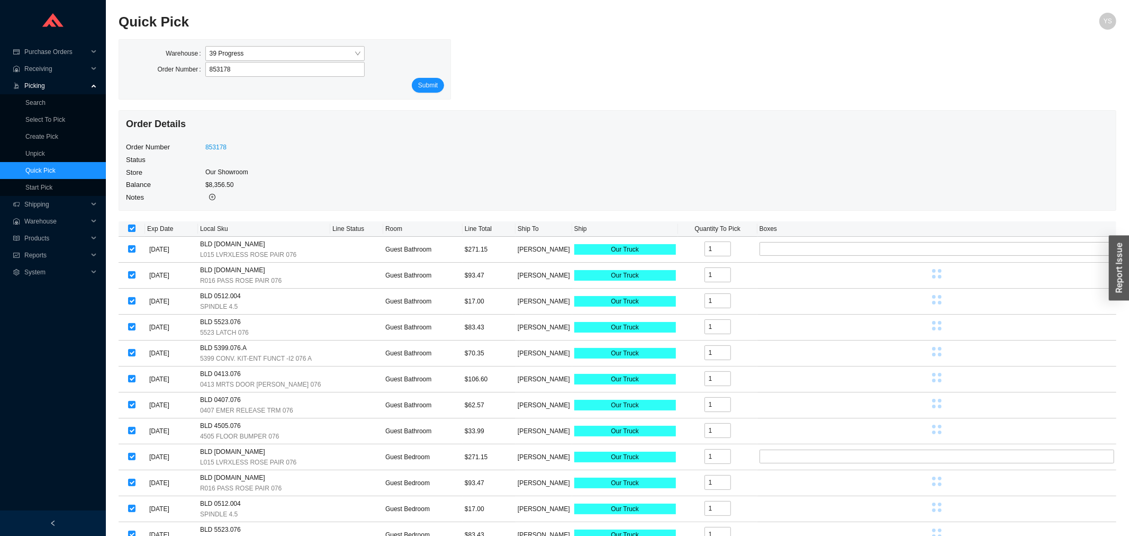
checkbox input "true"
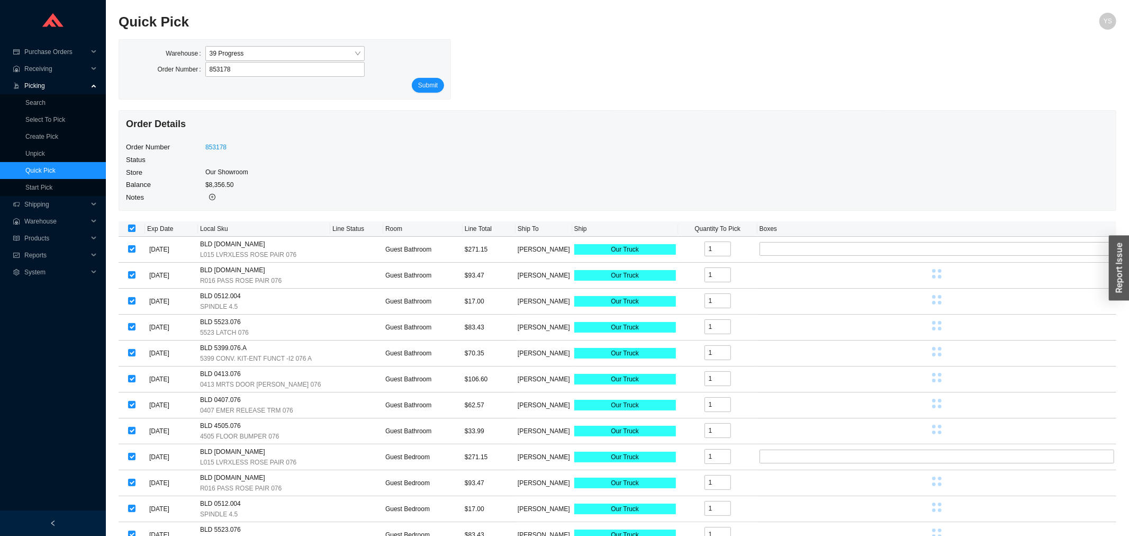
checkbox input "true"
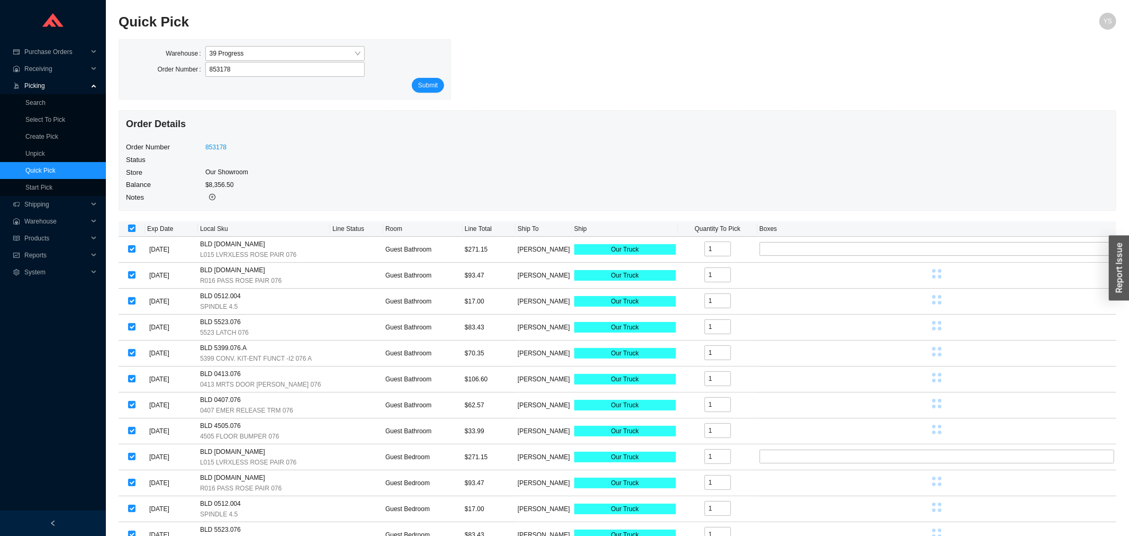
checkbox input "true"
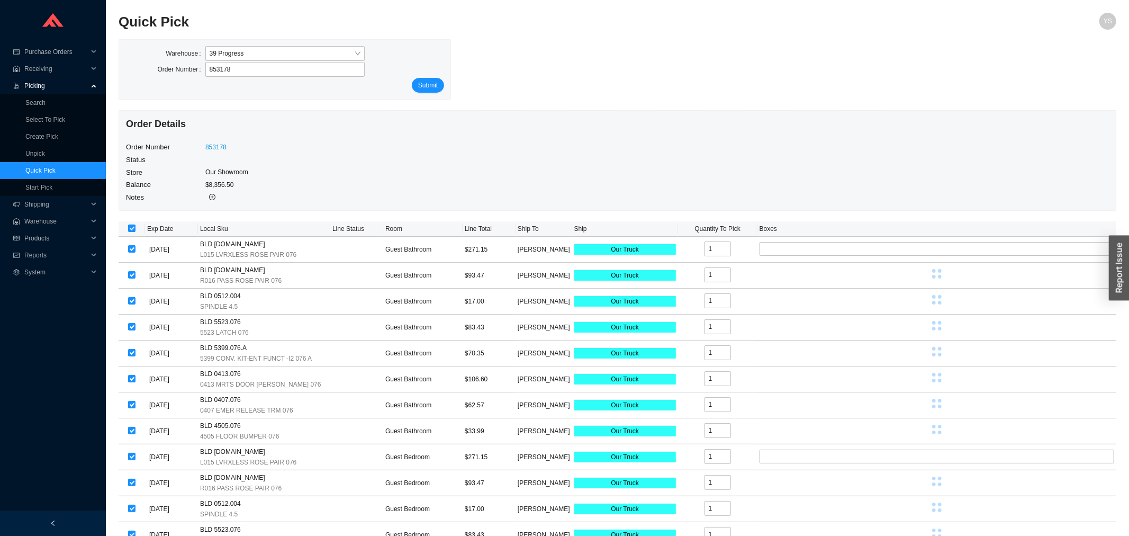
checkbox input "true"
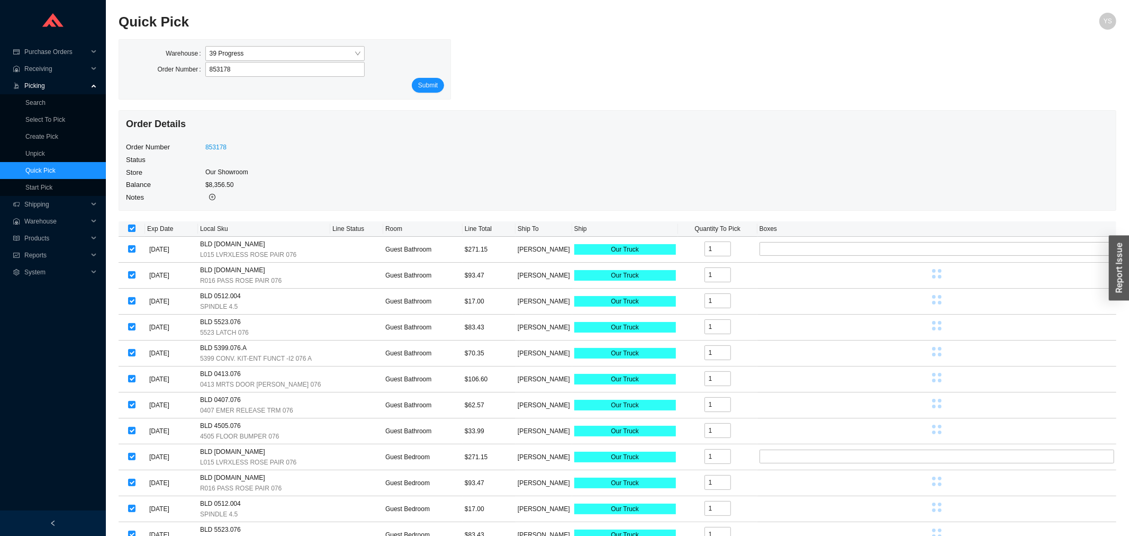
checkbox input "true"
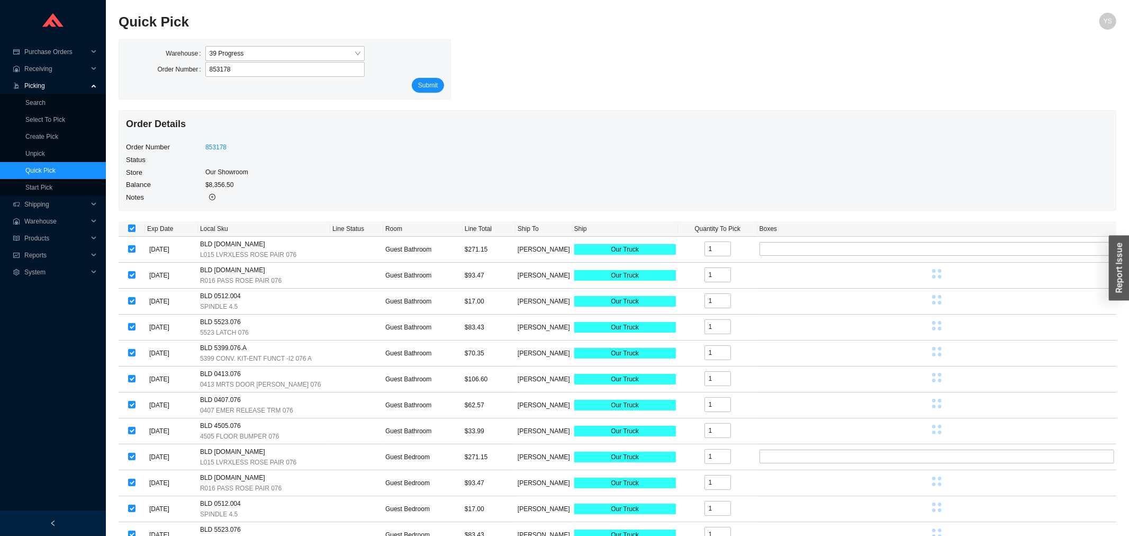
checkbox input "true"
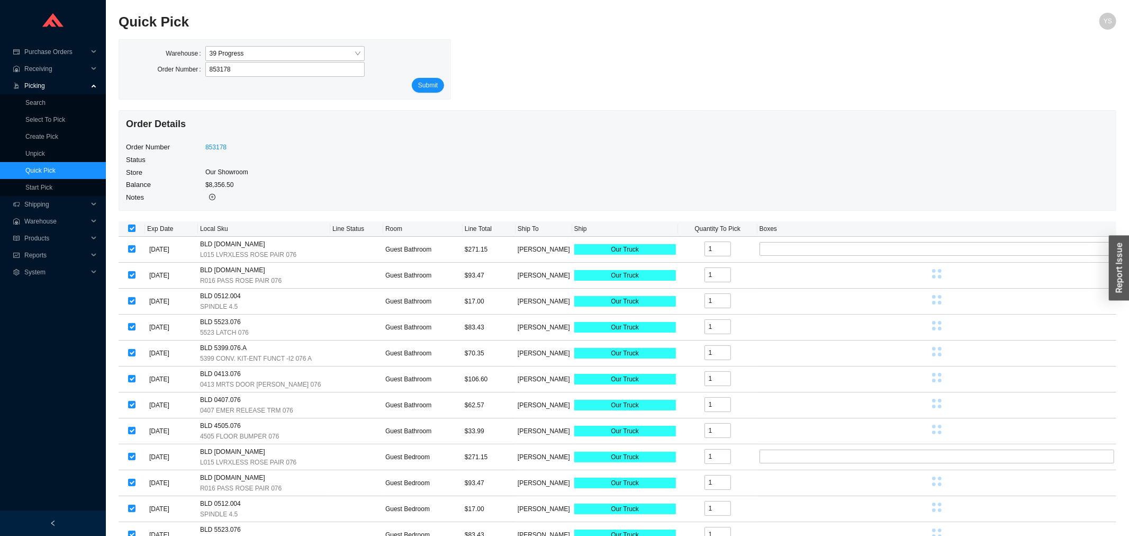
checkbox input "true"
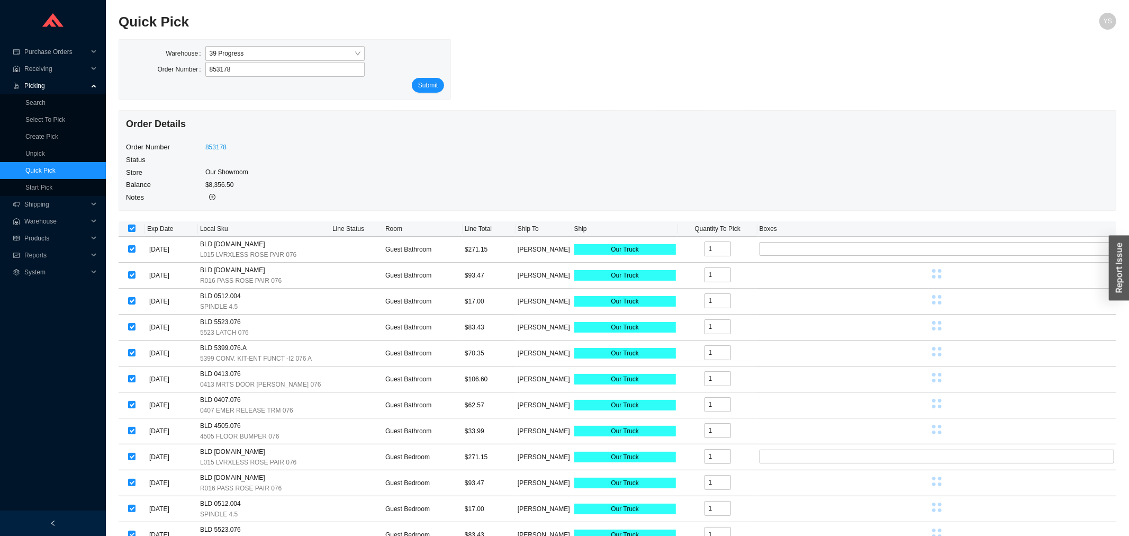
checkbox input "true"
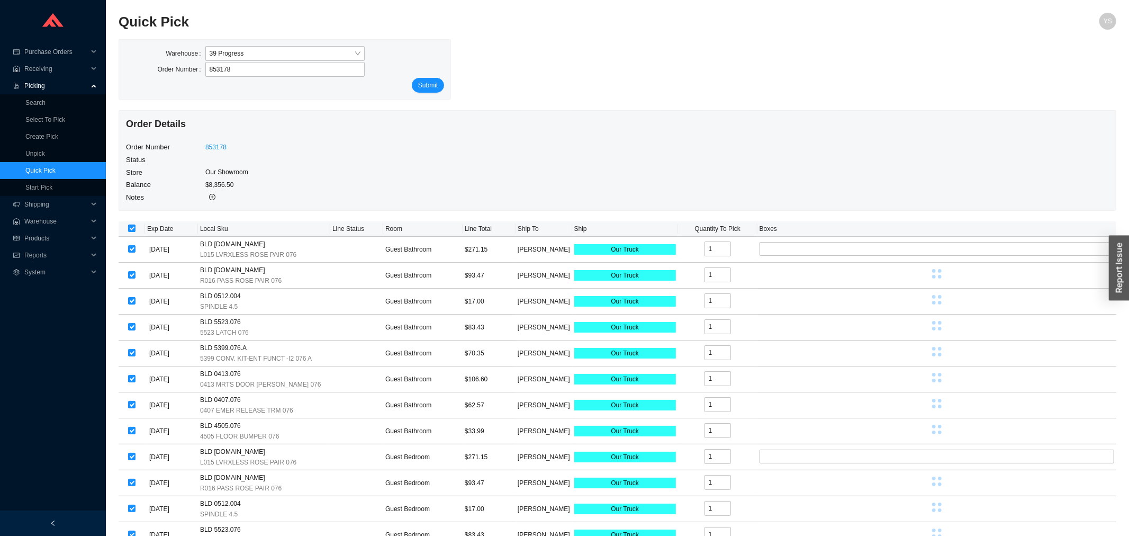
checkbox input "true"
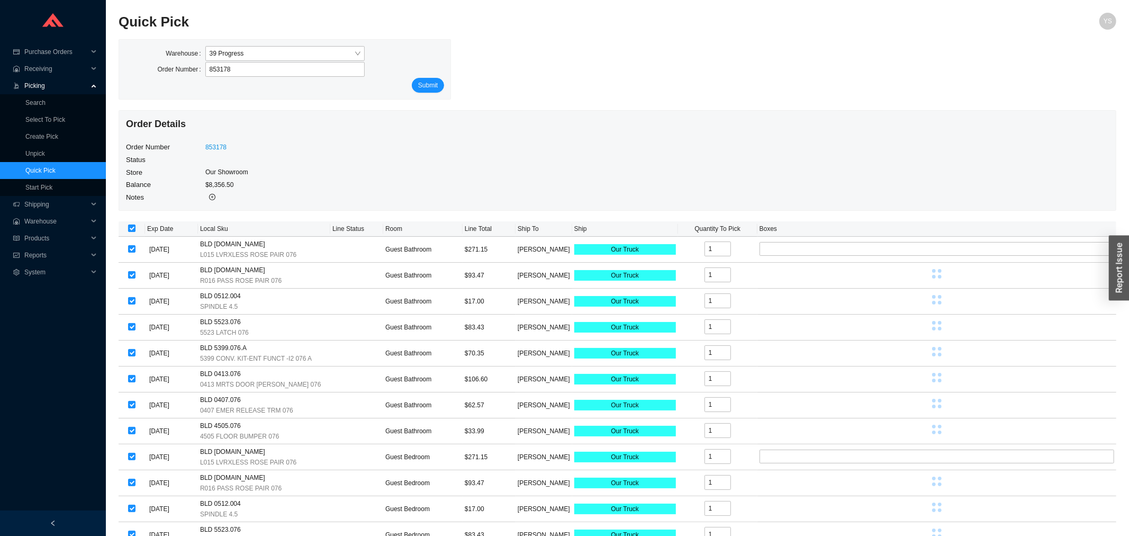
checkbox input "true"
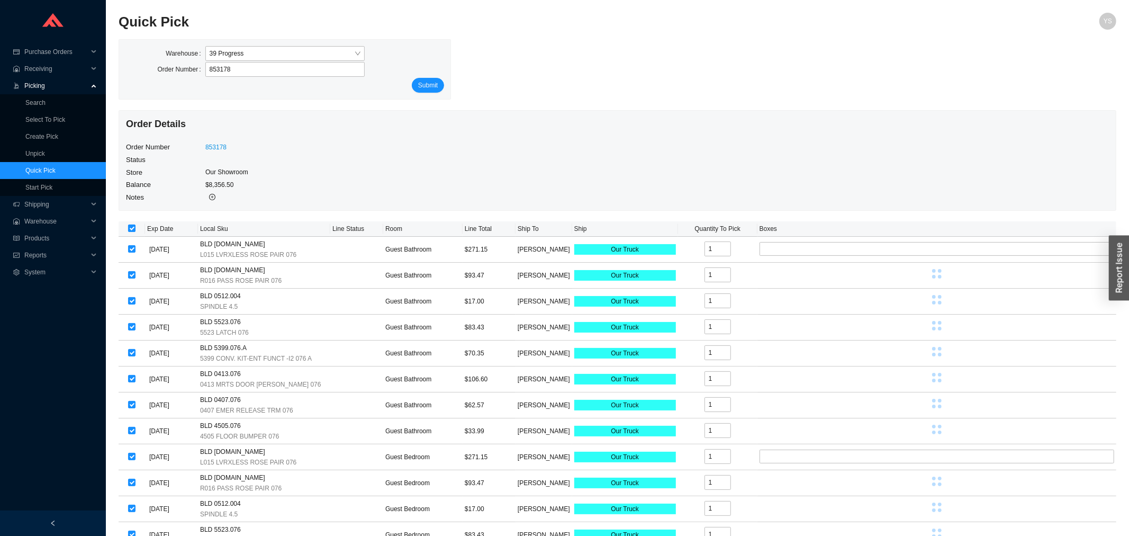
checkbox input "true"
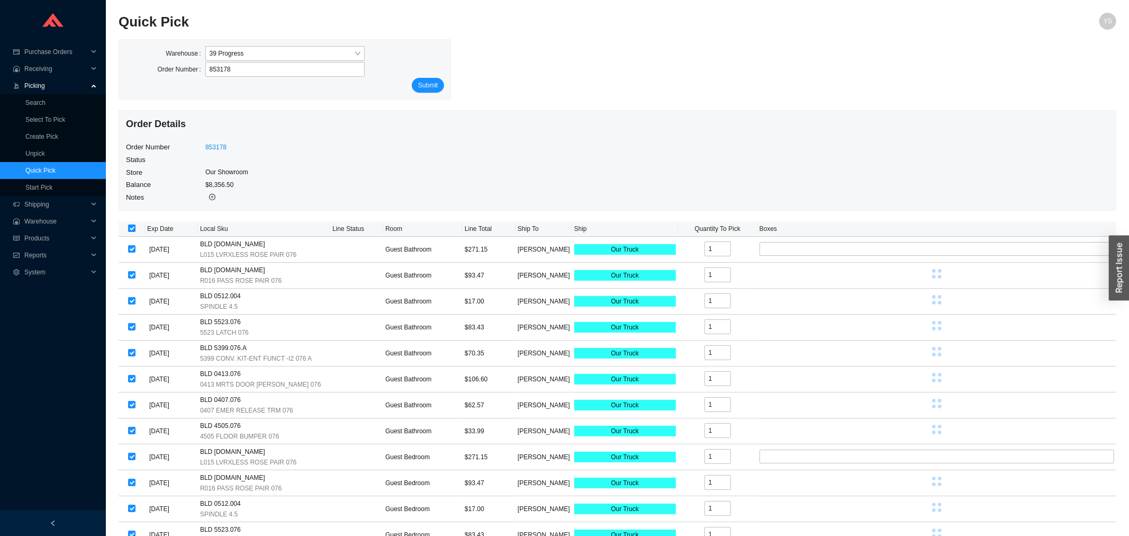
checkbox input "true"
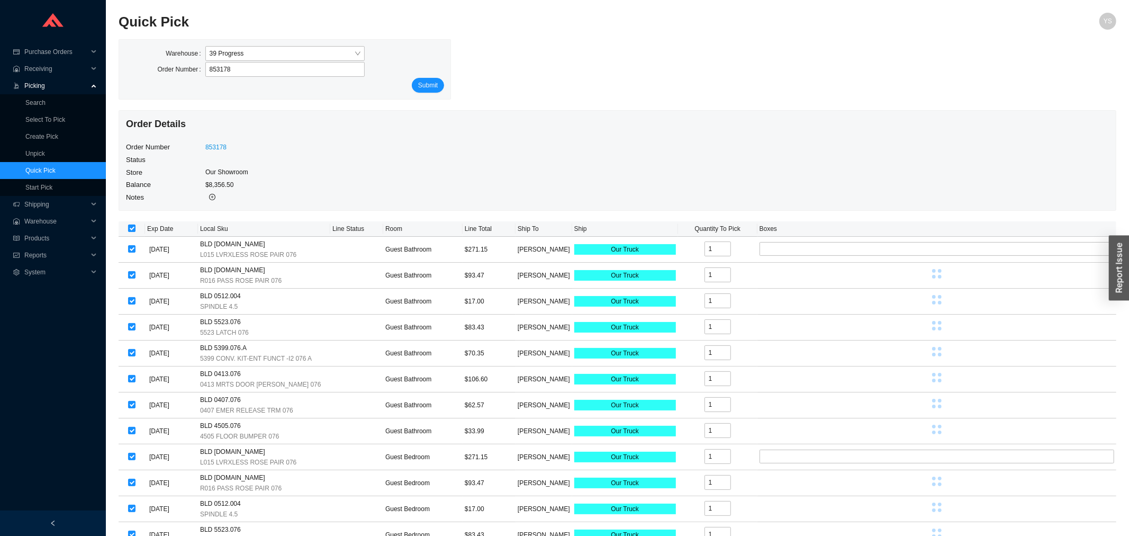
checkbox input "true"
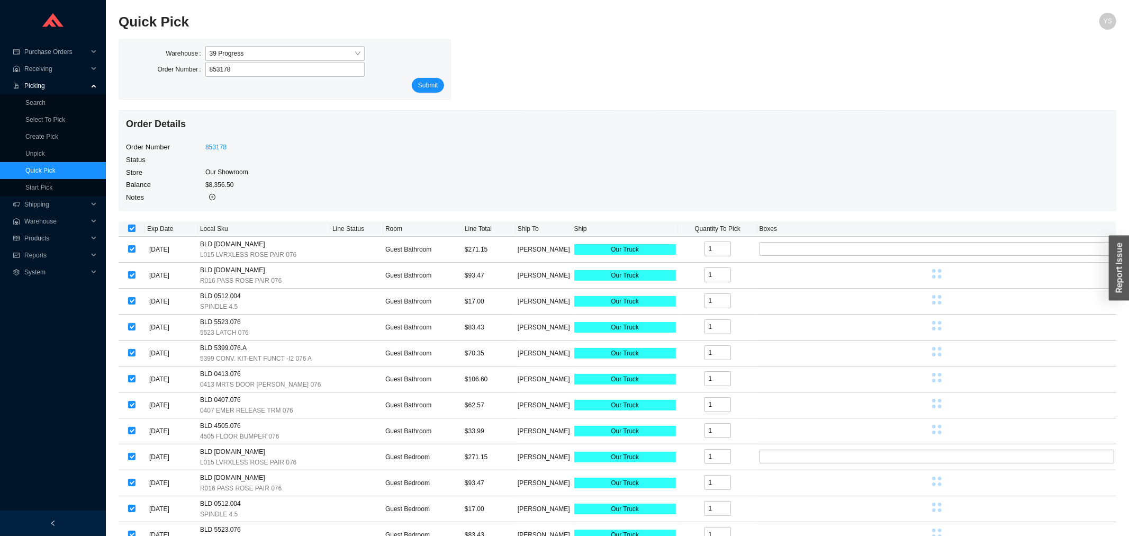
checkbox input "true"
click at [133, 229] on input "checkbox" at bounding box center [131, 227] width 7 height 7
click at [129, 229] on input "checkbox" at bounding box center [131, 227] width 7 height 7
checkbox input "true"
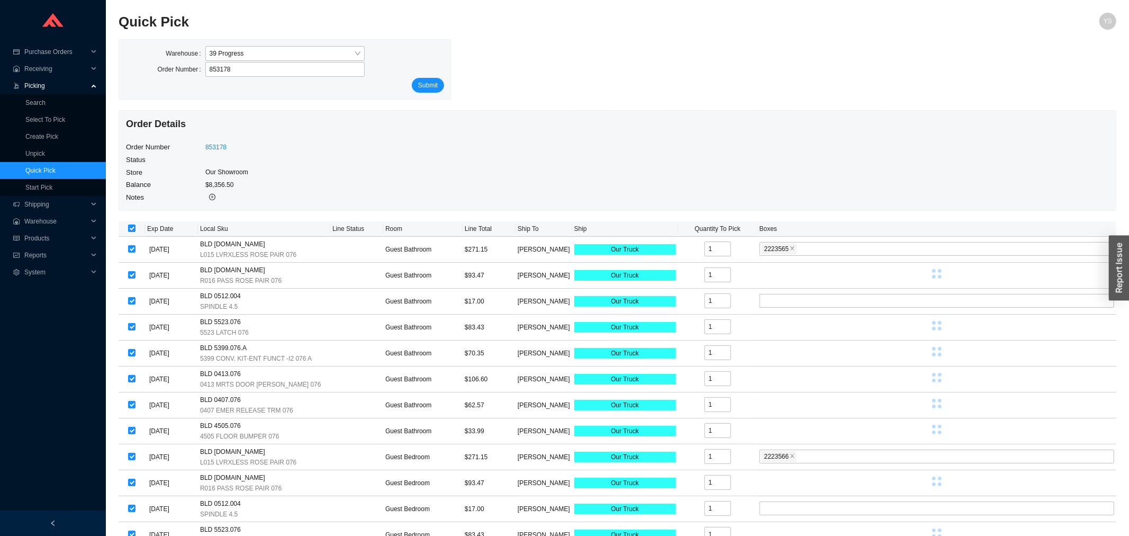
checkbox input "true"
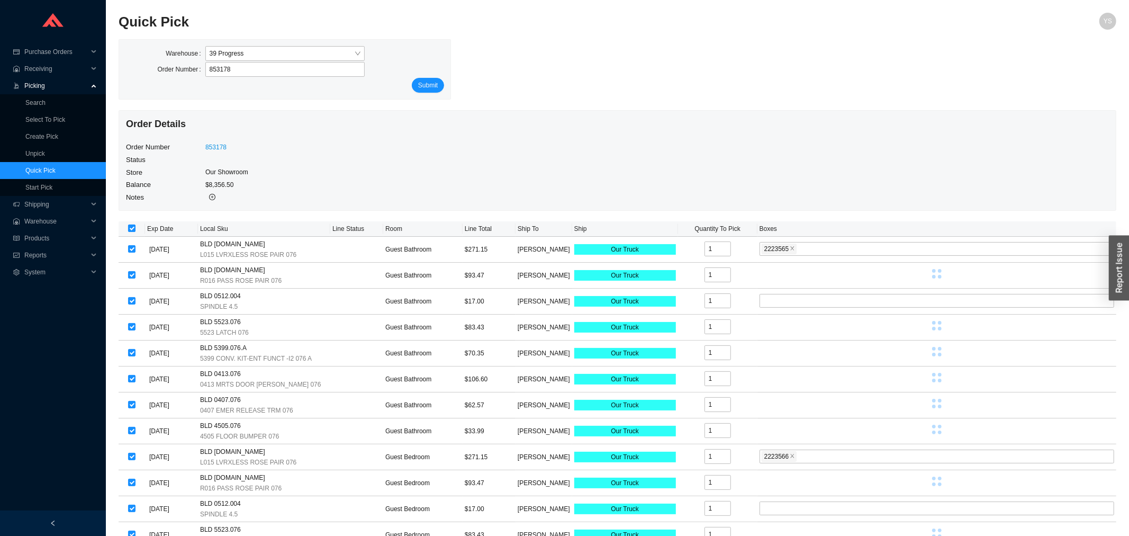
checkbox input "true"
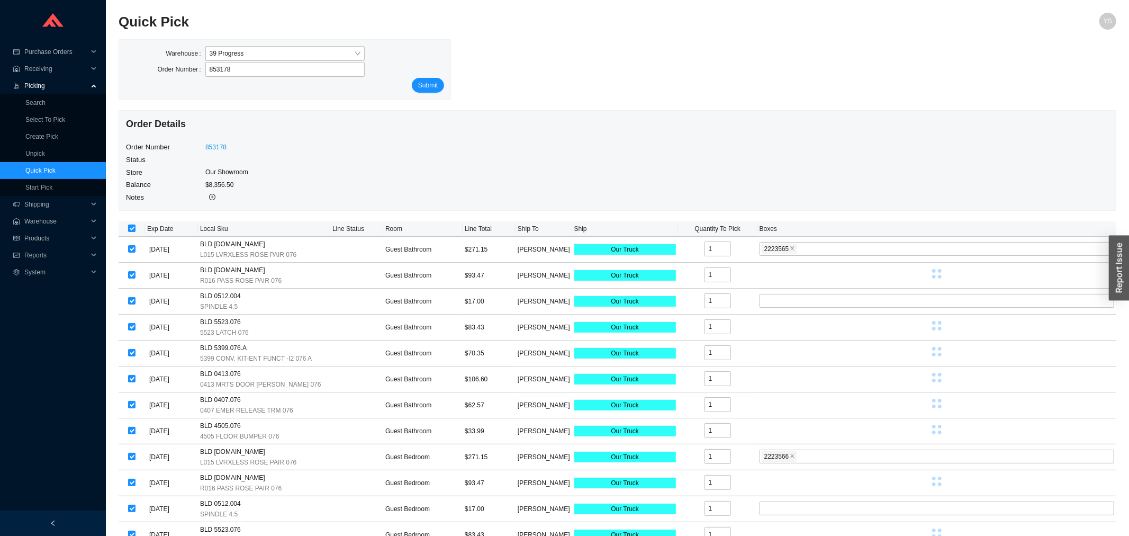
checkbox input "true"
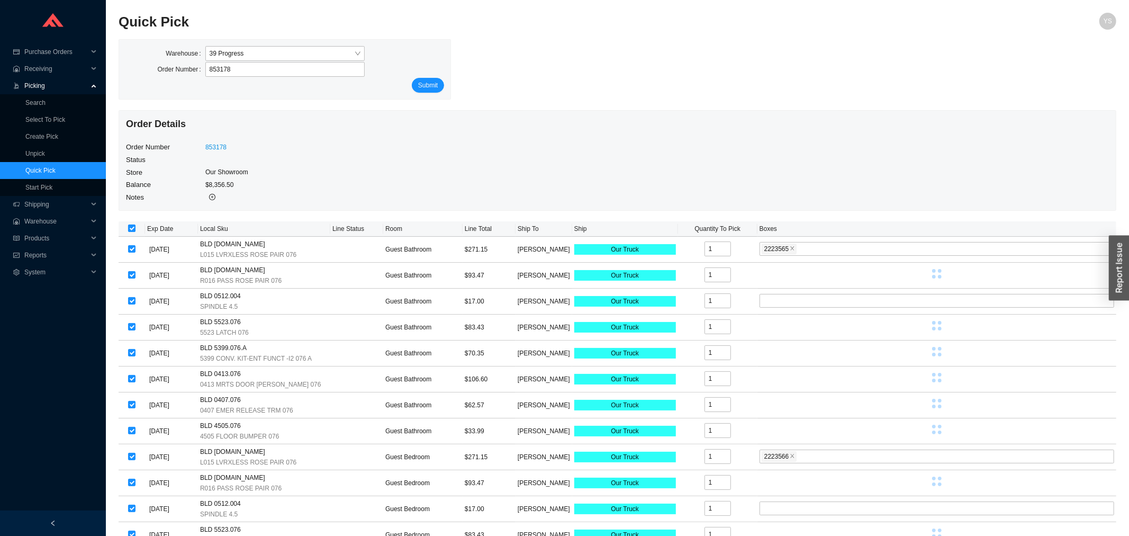
checkbox input "true"
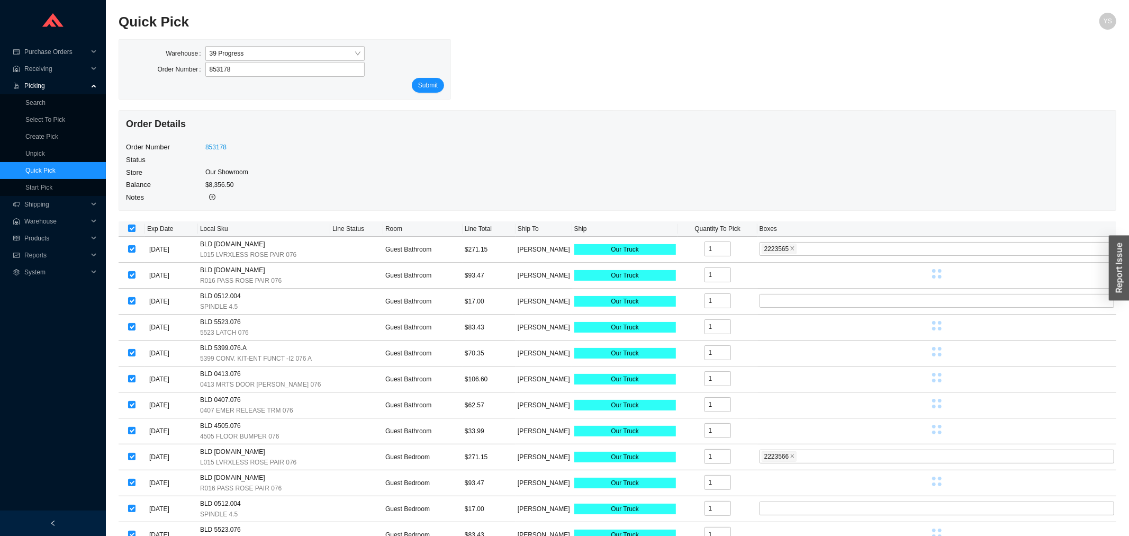
checkbox input "true"
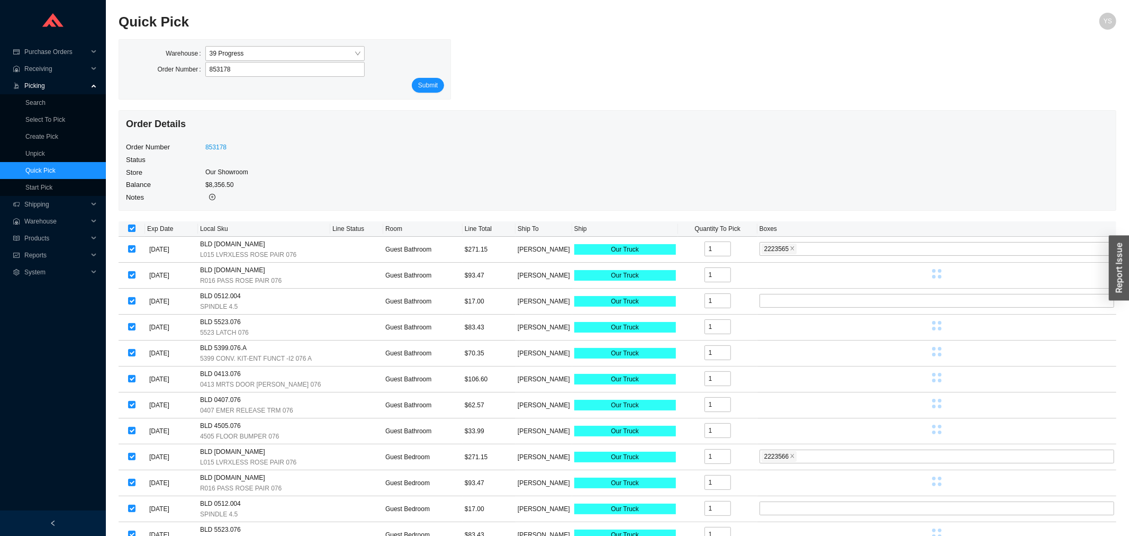
checkbox input "true"
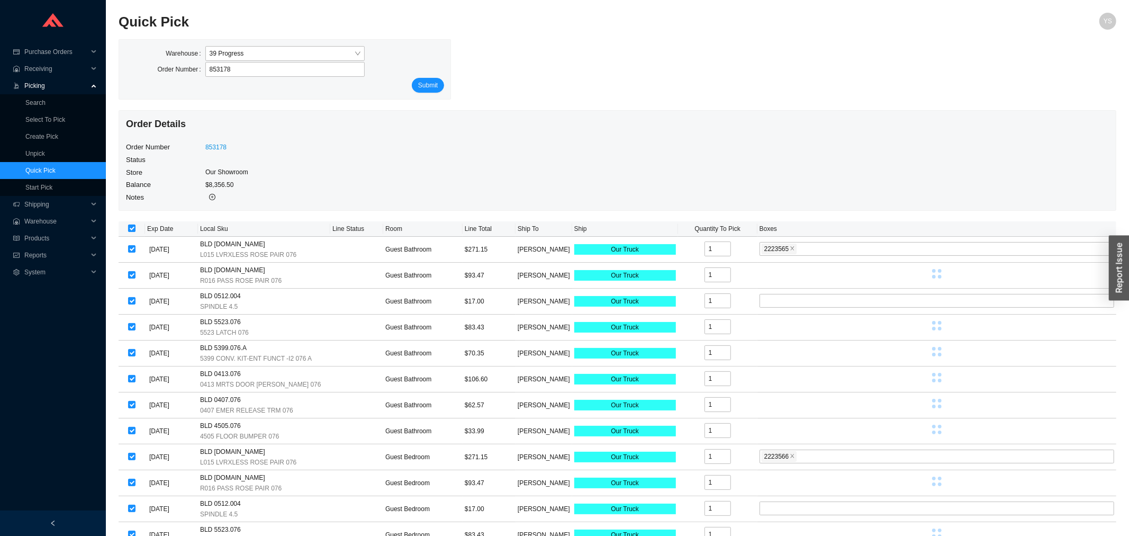
checkbox input "true"
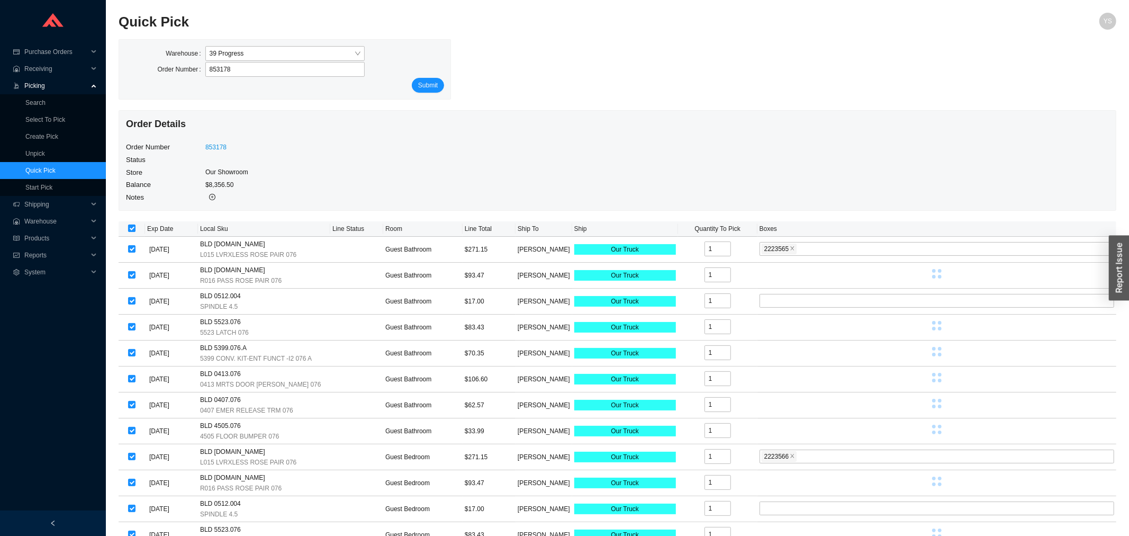
checkbox input "true"
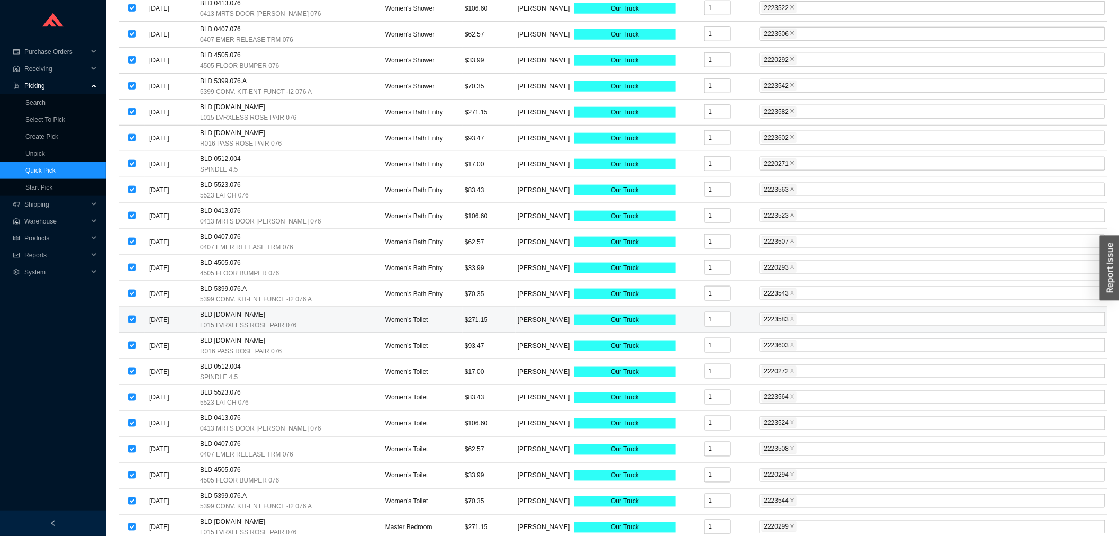
scroll to position [3830, 0]
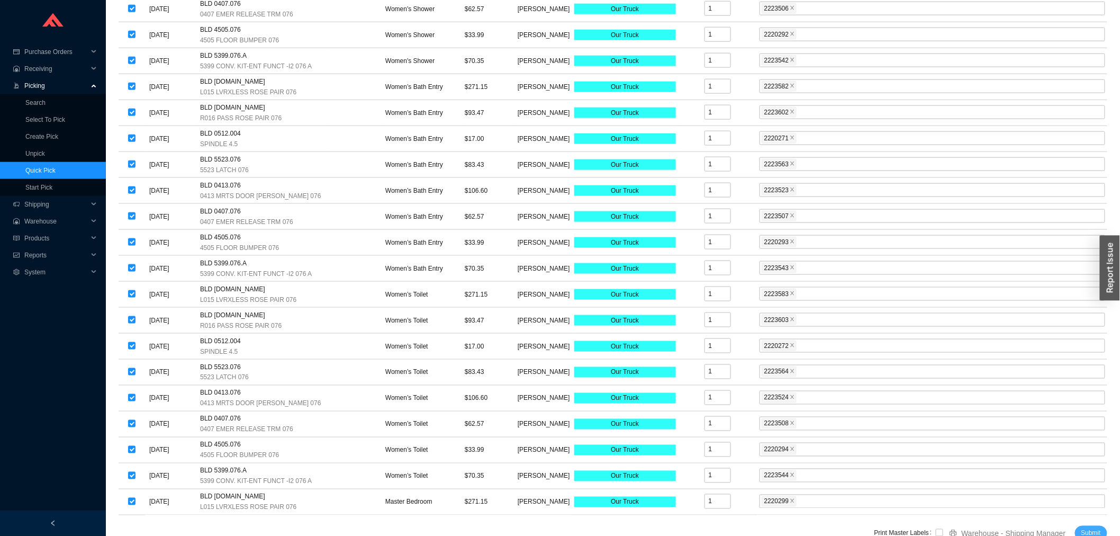
click at [1100, 526] on button "Submit" at bounding box center [1091, 533] width 32 height 15
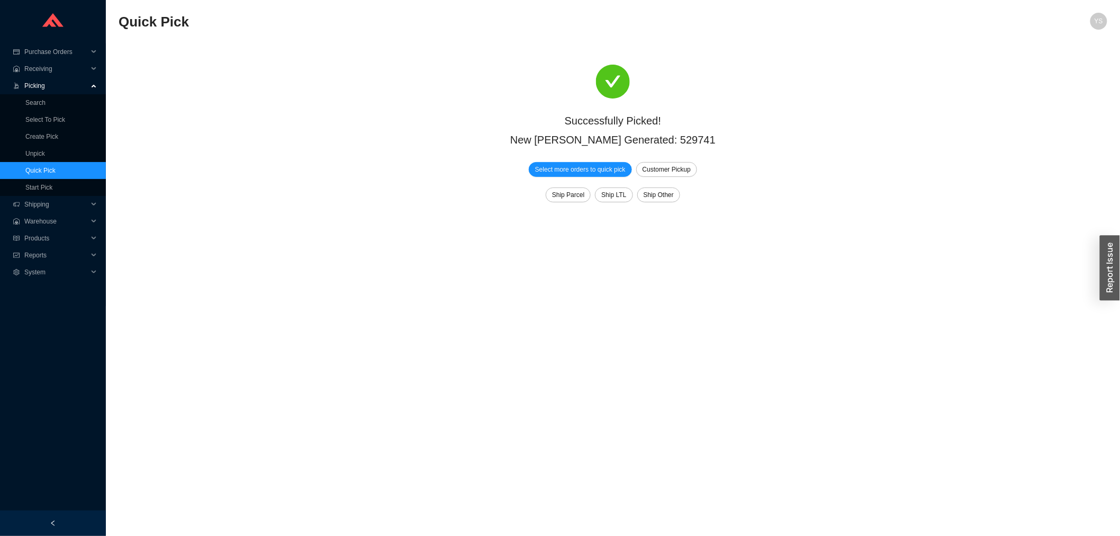
scroll to position [0, 0]
click at [35, 251] on span "Reports" at bounding box center [56, 255] width 64 height 17
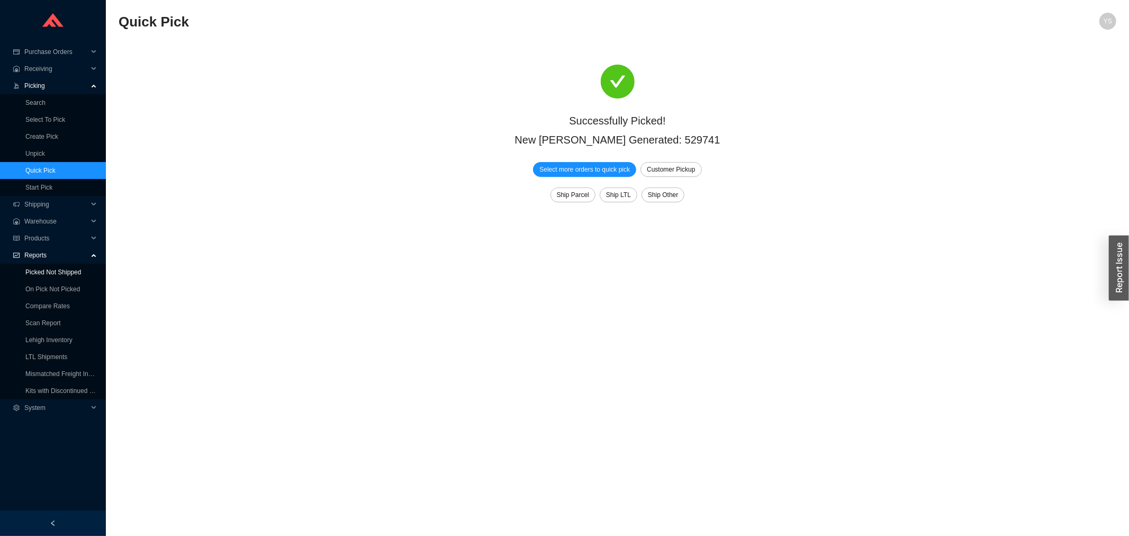
click at [36, 273] on link "Picked Not Shipped" at bounding box center [53, 271] width 56 height 7
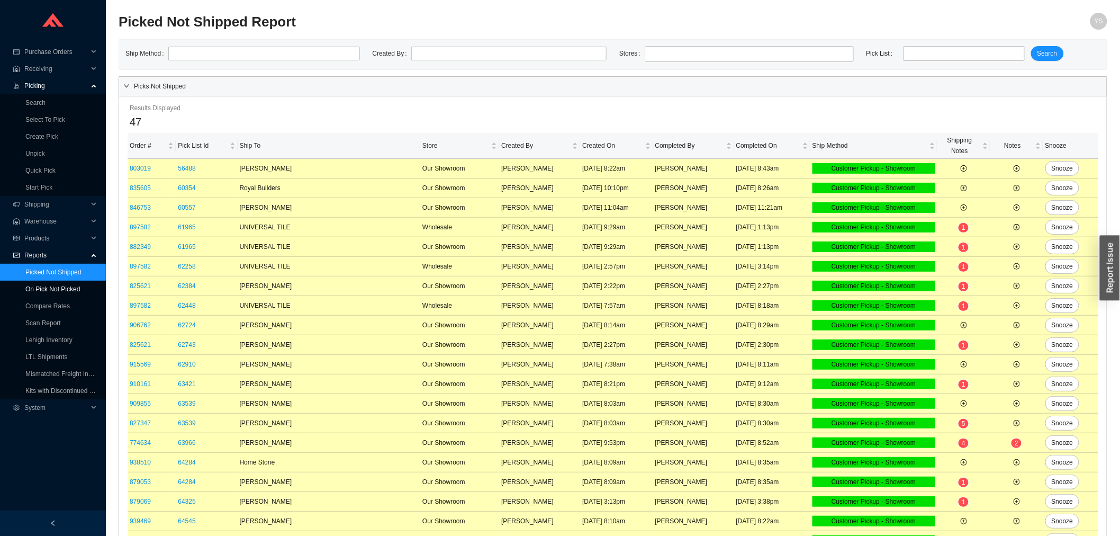
click at [40, 285] on link "On Pick Not Picked" at bounding box center [52, 288] width 55 height 7
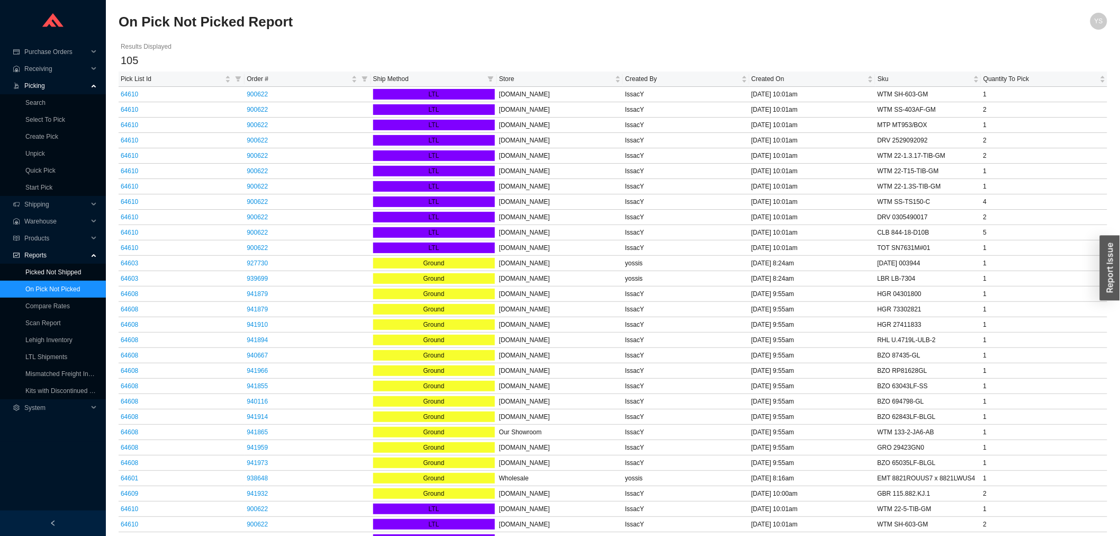
click at [41, 270] on link "Picked Not Shipped" at bounding box center [53, 271] width 56 height 7
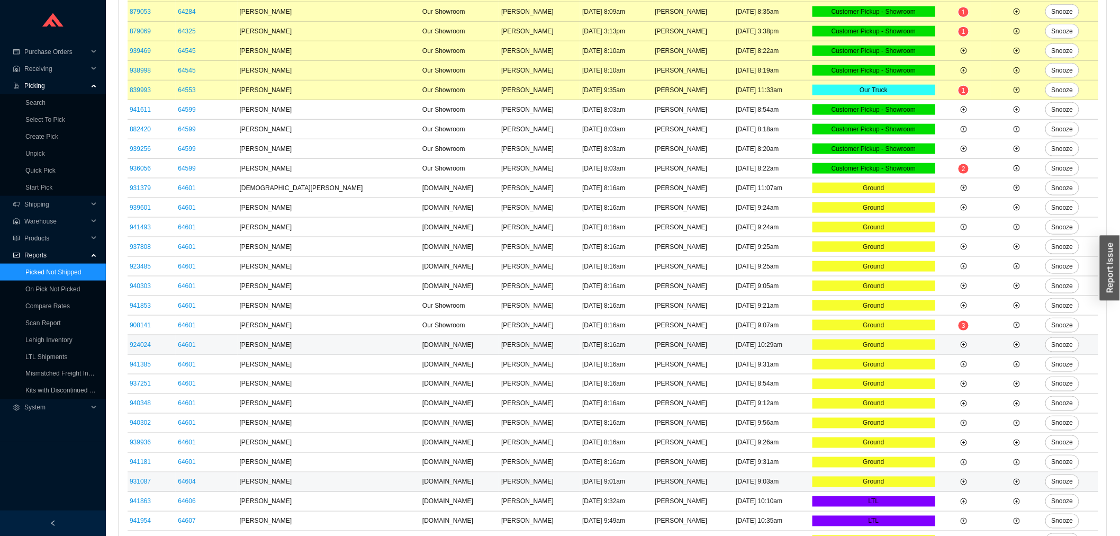
scroll to position [570, 0]
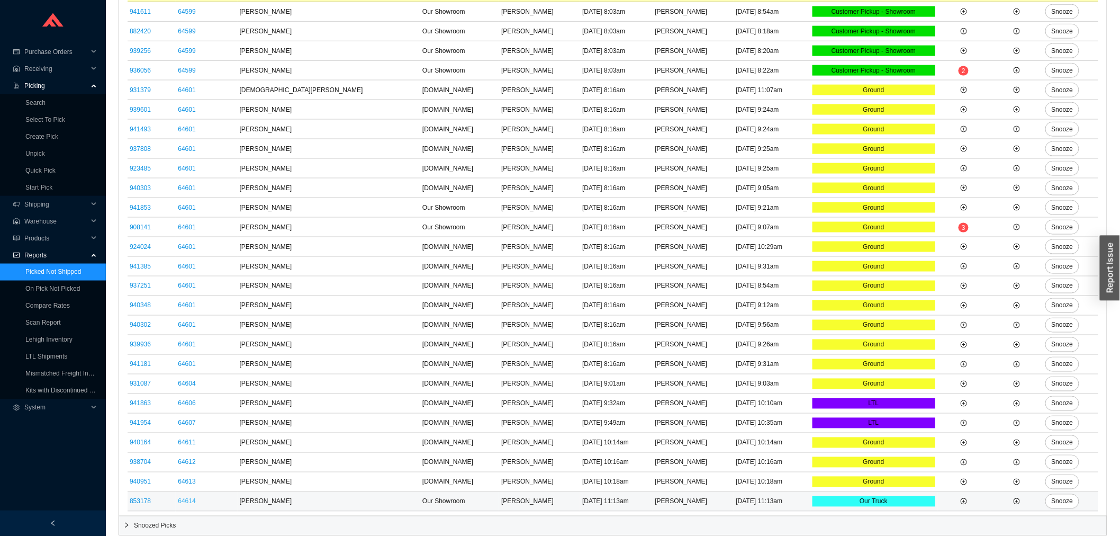
click at [195, 498] on link "64614" at bounding box center [186, 501] width 17 height 7
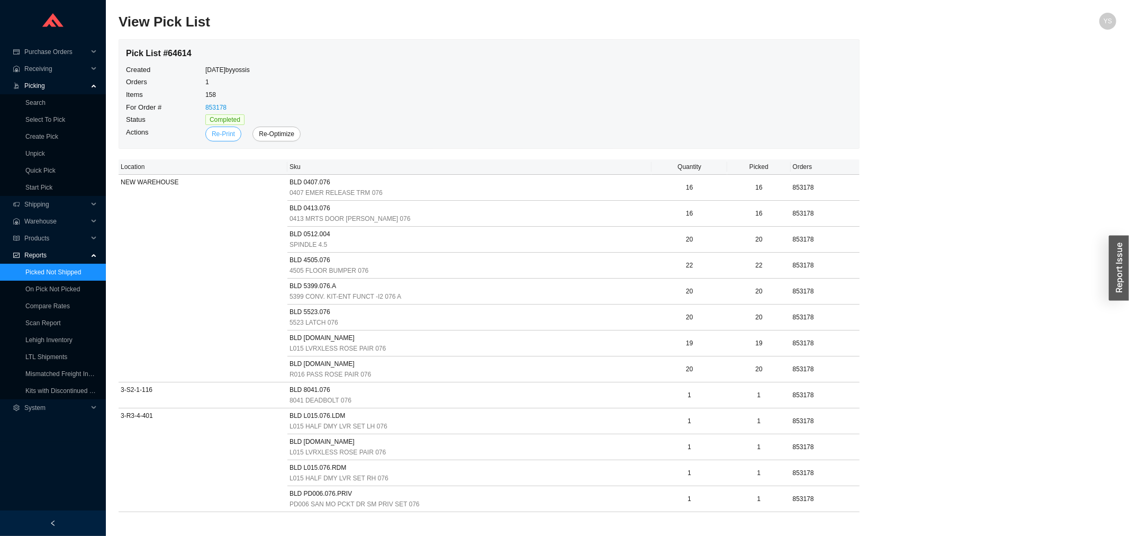
click at [221, 131] on span "Re-Print" at bounding box center [223, 134] width 23 height 11
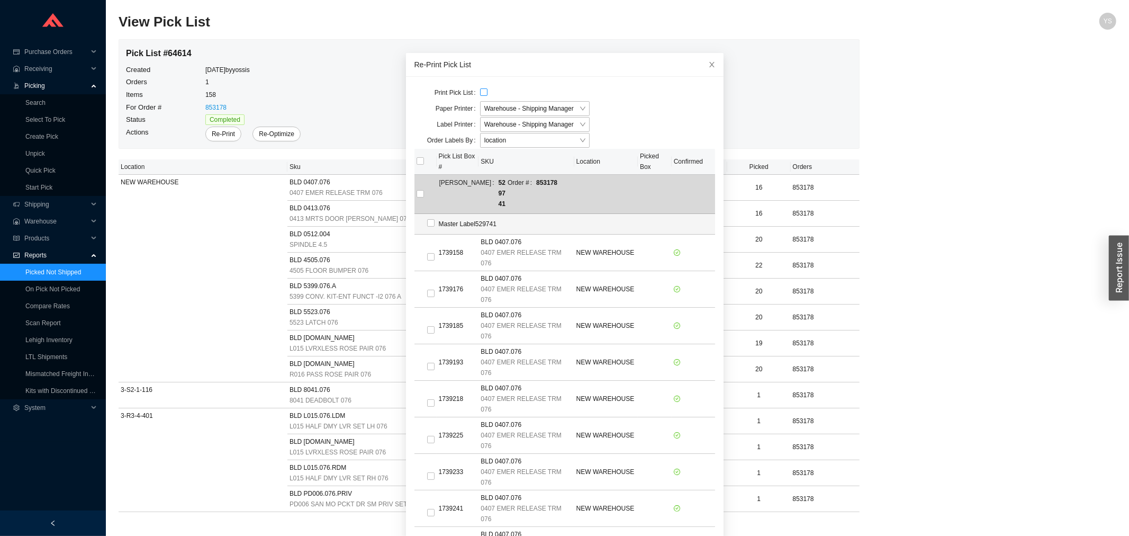
click at [480, 92] on input "checkbox" at bounding box center [483, 91] width 7 height 7
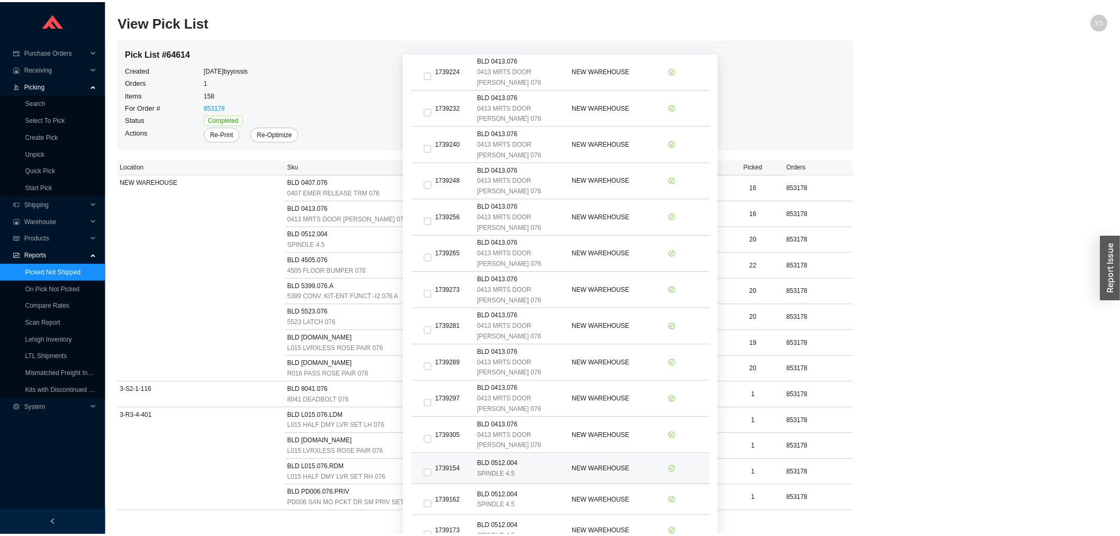
scroll to position [1235, 0]
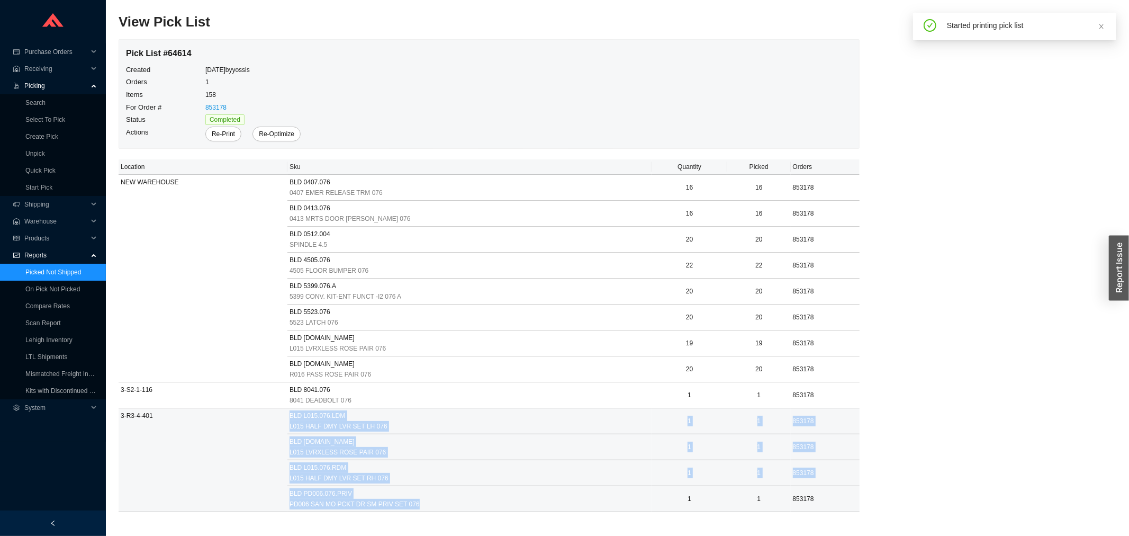
drag, startPoint x: 364, startPoint y: 480, endPoint x: 234, endPoint y: 415, distance: 145.6
click at [245, 425] on tbody "NEW WAREHOUSE BLD 0407.076 0407 EMER RELEASE TRM 076 16 16 853178 BLD 0413.076 …" at bounding box center [489, 343] width 741 height 337
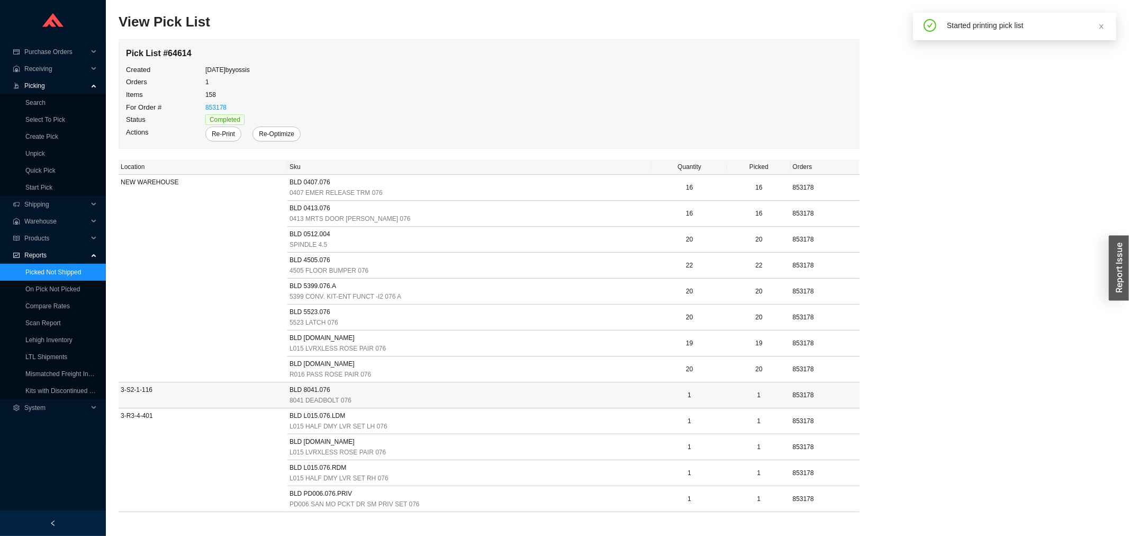
click at [233, 394] on td "3-S2-1-116" at bounding box center [203, 395] width 169 height 26
click at [55, 292] on link "On Pick Not Picked" at bounding box center [52, 288] width 55 height 7
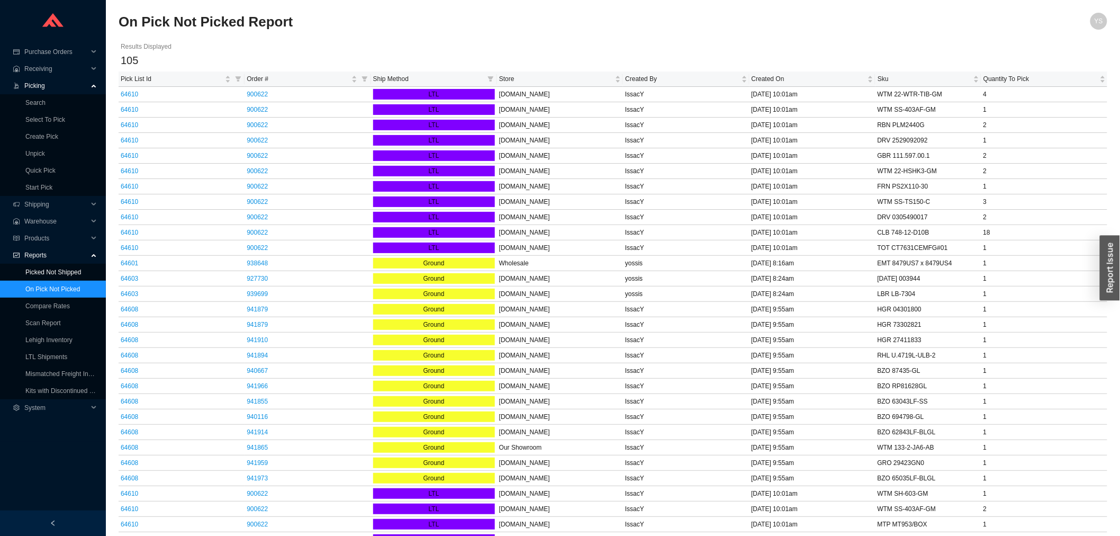
click at [53, 269] on link "Picked Not Shipped" at bounding box center [53, 271] width 56 height 7
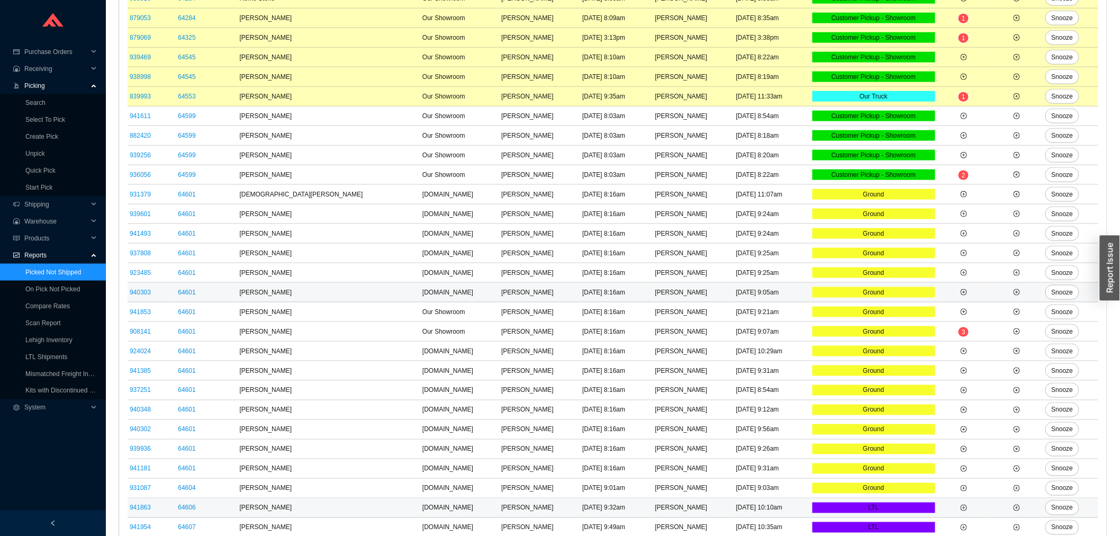
scroll to position [570, 0]
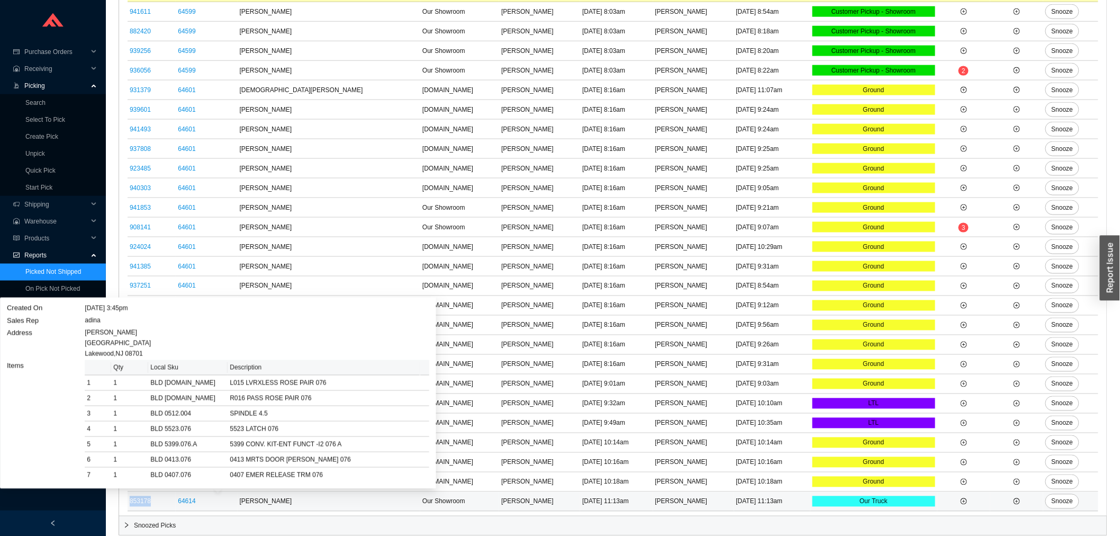
drag, startPoint x: 157, startPoint y: 501, endPoint x: 131, endPoint y: 503, distance: 26.5
click at [131, 503] on td "853178" at bounding box center [152, 502] width 48 height 20
copy link "853178"
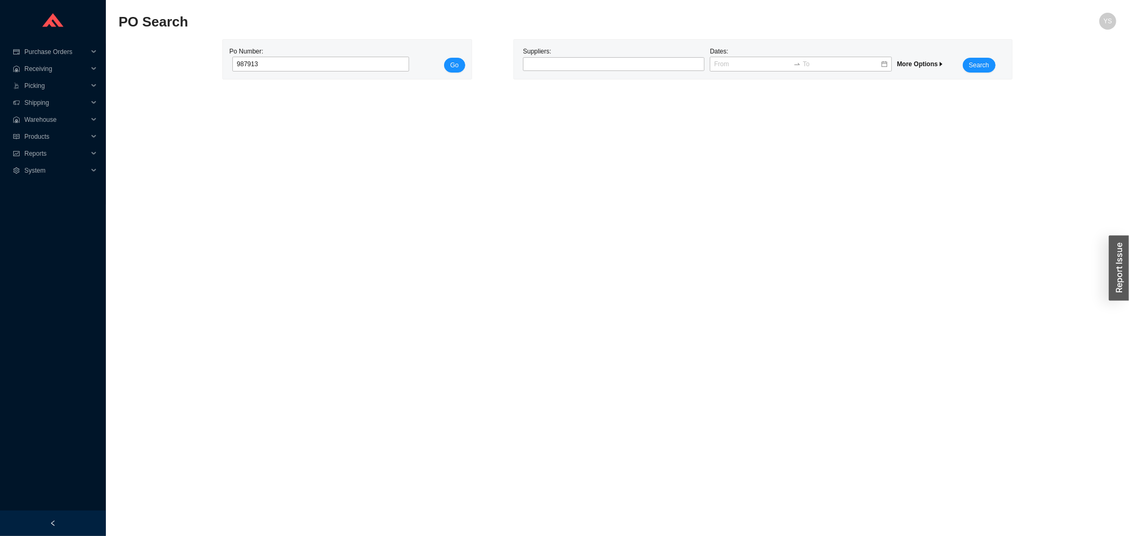
type input "987913"
click at [444, 58] on button "Go" at bounding box center [454, 65] width 21 height 15
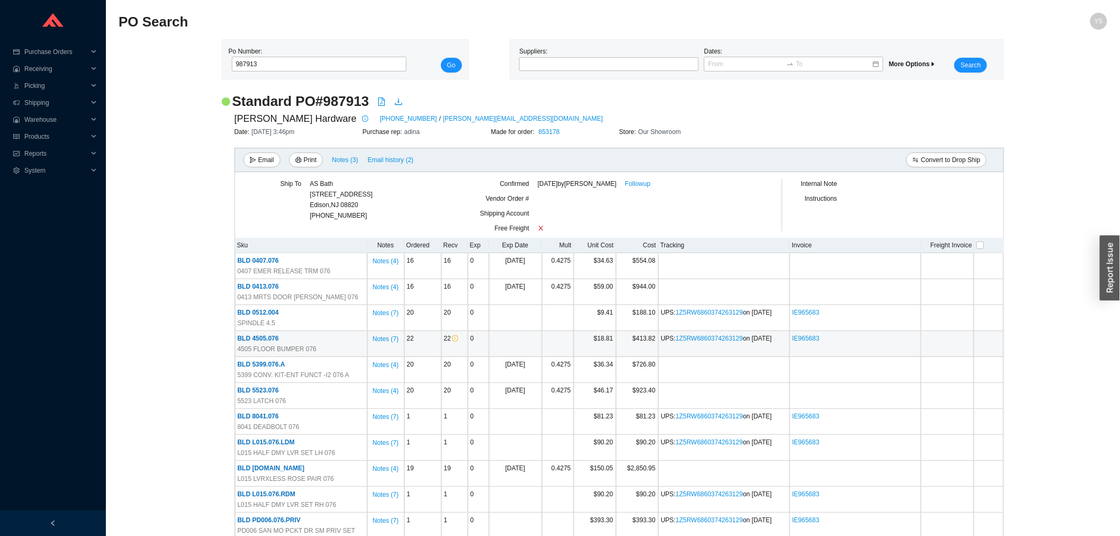
click at [258, 339] on span "BLD 4505.076" at bounding box center [258, 338] width 41 height 7
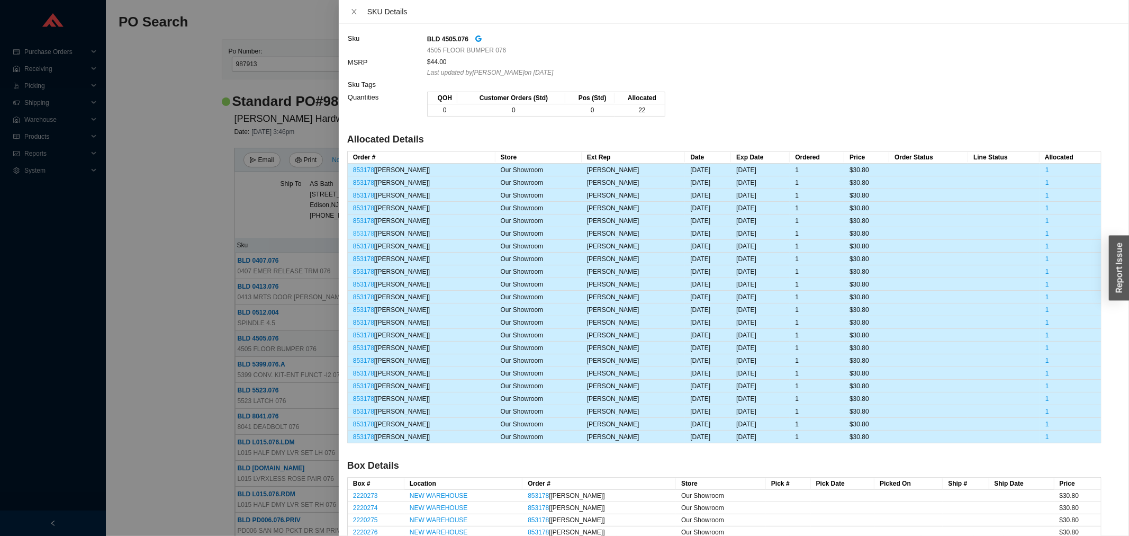
click at [358, 232] on link "853178" at bounding box center [363, 233] width 21 height 7
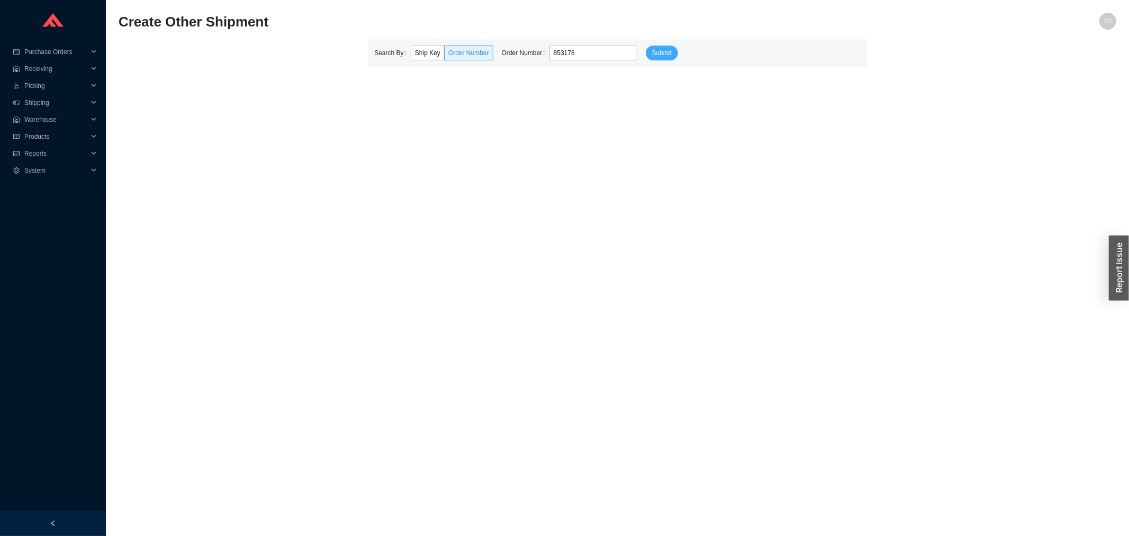
type input "853178"
click at [652, 50] on span "Submit" at bounding box center [662, 53] width 20 height 11
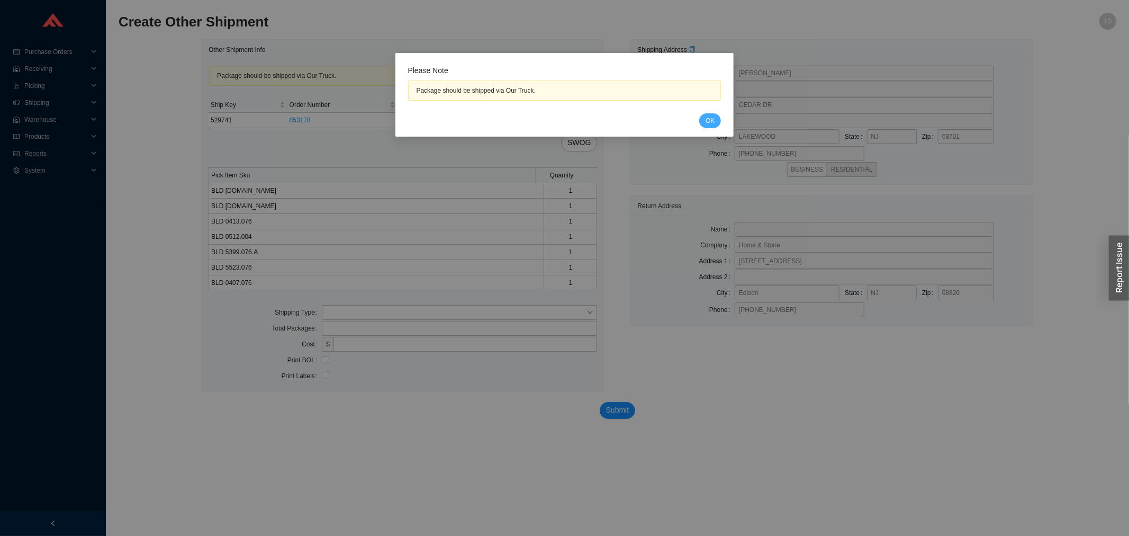
click at [712, 113] on button "OK" at bounding box center [710, 120] width 22 height 15
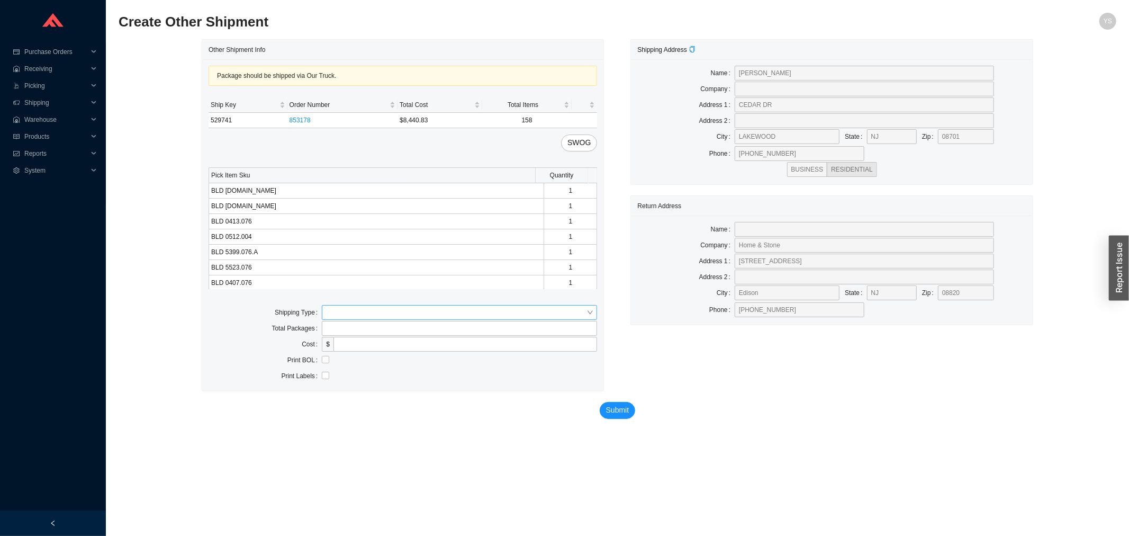
click at [339, 315] on input "search" at bounding box center [456, 312] width 260 height 14
click at [332, 327] on body "Purchase Orders .warehouse_svg__a{fill:none;stroke:currentColor;stroke-linecap:…" at bounding box center [564, 268] width 1129 height 536
click at [332, 329] on input "tel" at bounding box center [459, 328] width 275 height 15
click at [331, 313] on input "search" at bounding box center [456, 312] width 260 height 14
click at [333, 330] on div "Our Truck" at bounding box center [459, 332] width 267 height 10
